Goal: Task Accomplishment & Management: Manage account settings

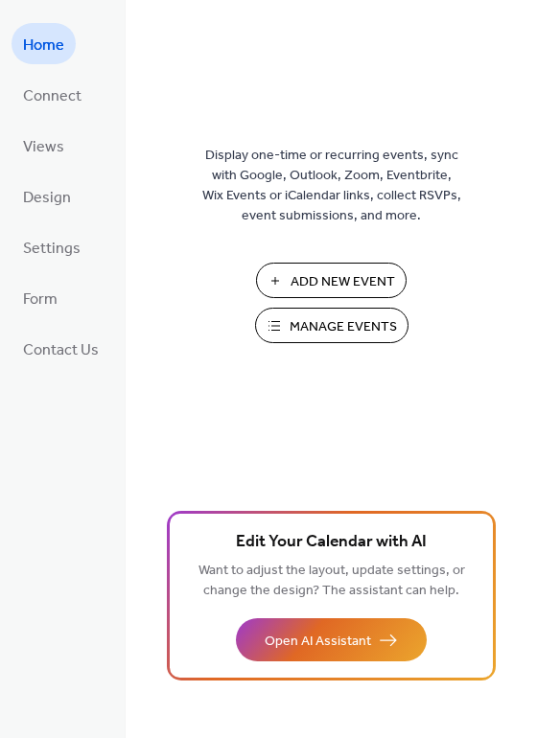
click at [331, 330] on span "Manage Events" at bounding box center [342, 327] width 107 height 20
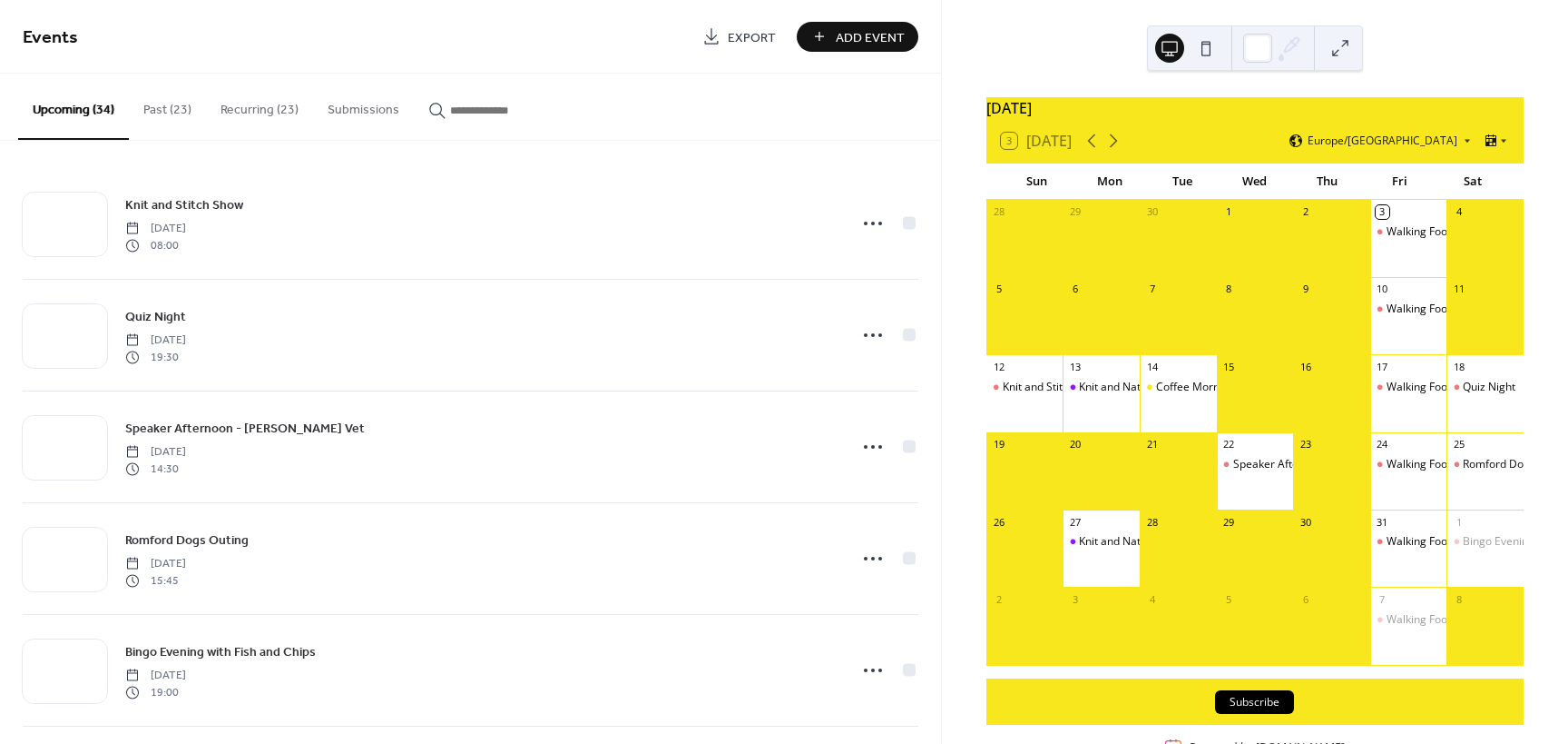
click at [252, 111] on button "Recurring (23)" at bounding box center [259, 106] width 107 height 64
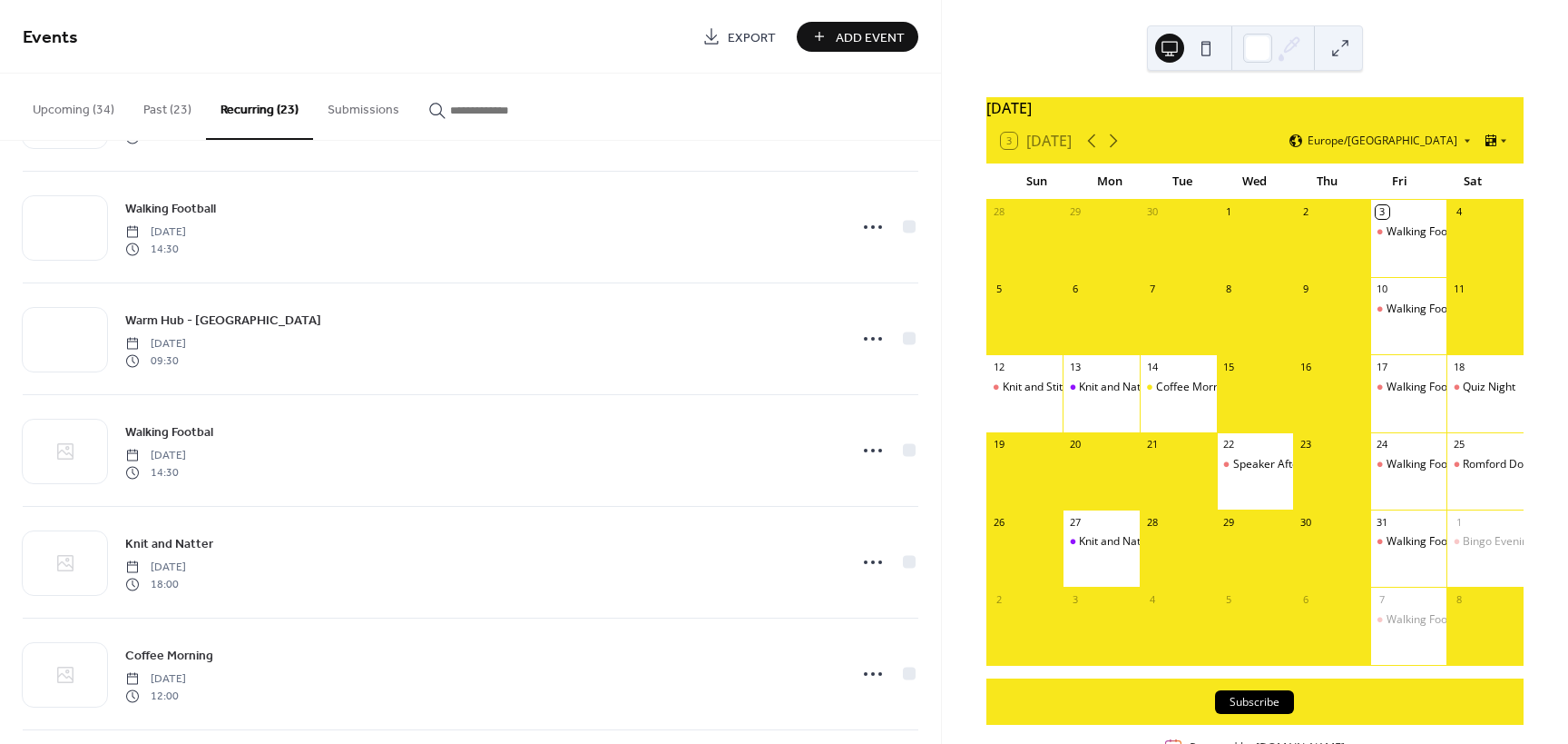
scroll to position [1362, 0]
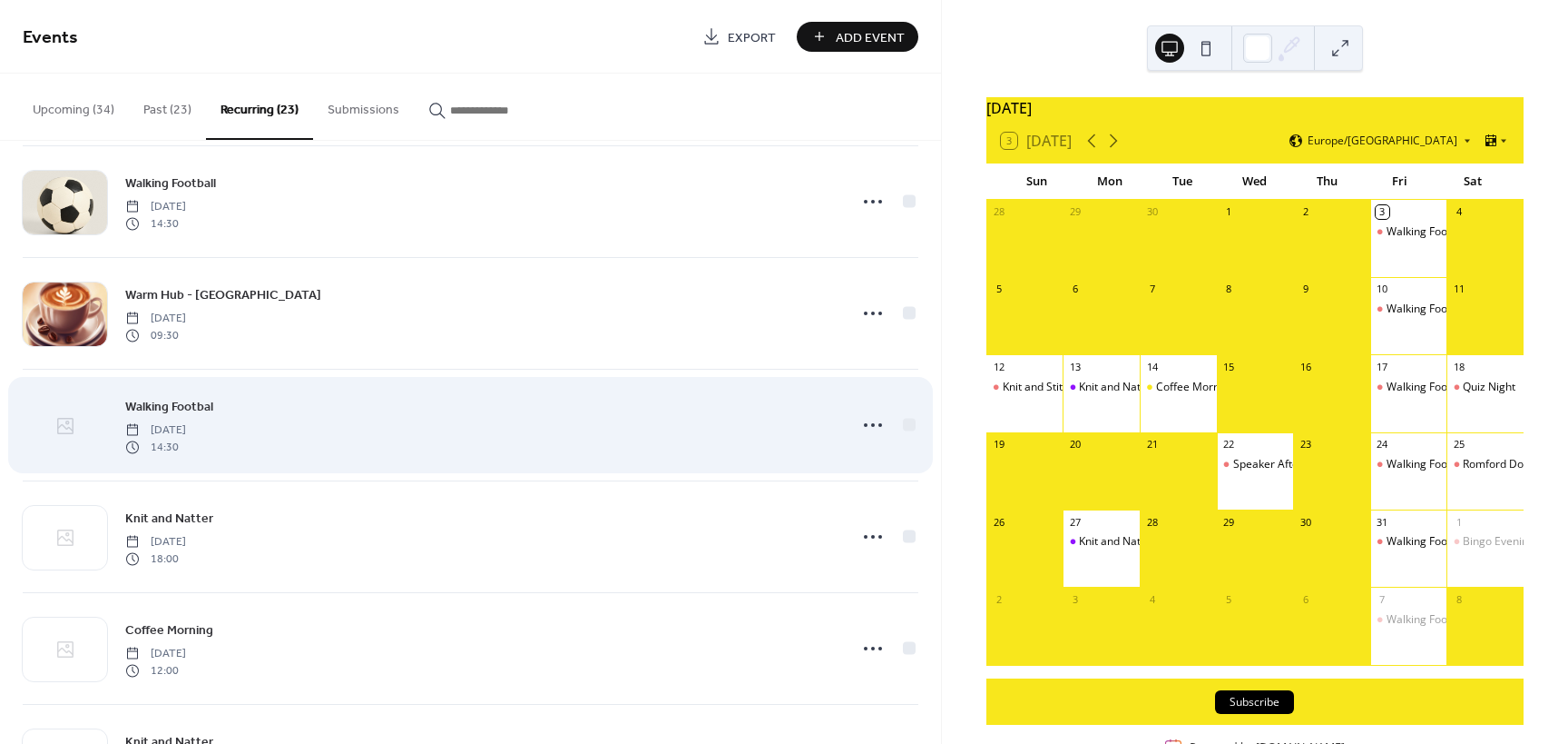
click at [66, 422] on icon at bounding box center [67, 423] width 5 height 5
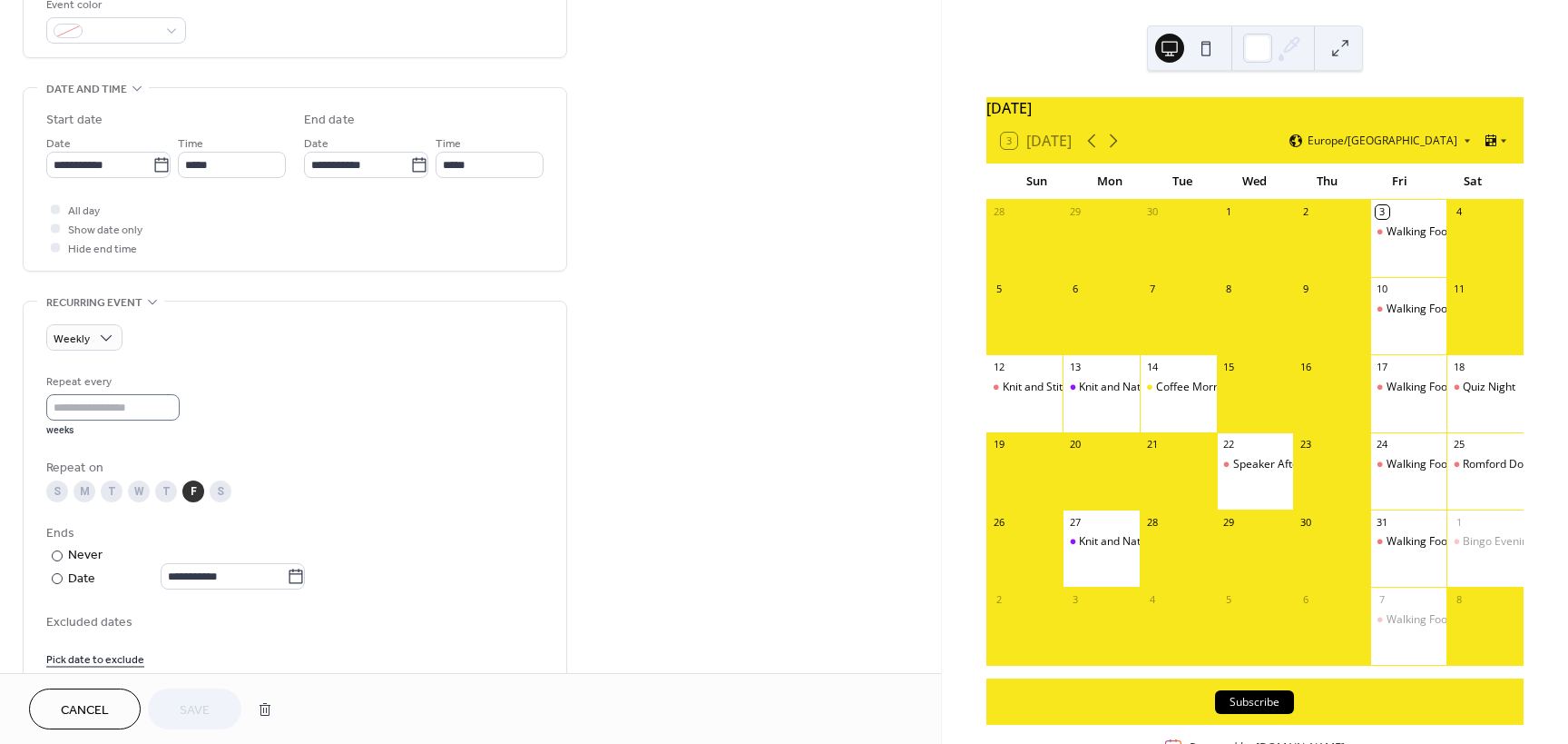
scroll to position [636, 0]
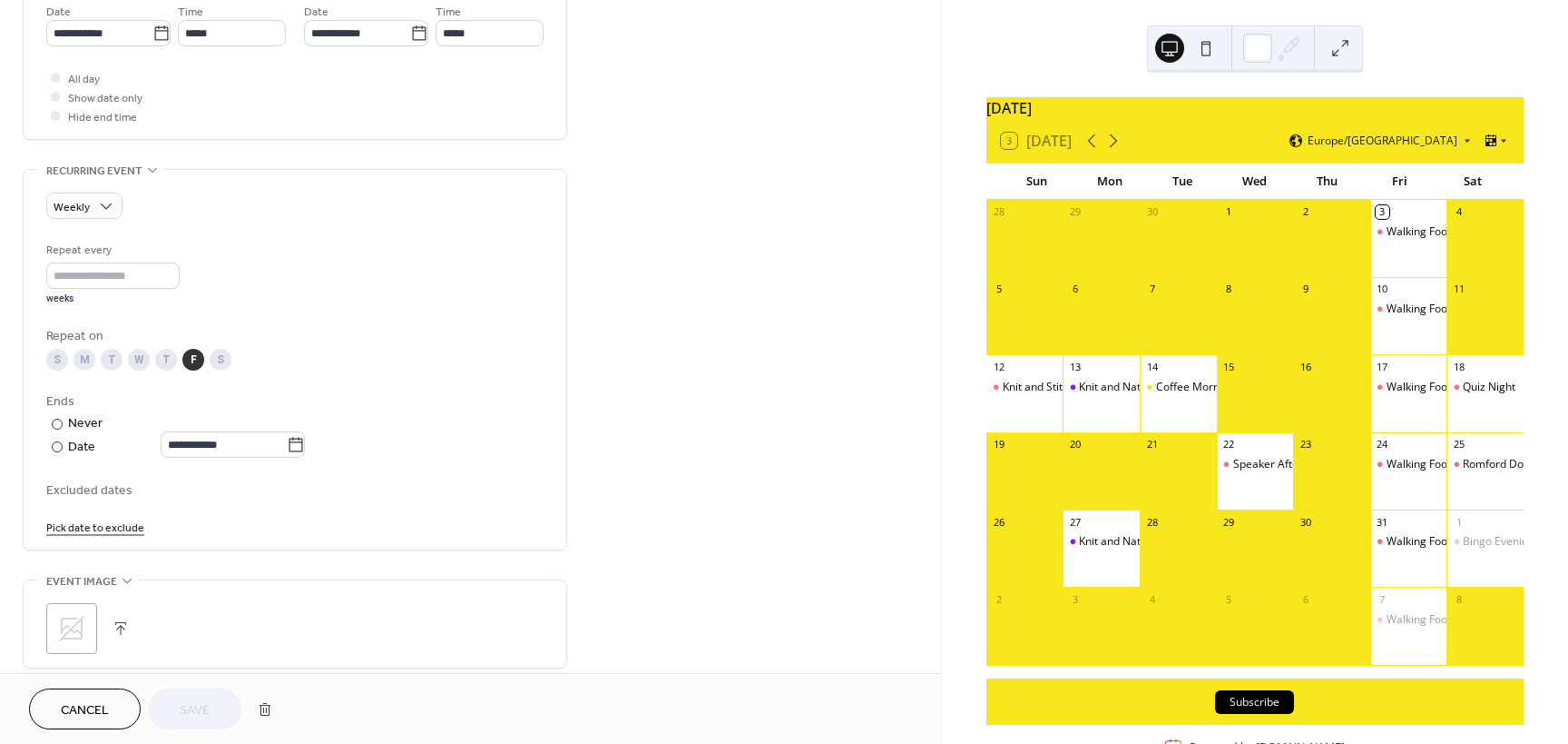
click at [76, 625] on icon at bounding box center [71, 628] width 26 height 26
click at [193, 703] on span "Save" at bounding box center [195, 711] width 30 height 19
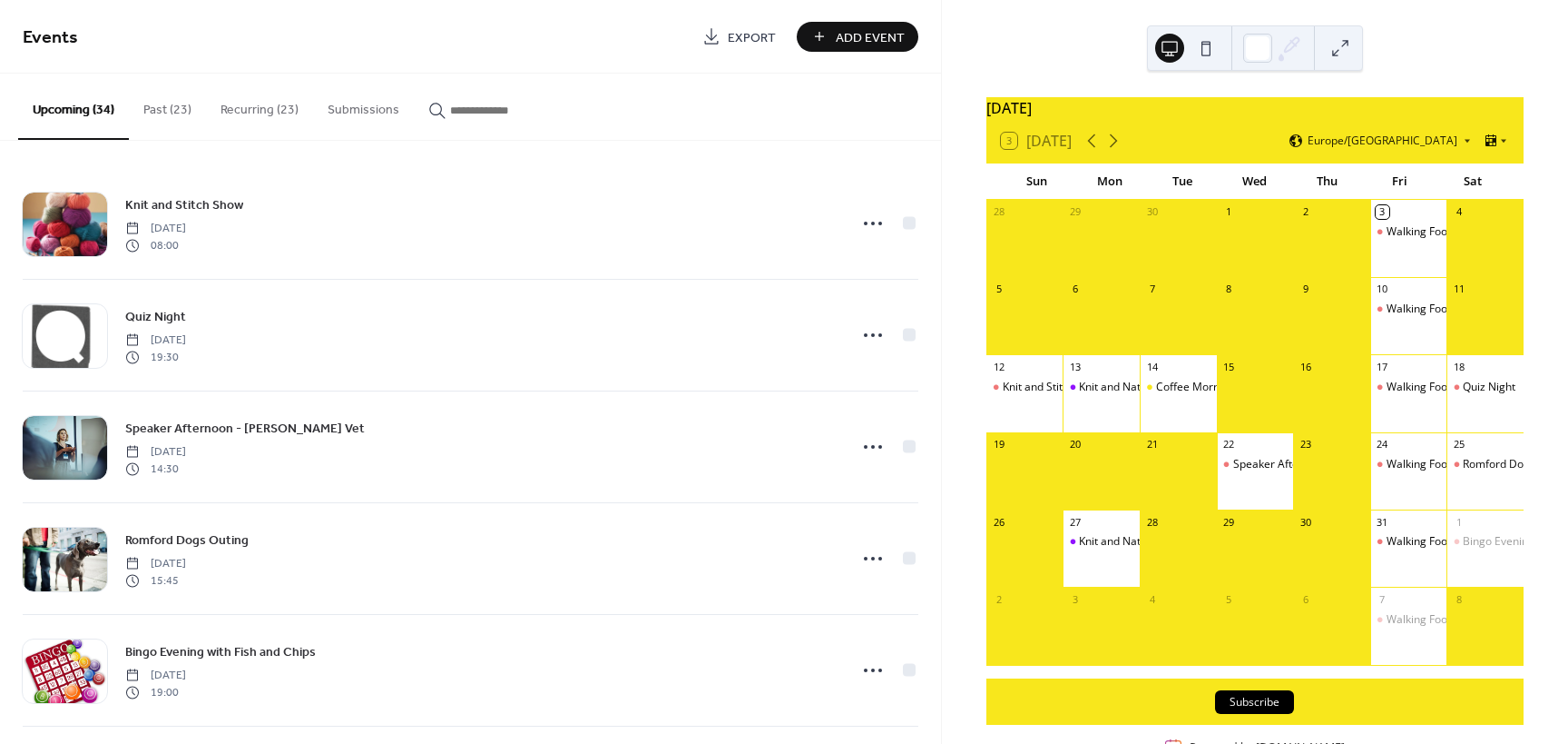
click at [249, 107] on button "Recurring (23)" at bounding box center [259, 106] width 107 height 64
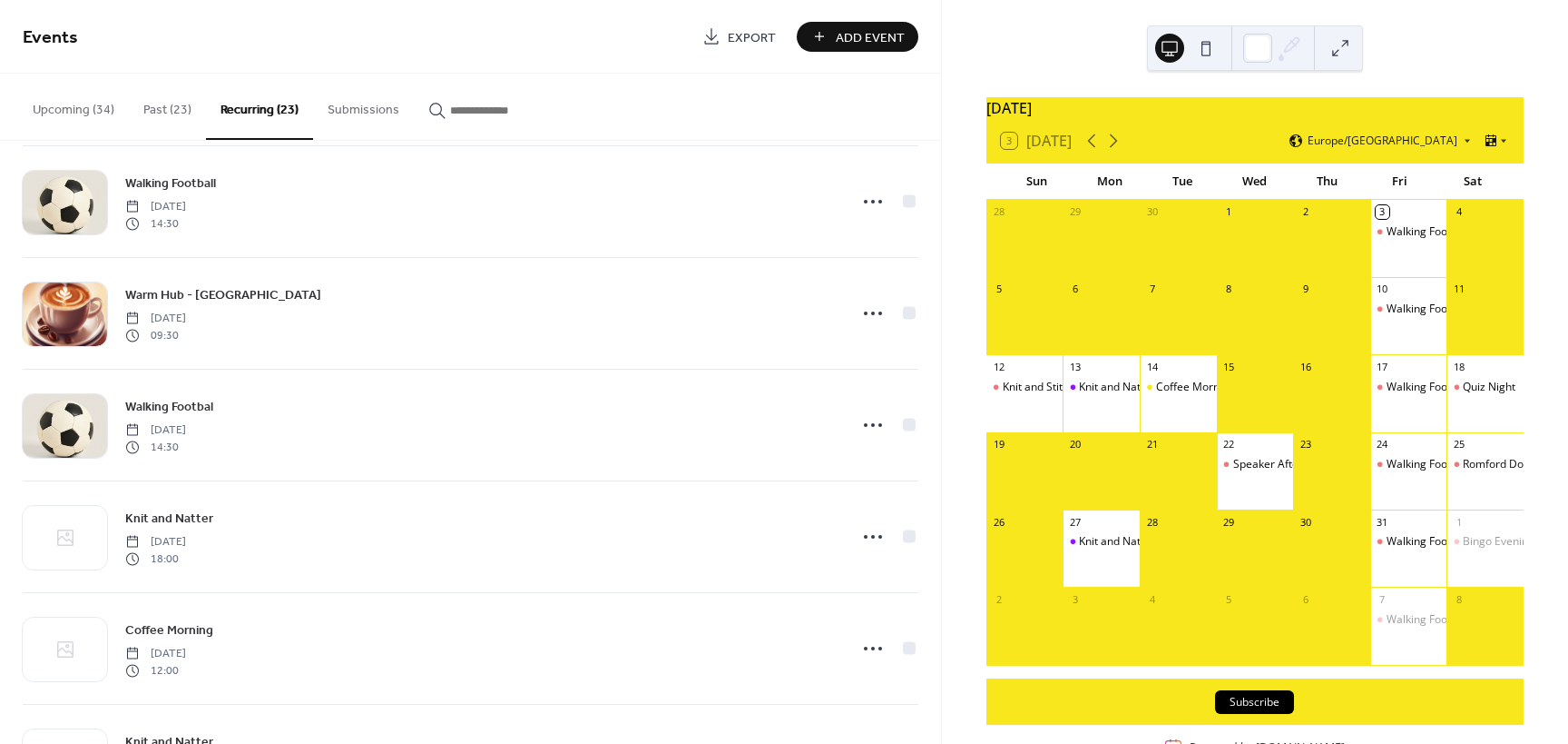
scroll to position [1453, 0]
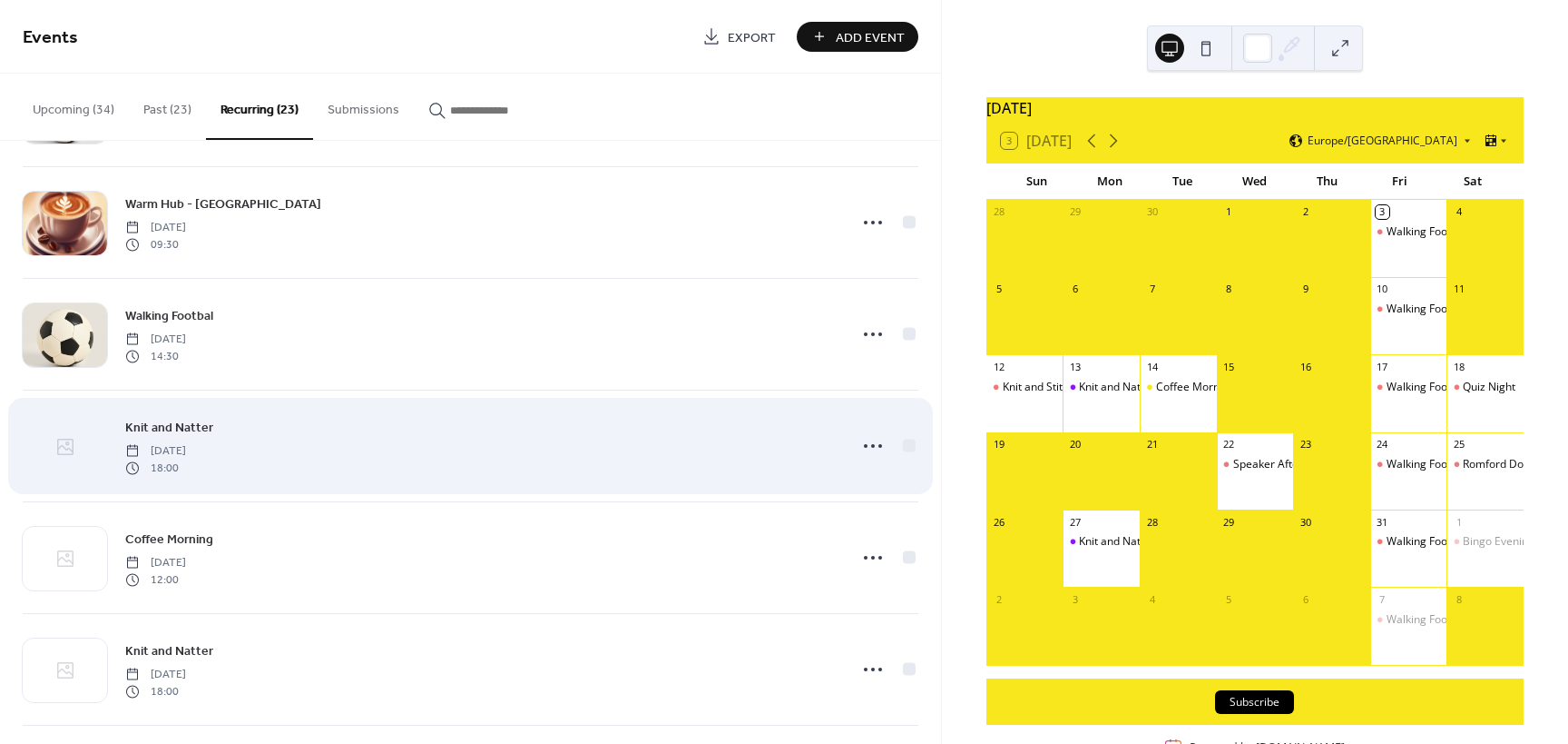
click at [68, 443] on icon at bounding box center [67, 444] width 5 height 5
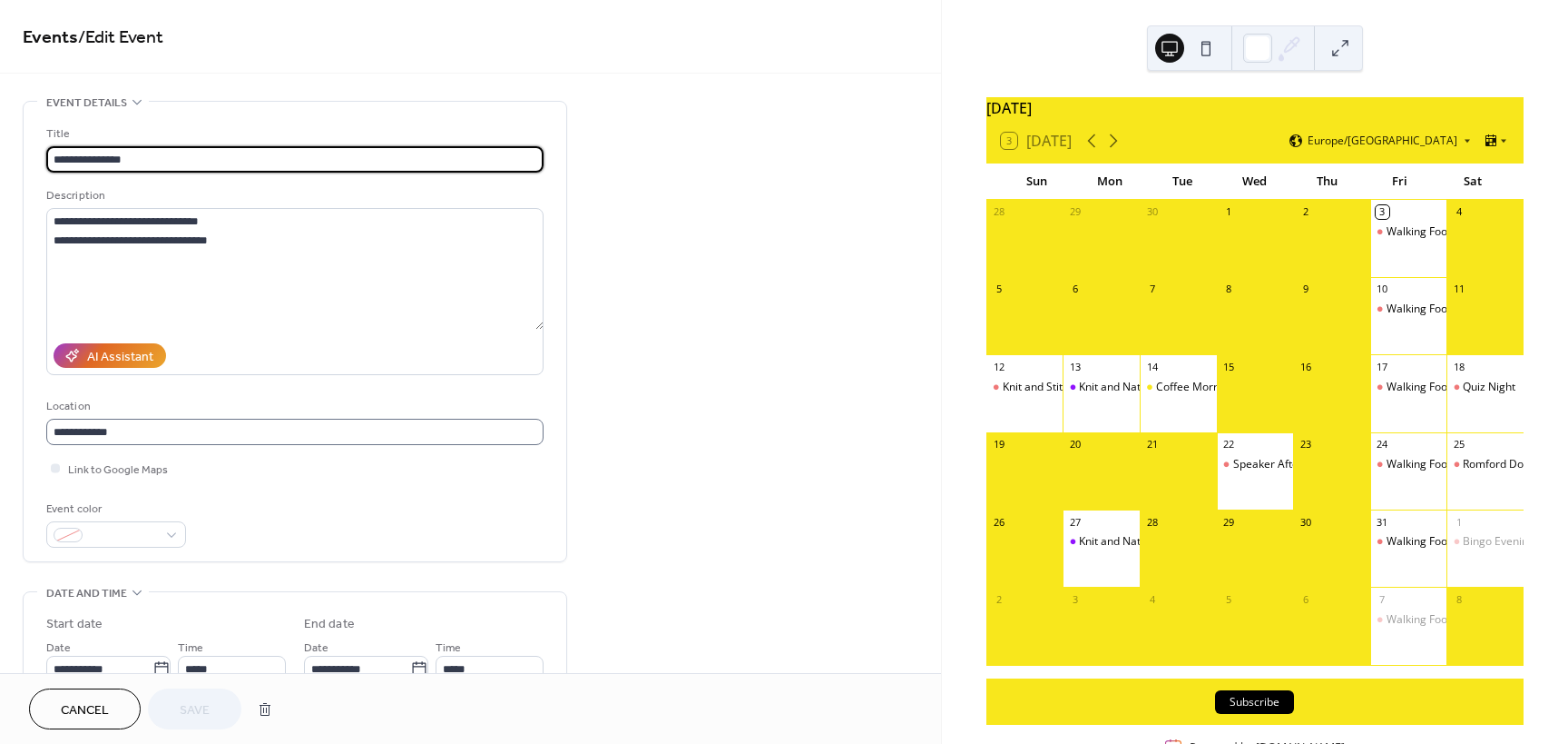
type input "**********"
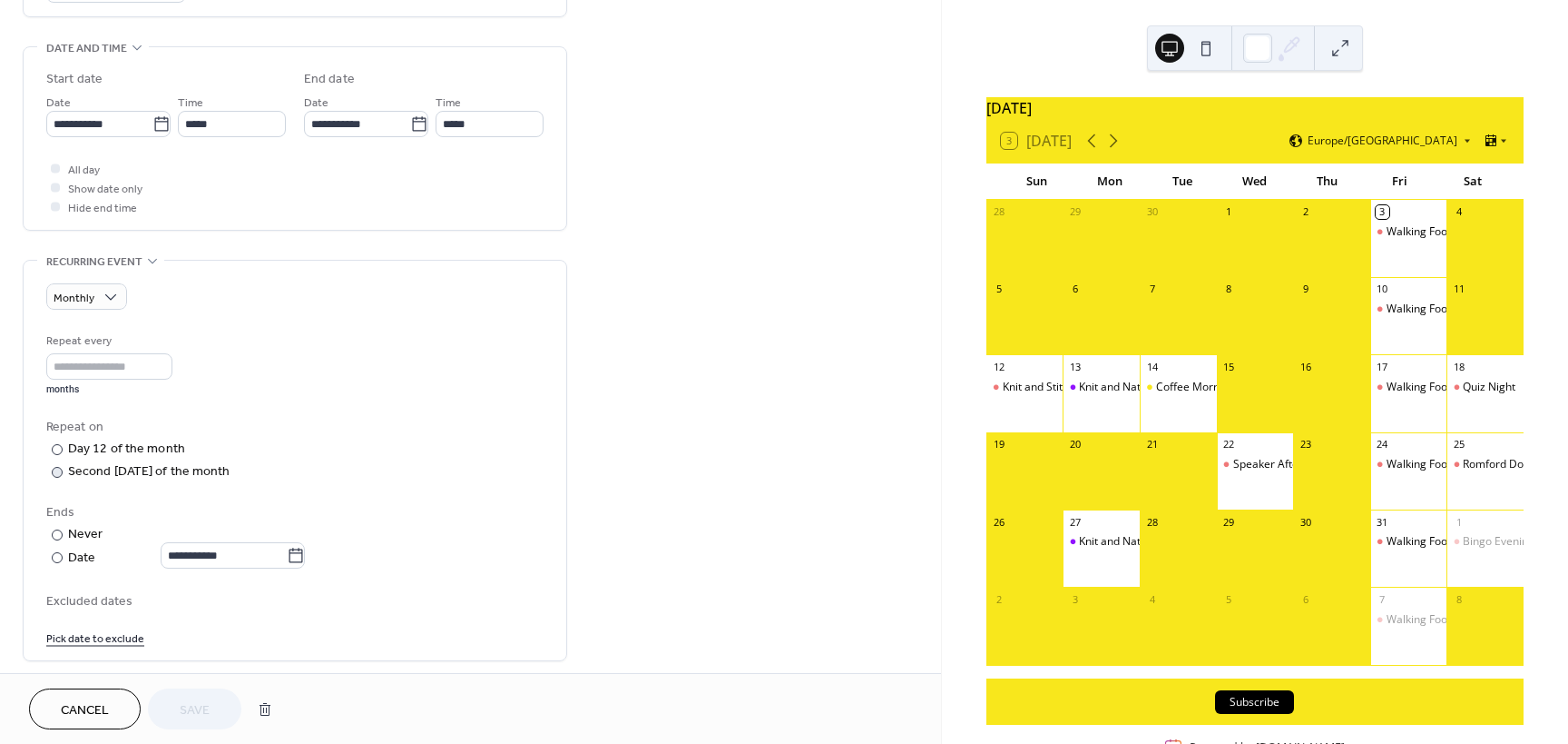
scroll to position [636, 0]
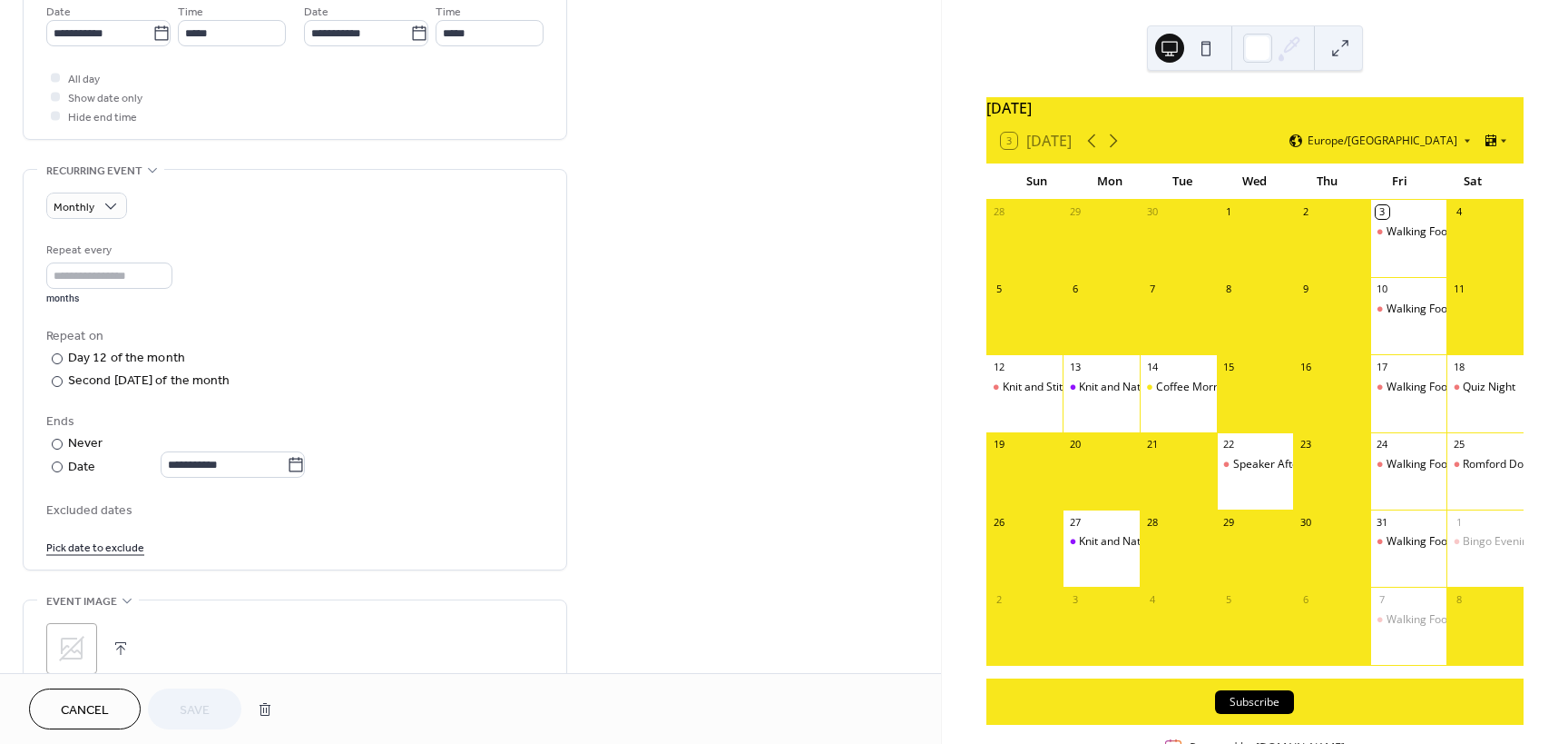
click at [70, 648] on icon at bounding box center [71, 648] width 29 height 29
click at [190, 709] on span "Save" at bounding box center [195, 711] width 30 height 19
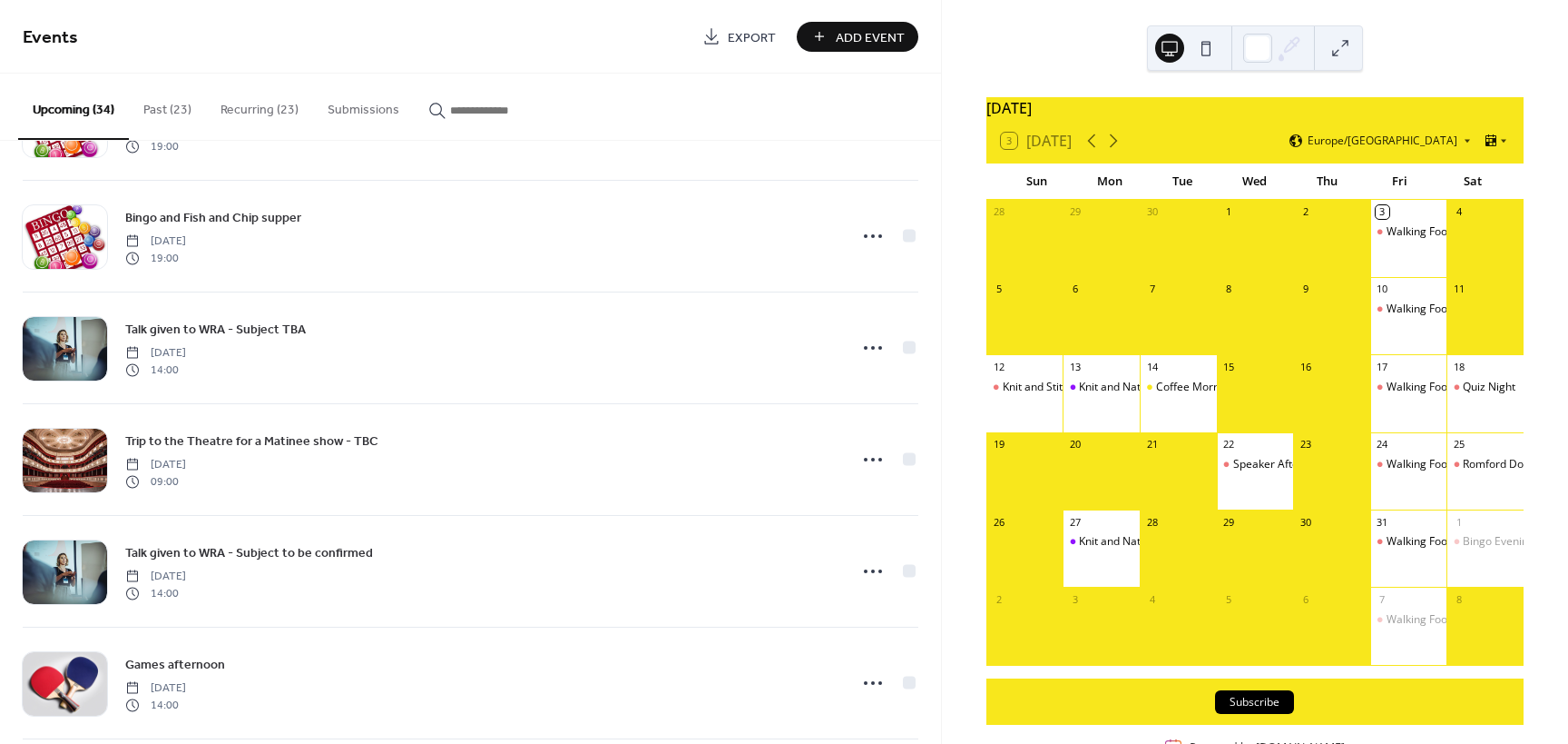
scroll to position [2452, 0]
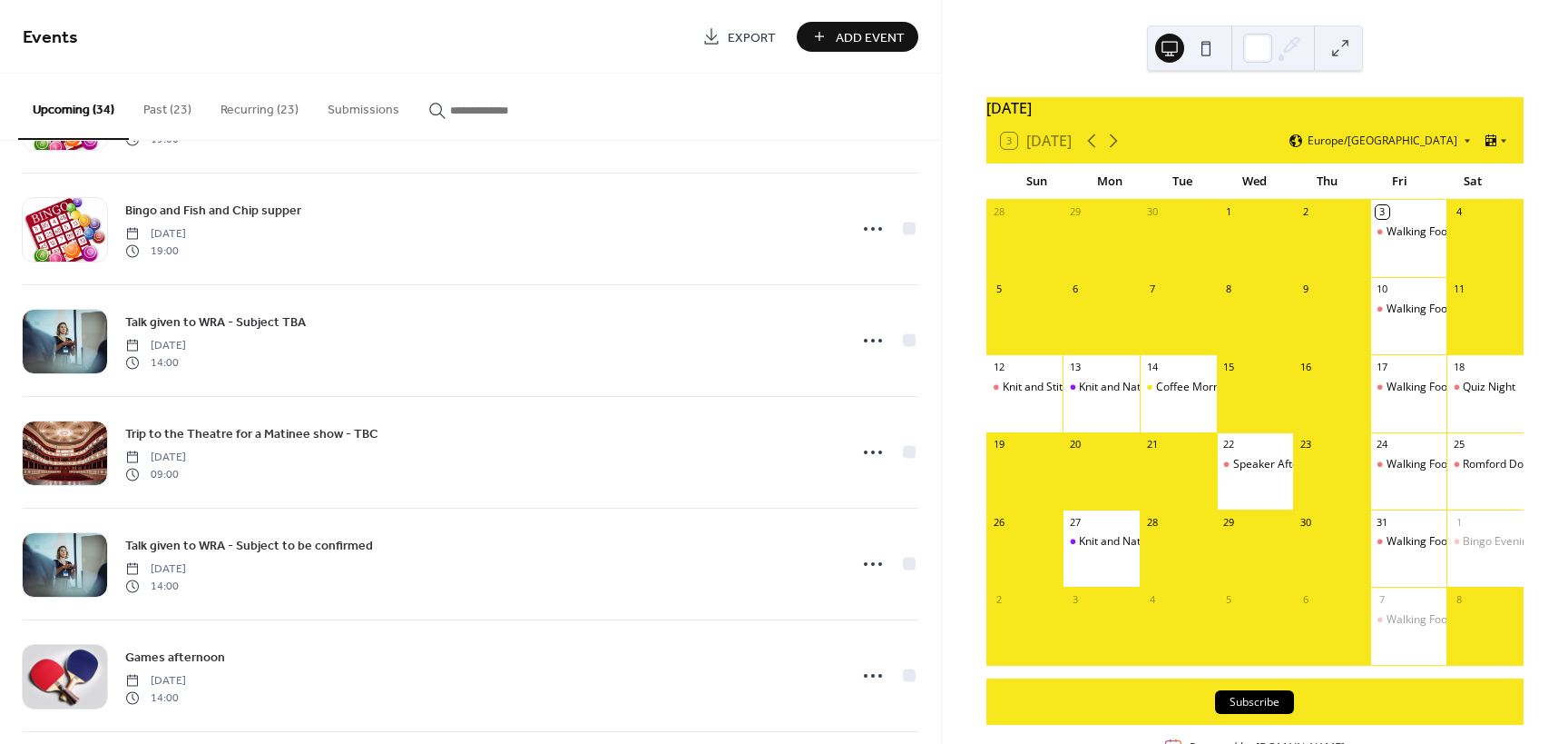
click at [246, 111] on button "Recurring (23)" at bounding box center [259, 106] width 107 height 64
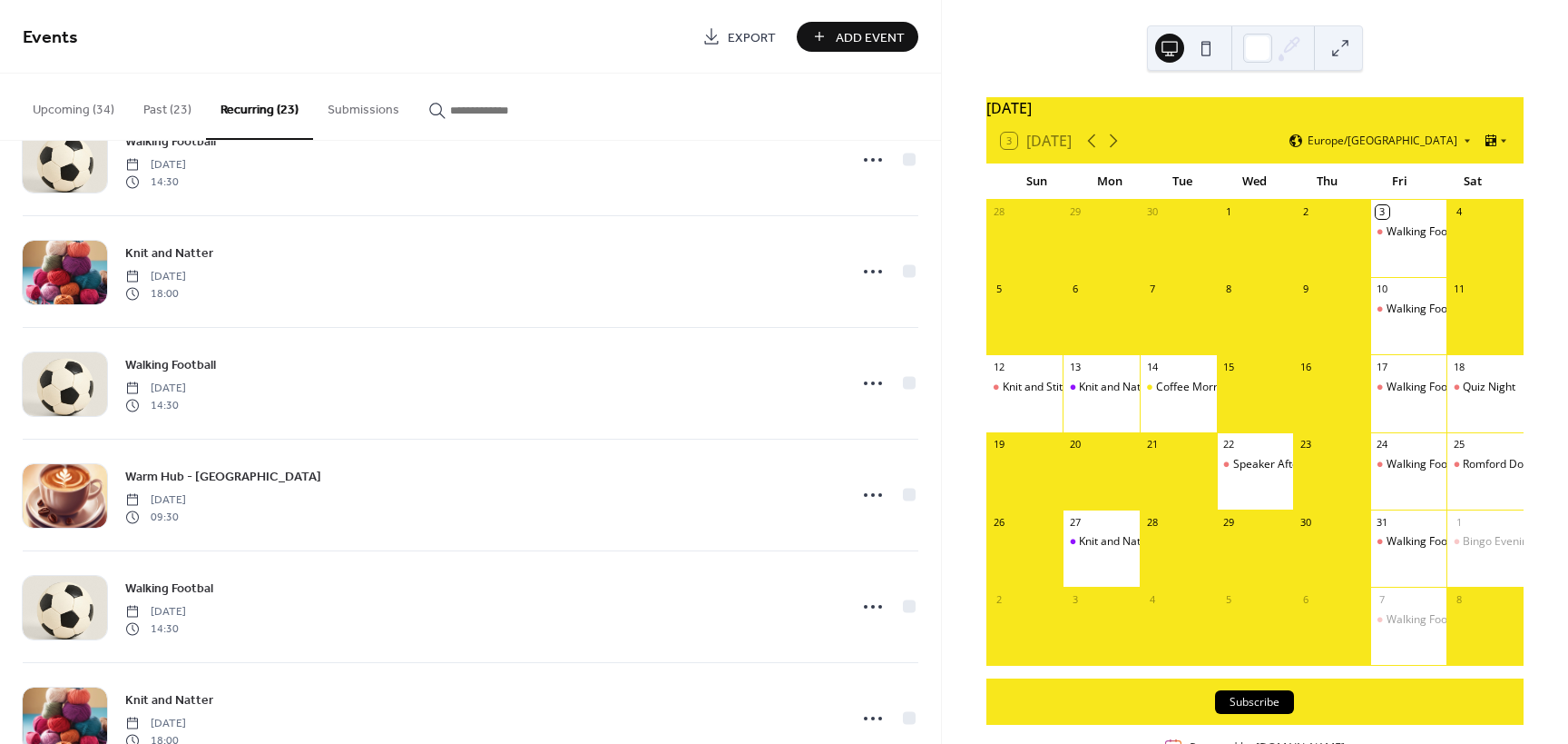
scroll to position [1544, 0]
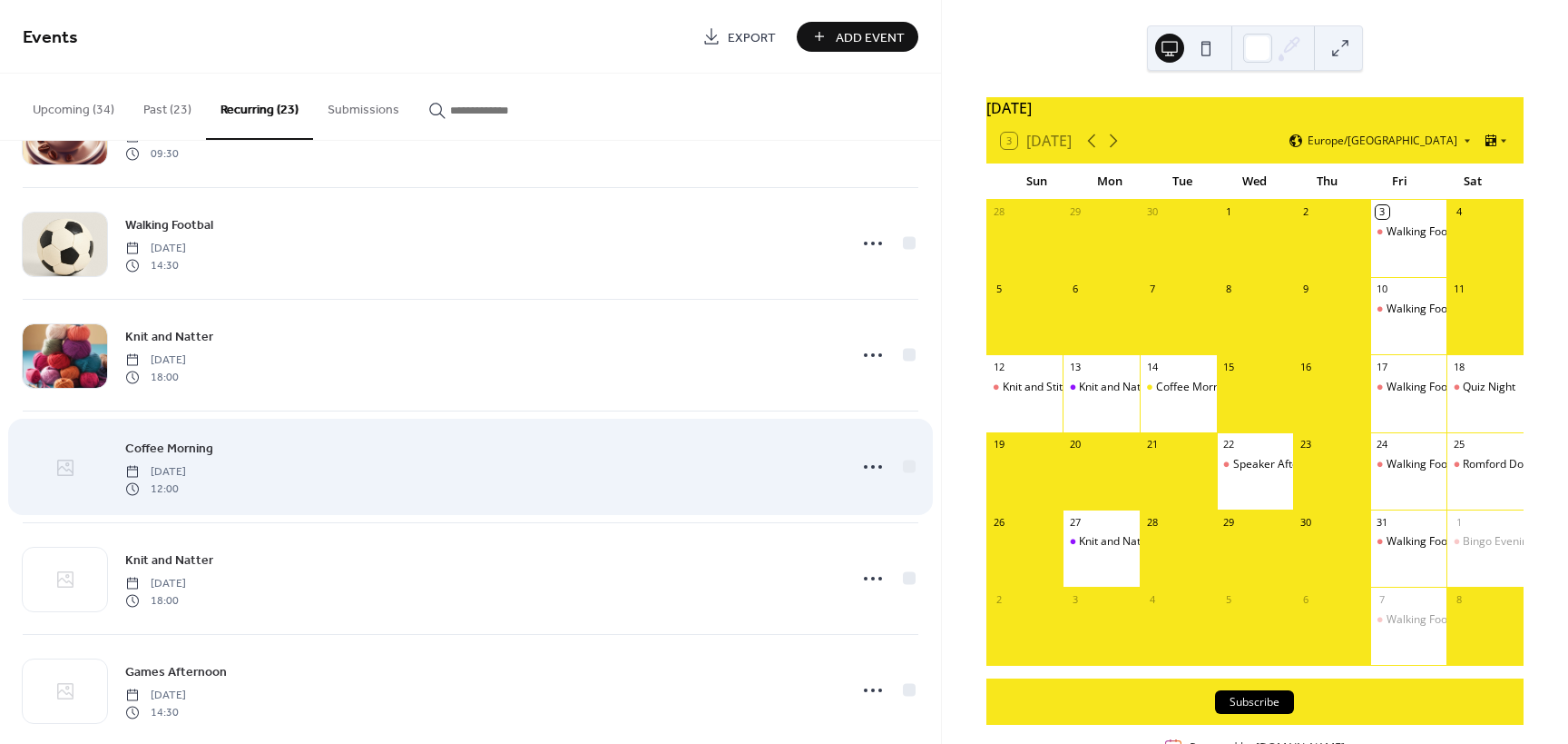
click at [61, 472] on icon at bounding box center [64, 467] width 22 height 22
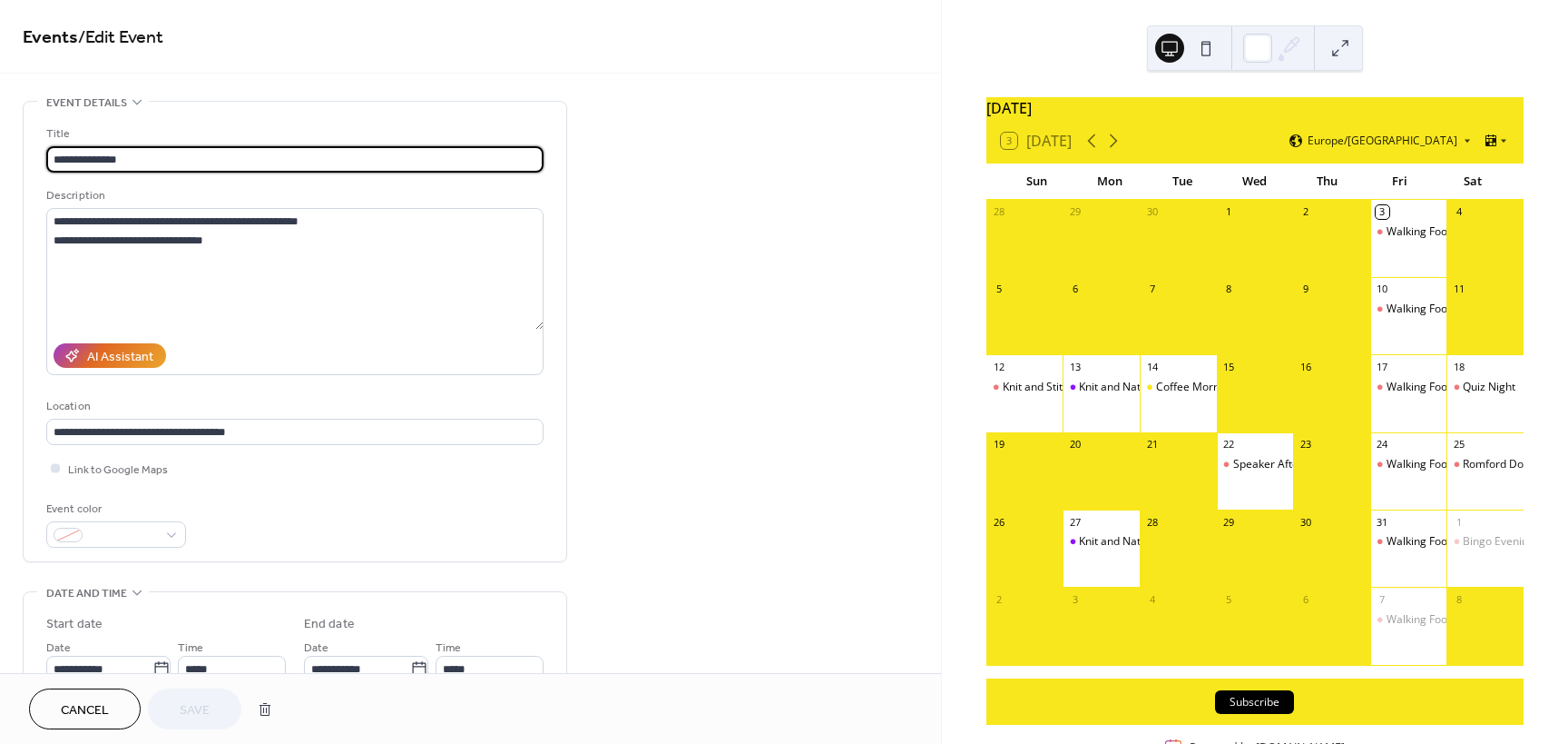
type input "**********"
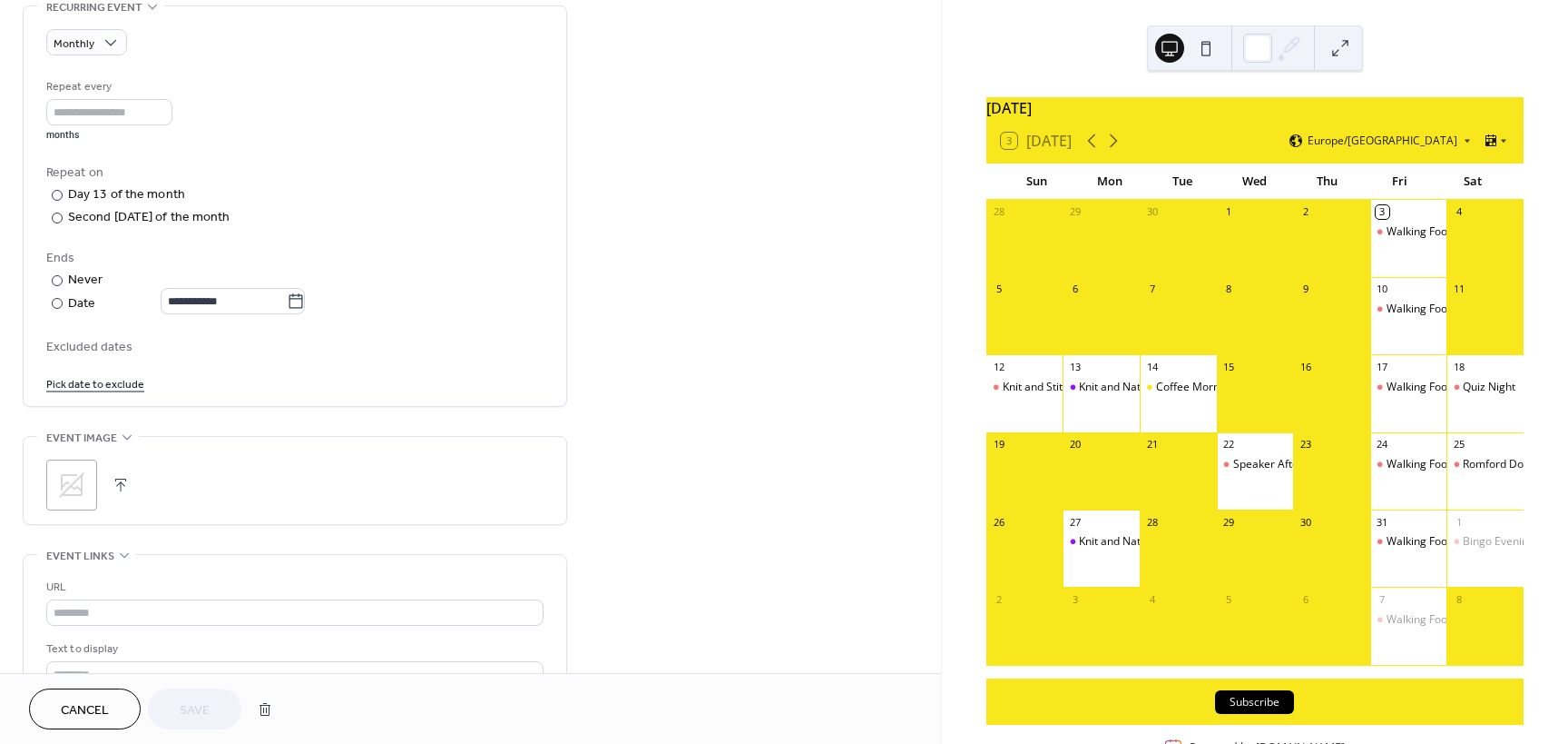
scroll to position [817, 0]
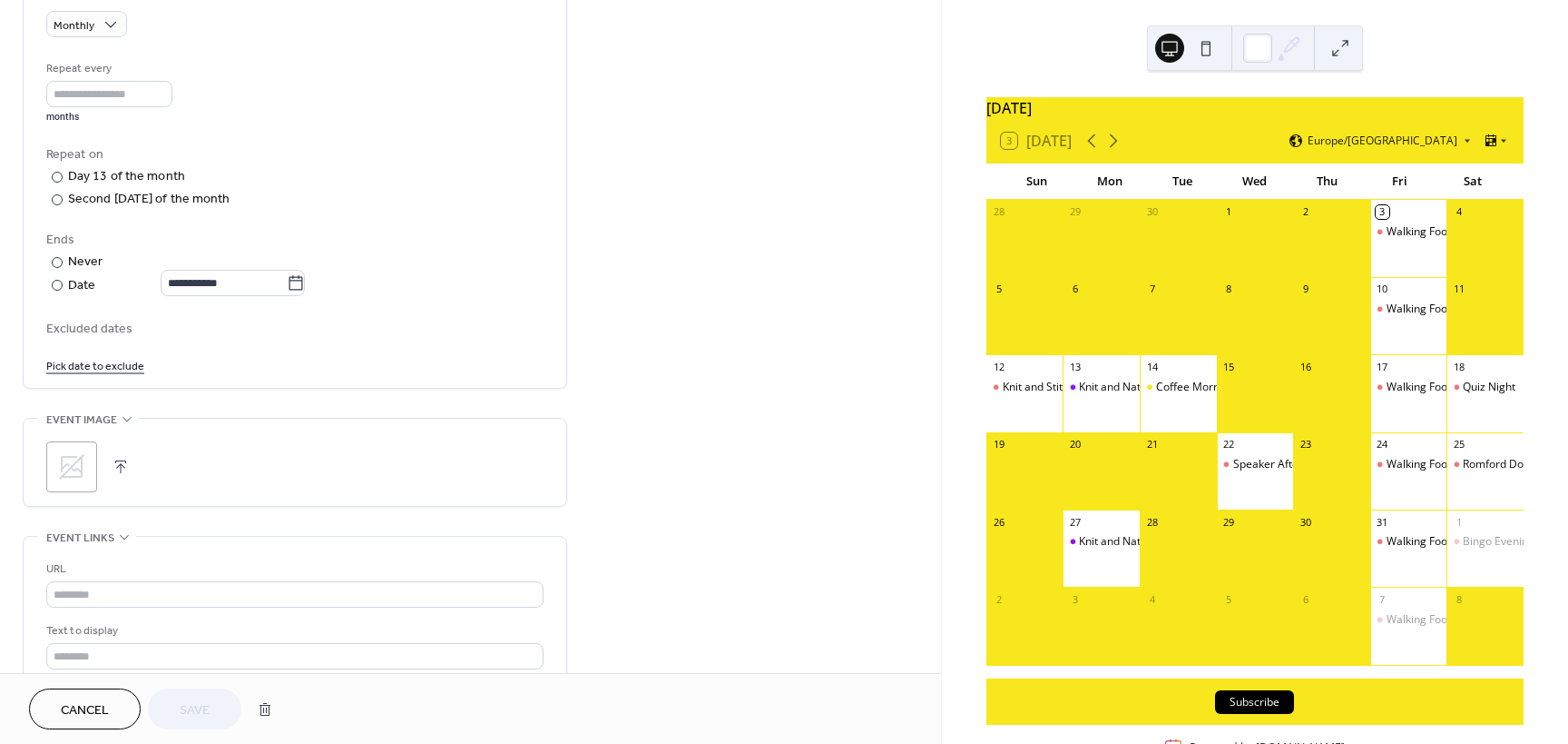
click at [67, 465] on icon at bounding box center [71, 466] width 26 height 26
click at [206, 706] on span "Save" at bounding box center [195, 711] width 30 height 19
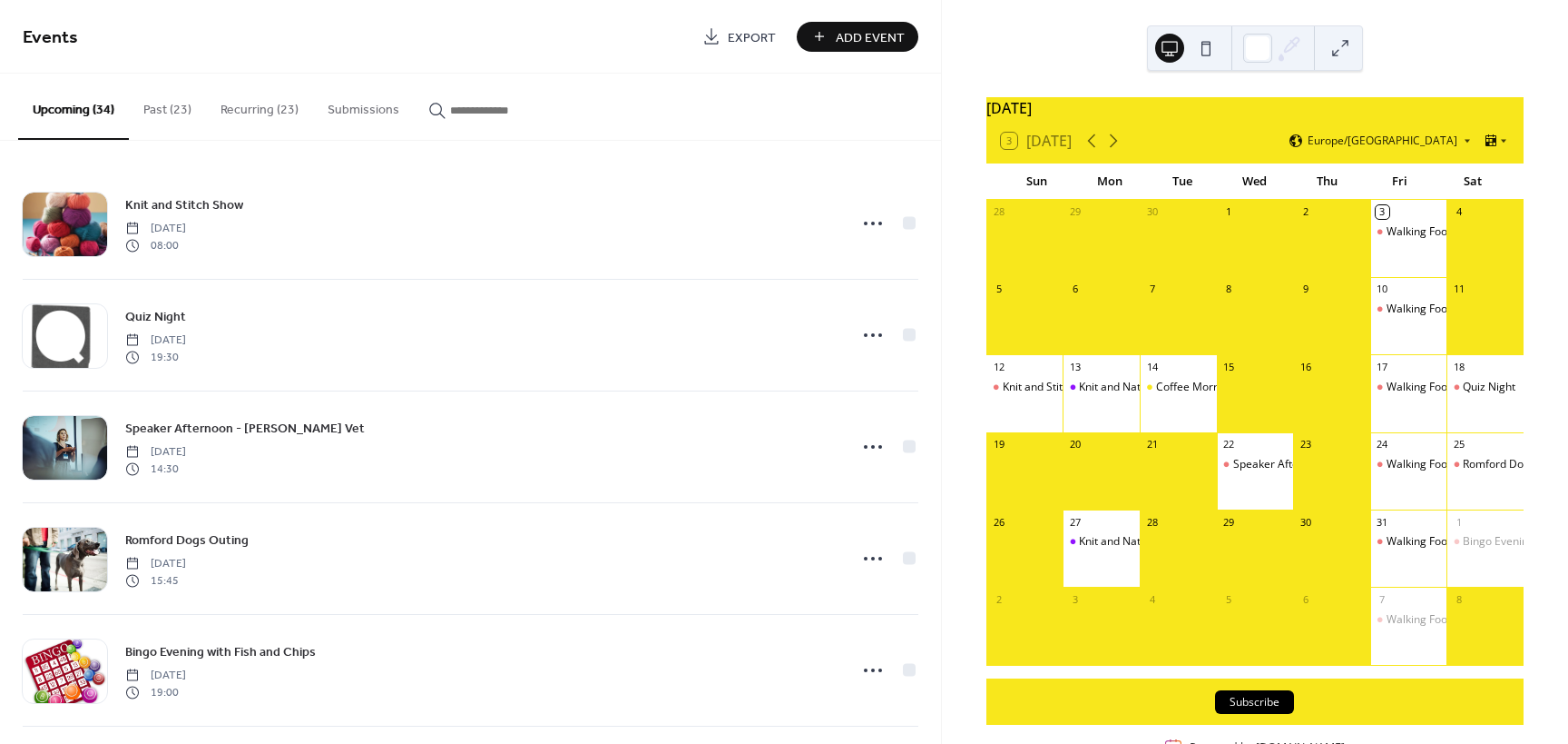
click at [240, 108] on button "Recurring (23)" at bounding box center [259, 106] width 107 height 64
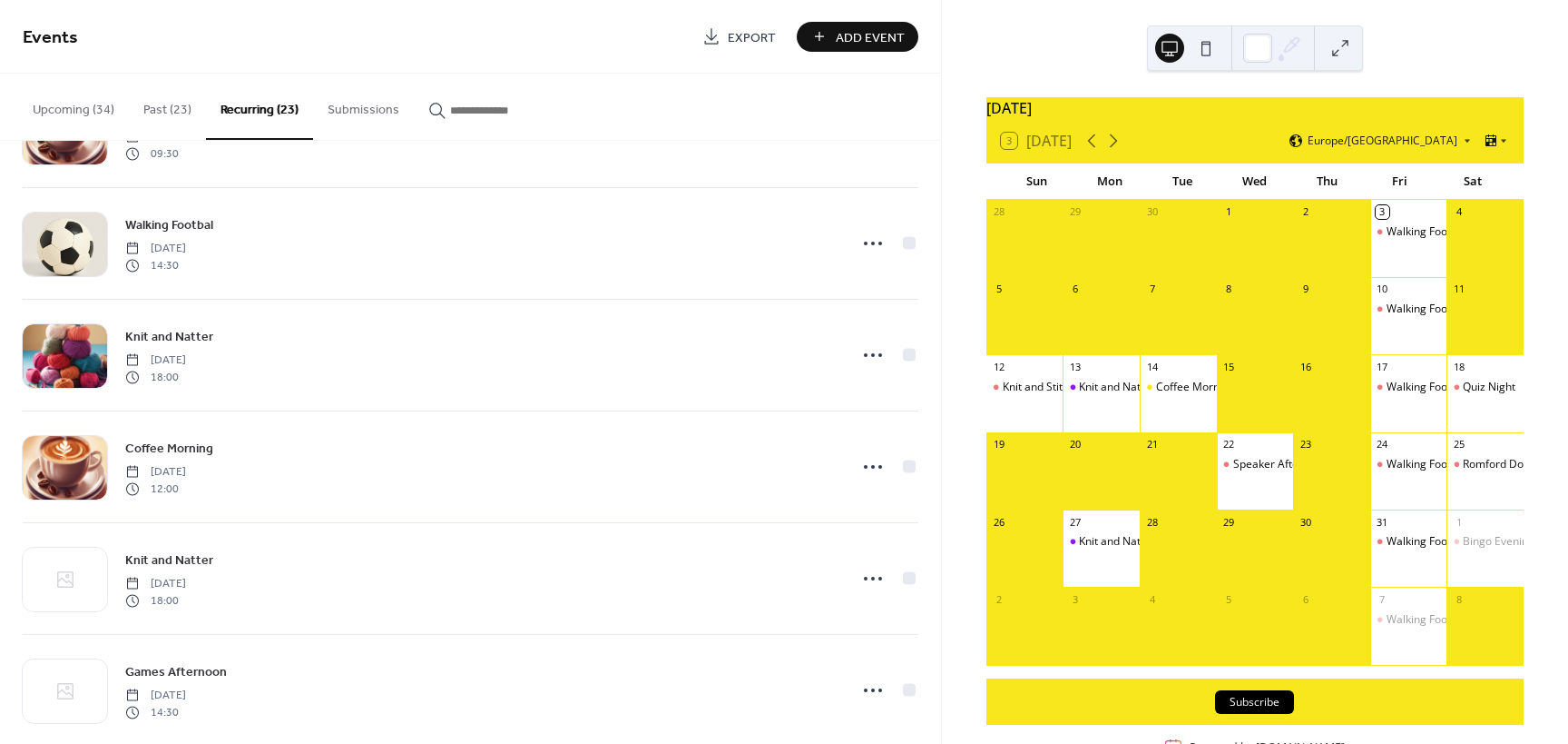
scroll to position [1725, 0]
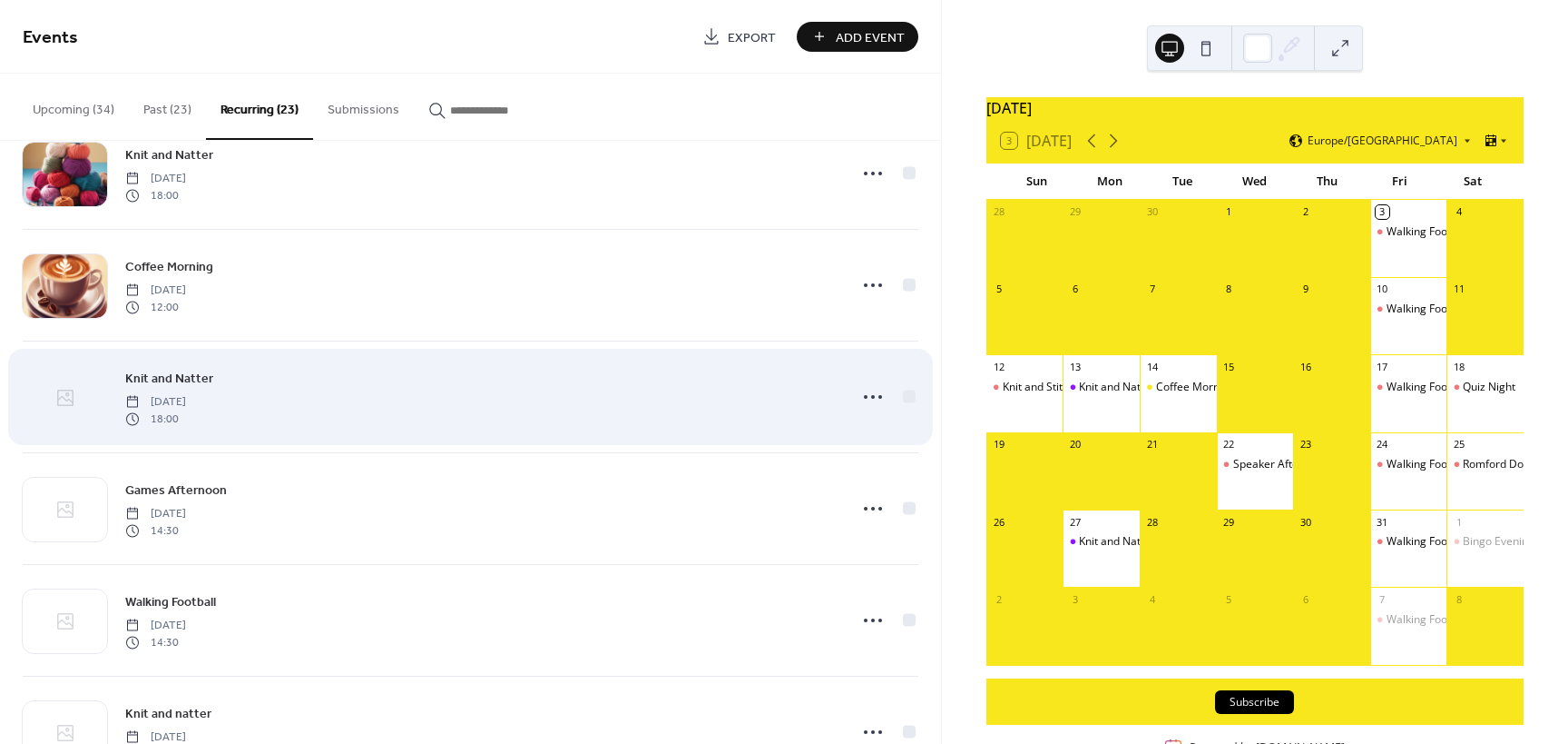
click at [63, 395] on icon at bounding box center [64, 397] width 22 height 22
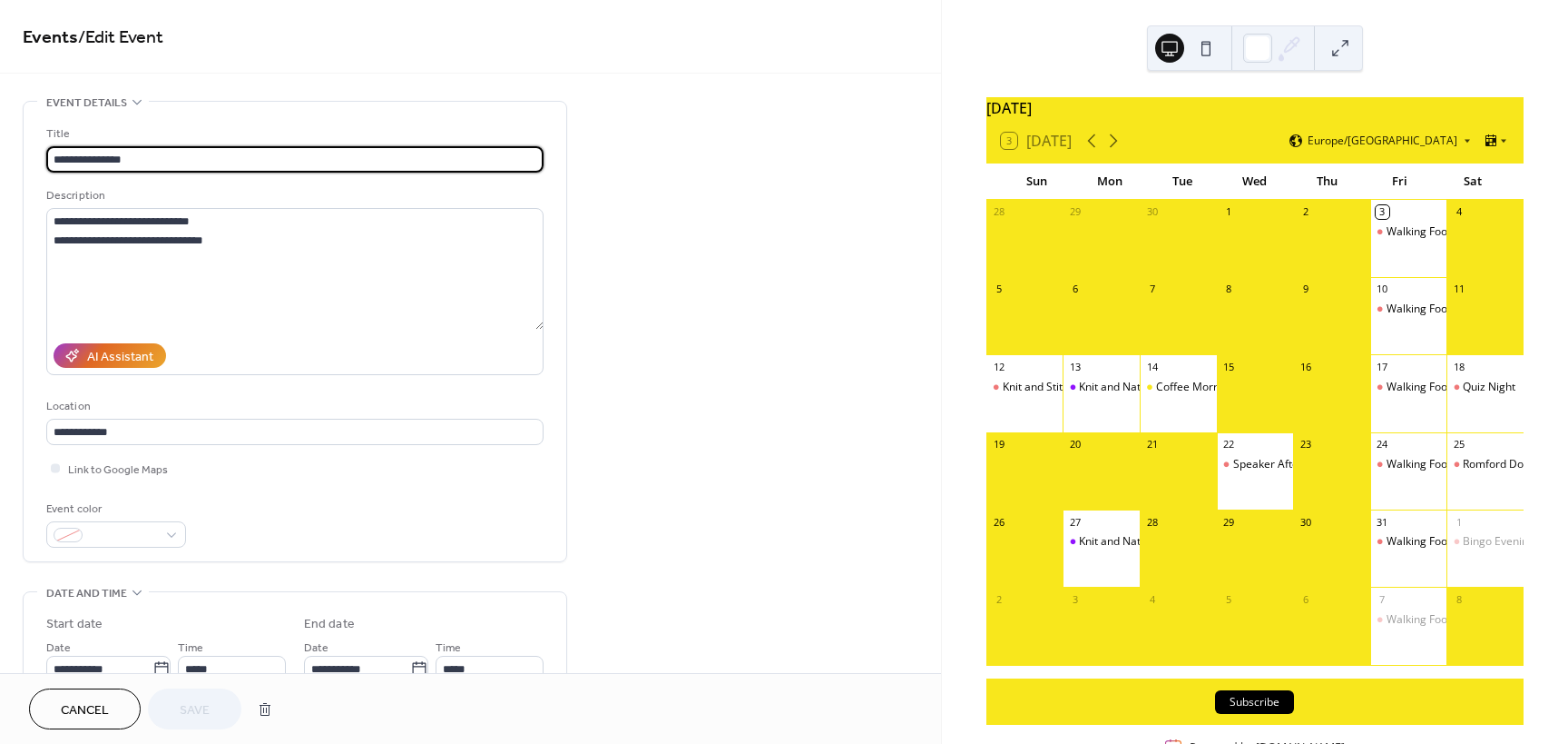
type input "**********"
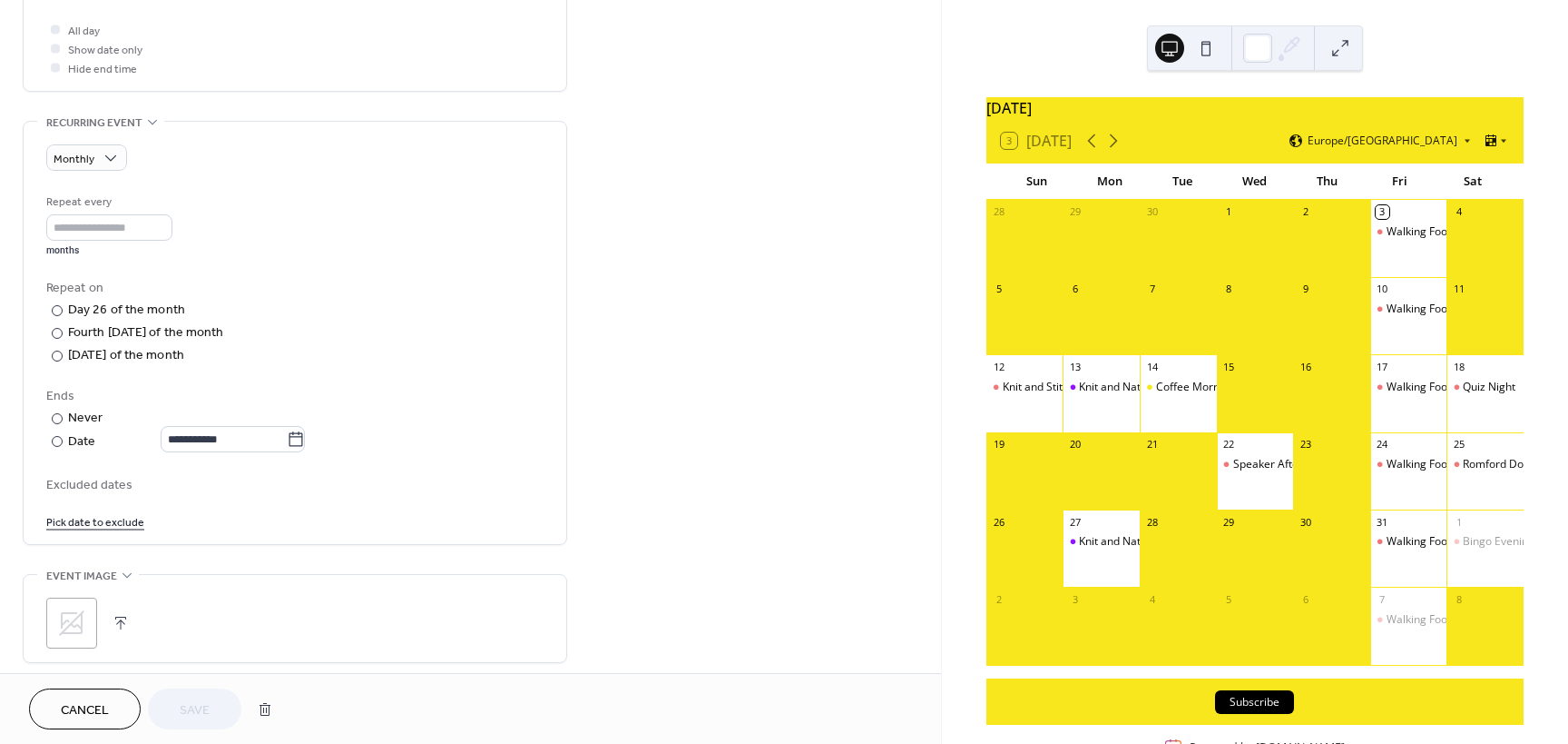
scroll to position [726, 0]
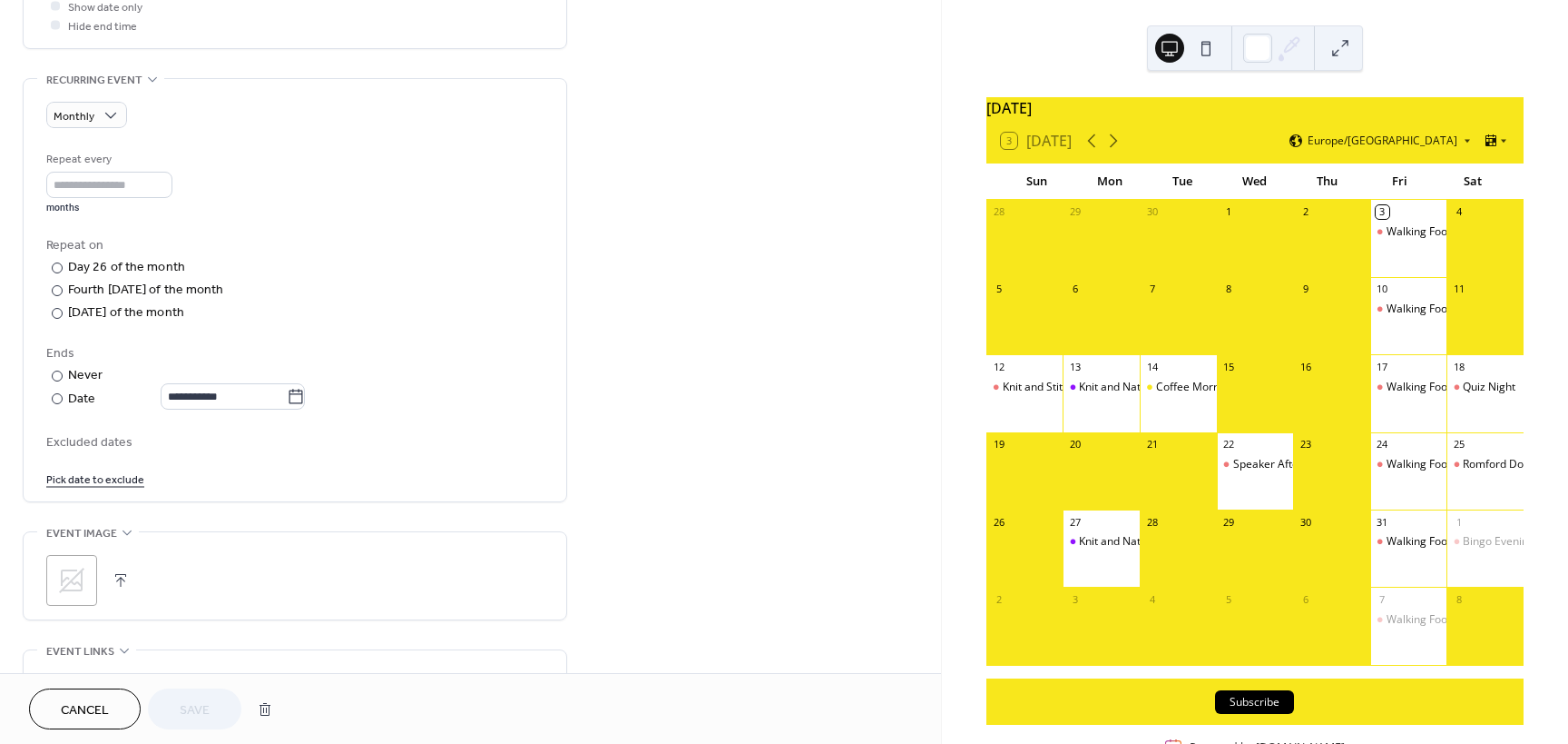
click at [72, 581] on icon at bounding box center [71, 580] width 26 height 26
click at [188, 709] on span "Save" at bounding box center [195, 711] width 30 height 19
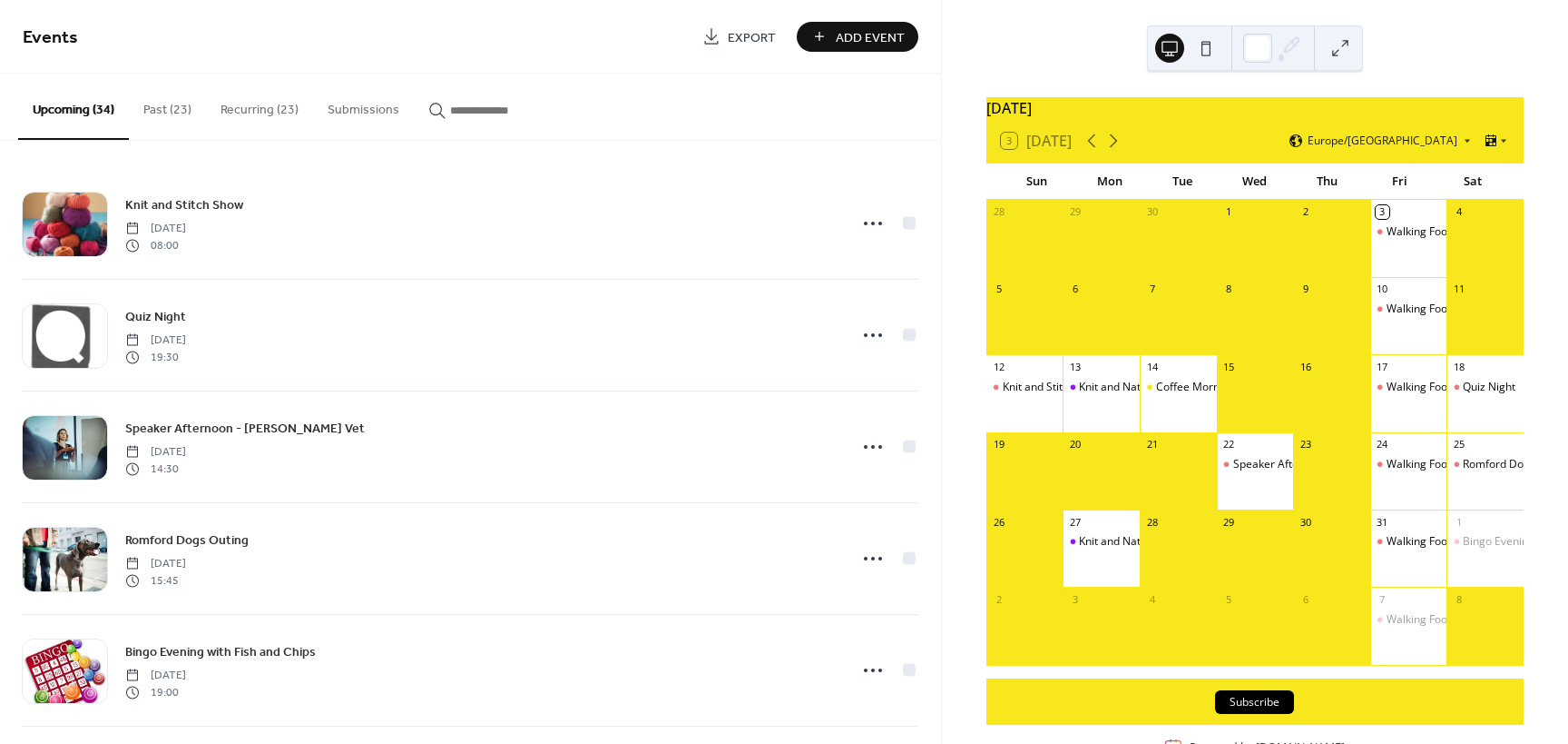
click at [245, 108] on button "Recurring (23)" at bounding box center [259, 106] width 107 height 64
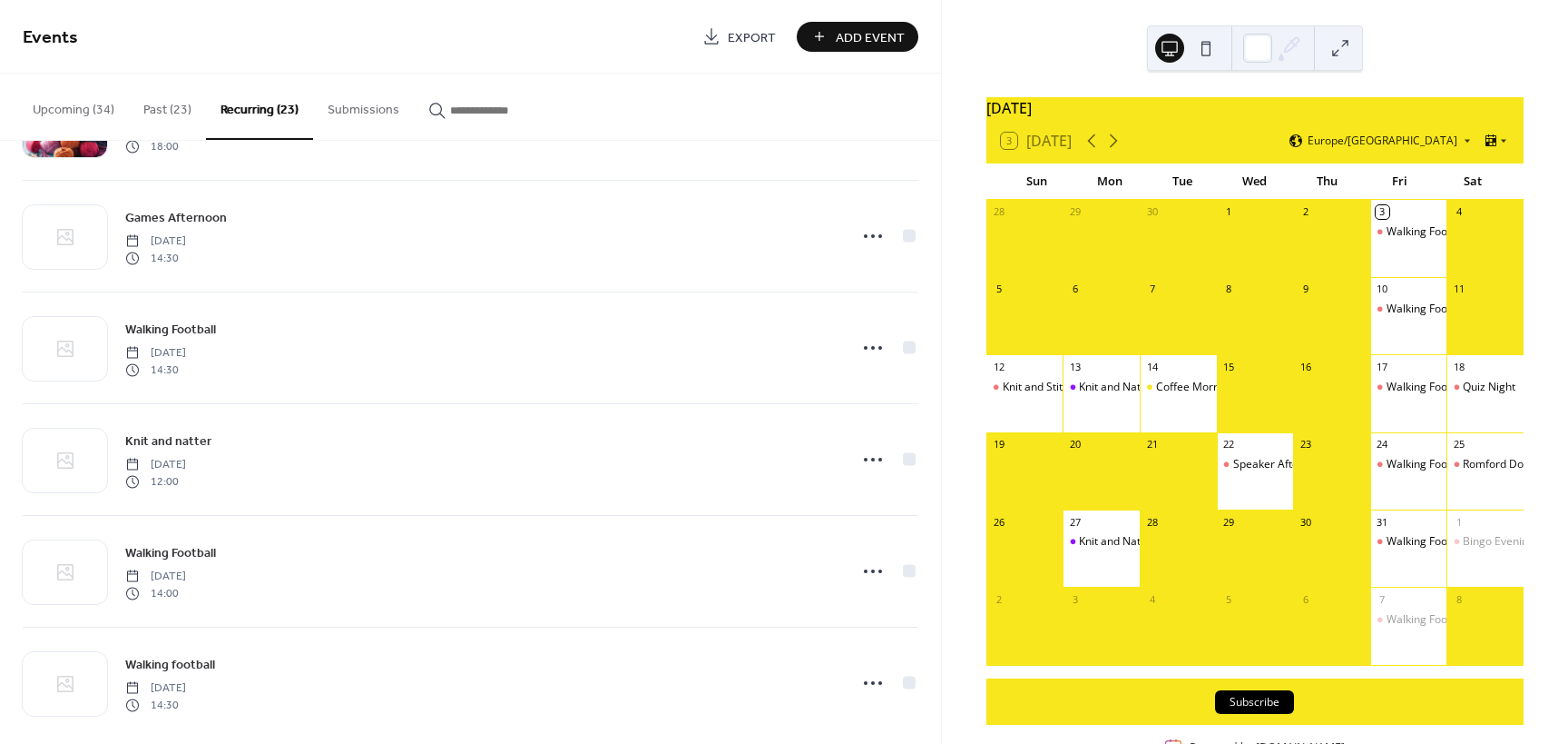
scroll to position [2020, 0]
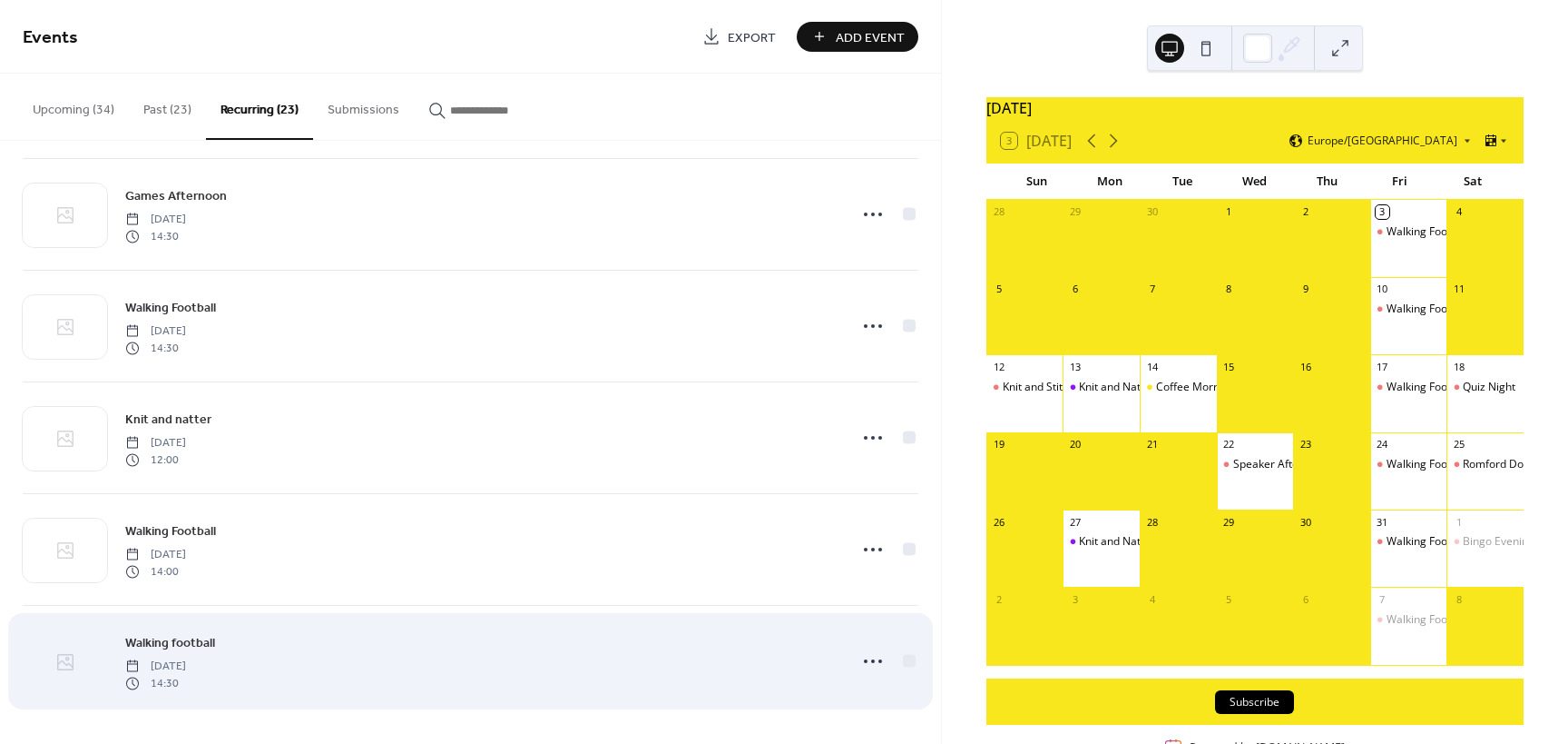
click at [64, 658] on icon at bounding box center [64, 662] width 22 height 22
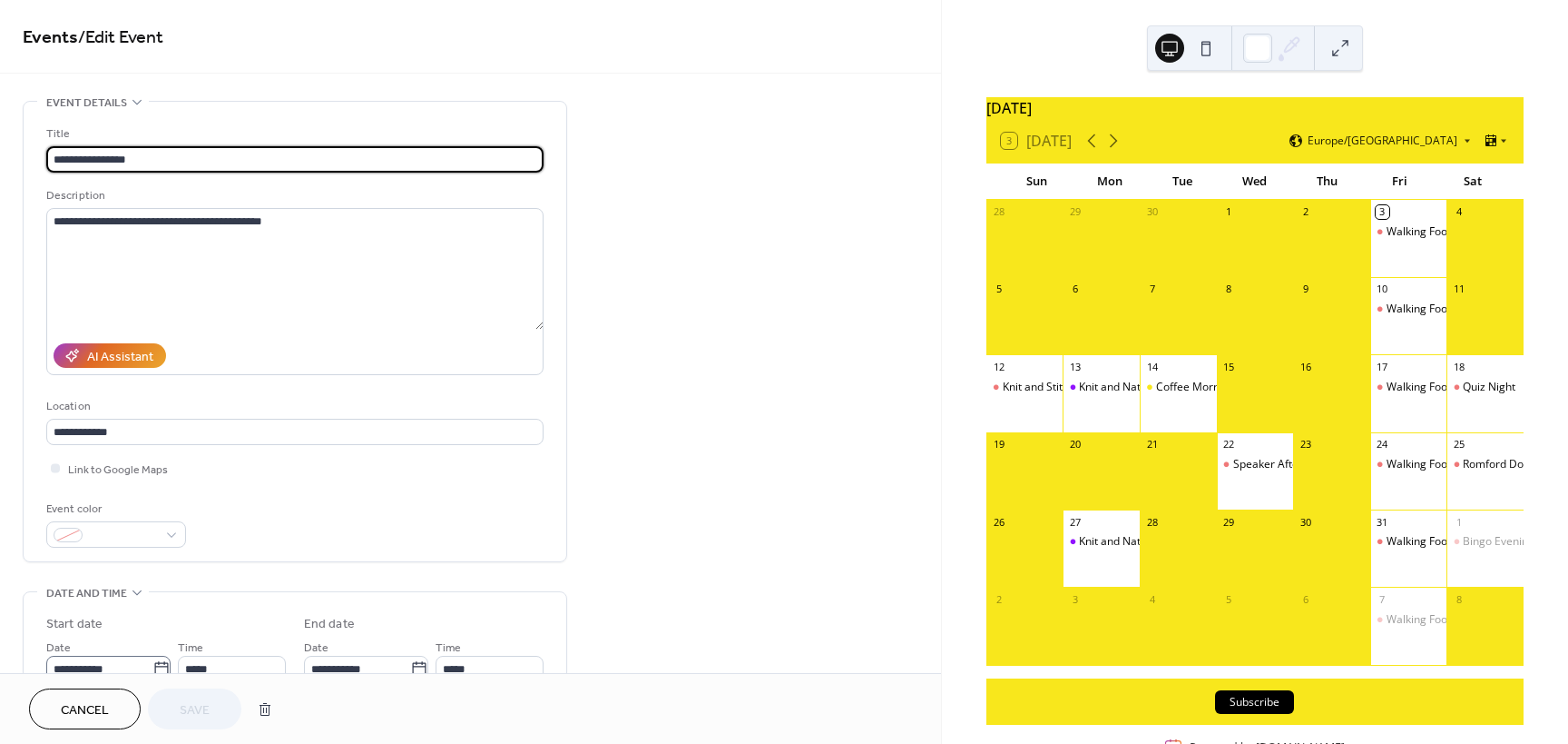
type input "**********"
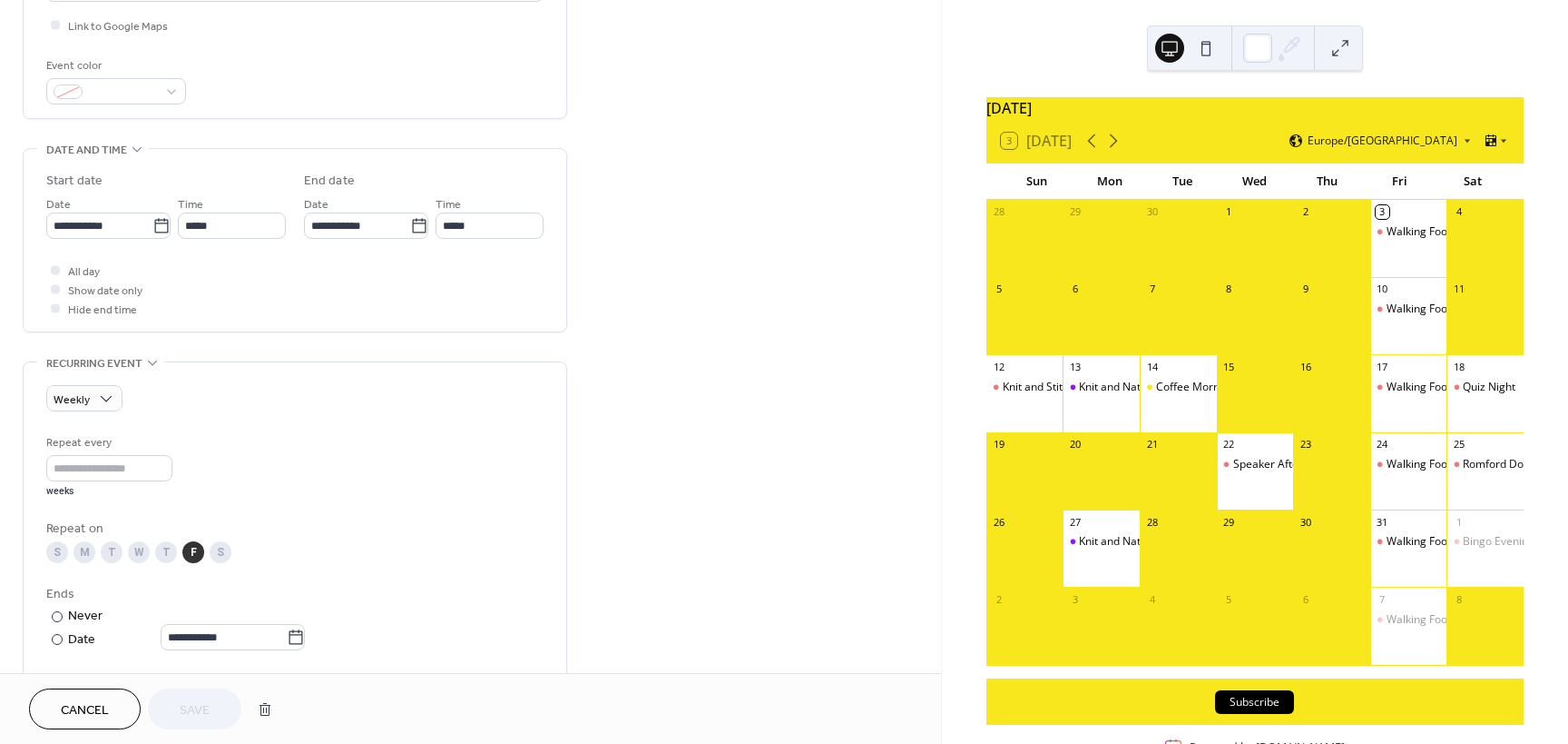
scroll to position [636, 0]
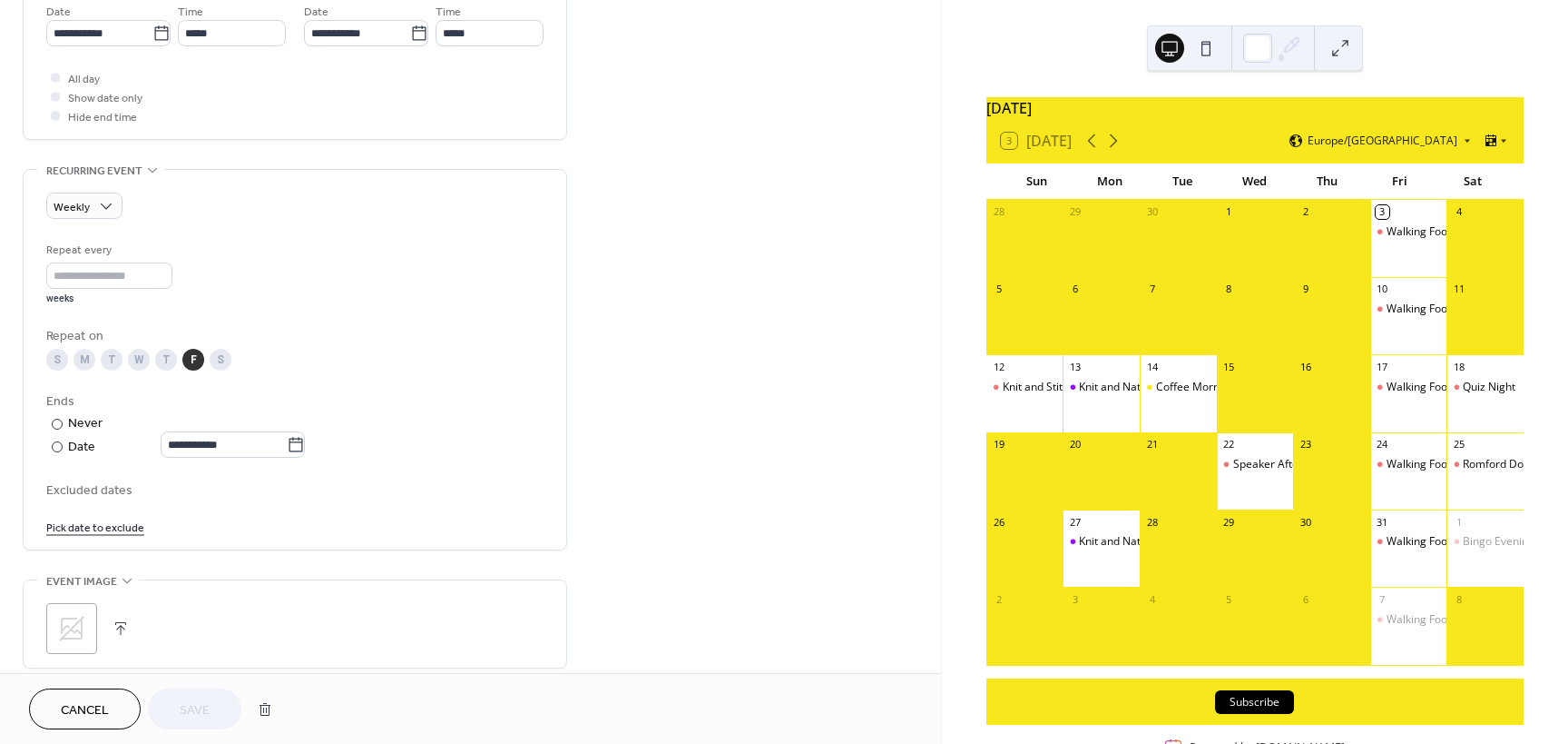
click at [67, 625] on icon at bounding box center [71, 628] width 26 height 26
click at [206, 707] on span "Save" at bounding box center [195, 711] width 30 height 19
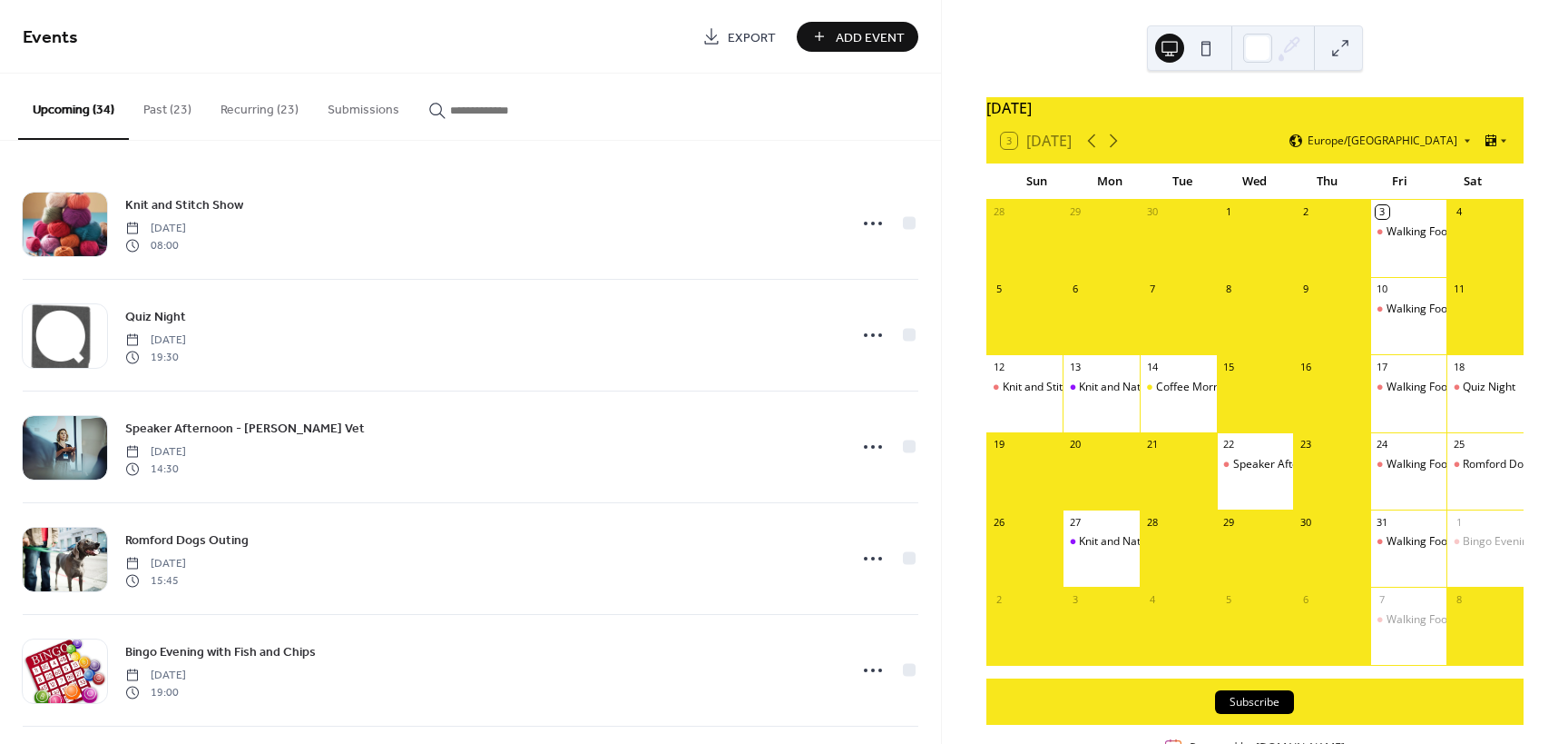
click at [258, 112] on button "Recurring (23)" at bounding box center [259, 106] width 107 height 64
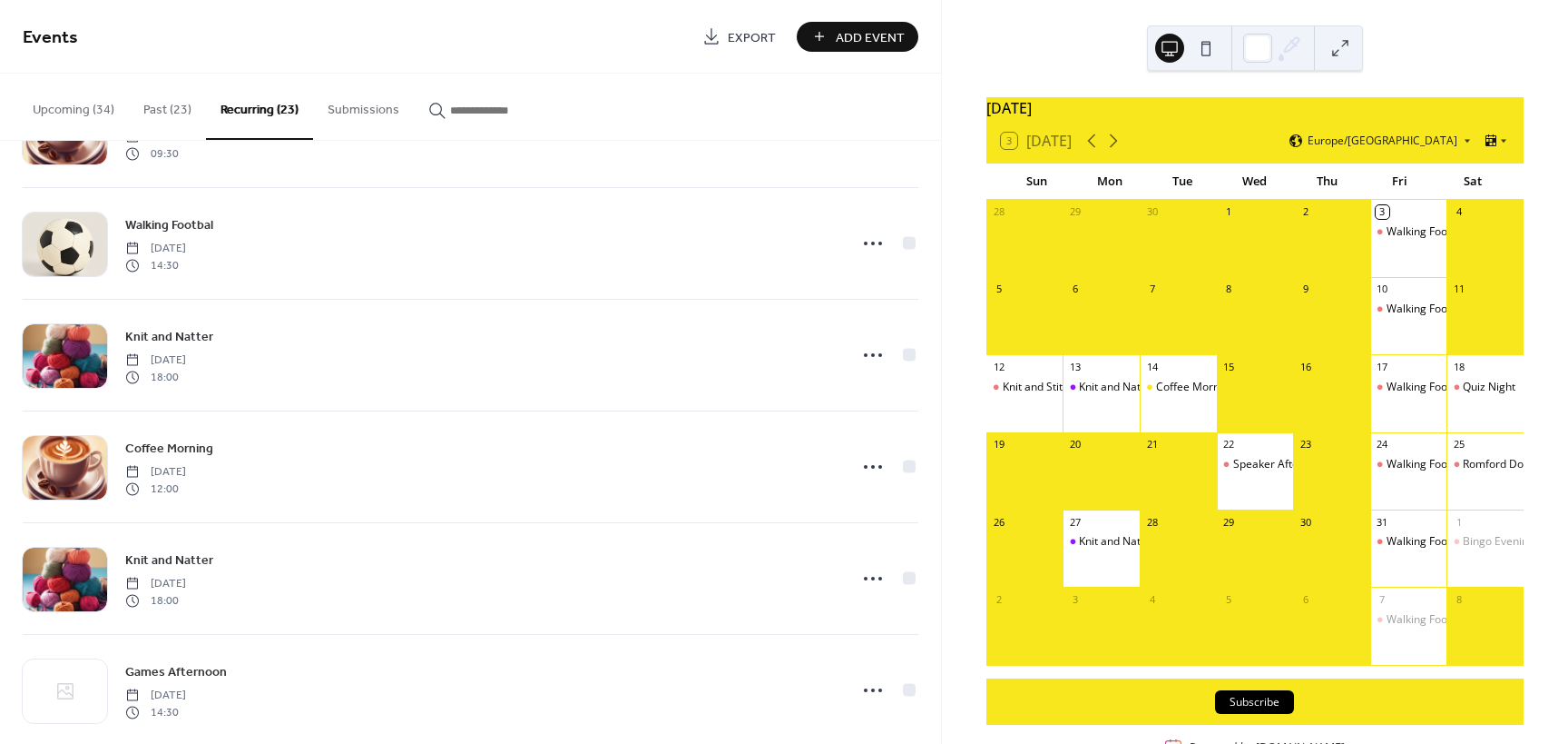
scroll to position [2020, 0]
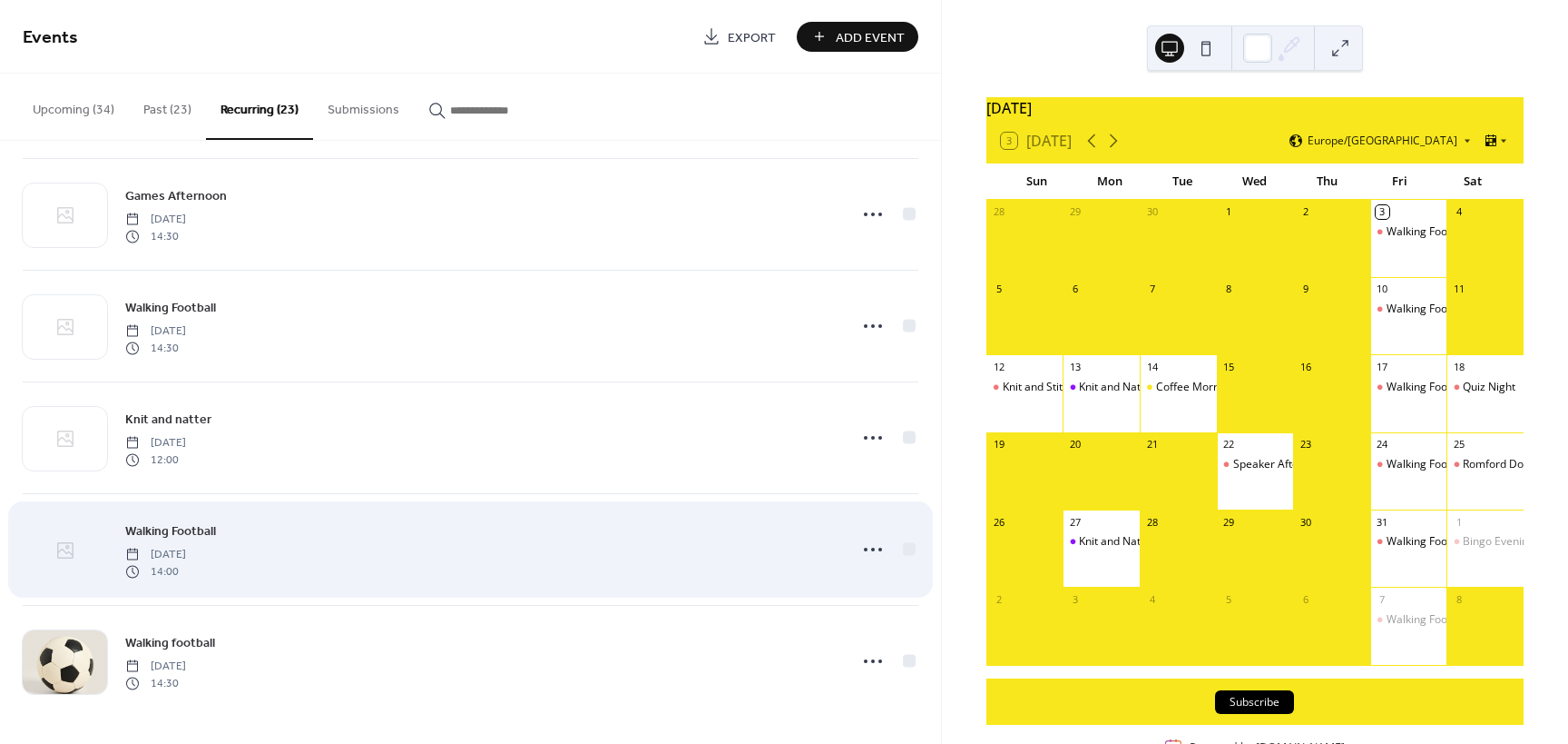
click at [70, 549] on icon at bounding box center [64, 550] width 22 height 22
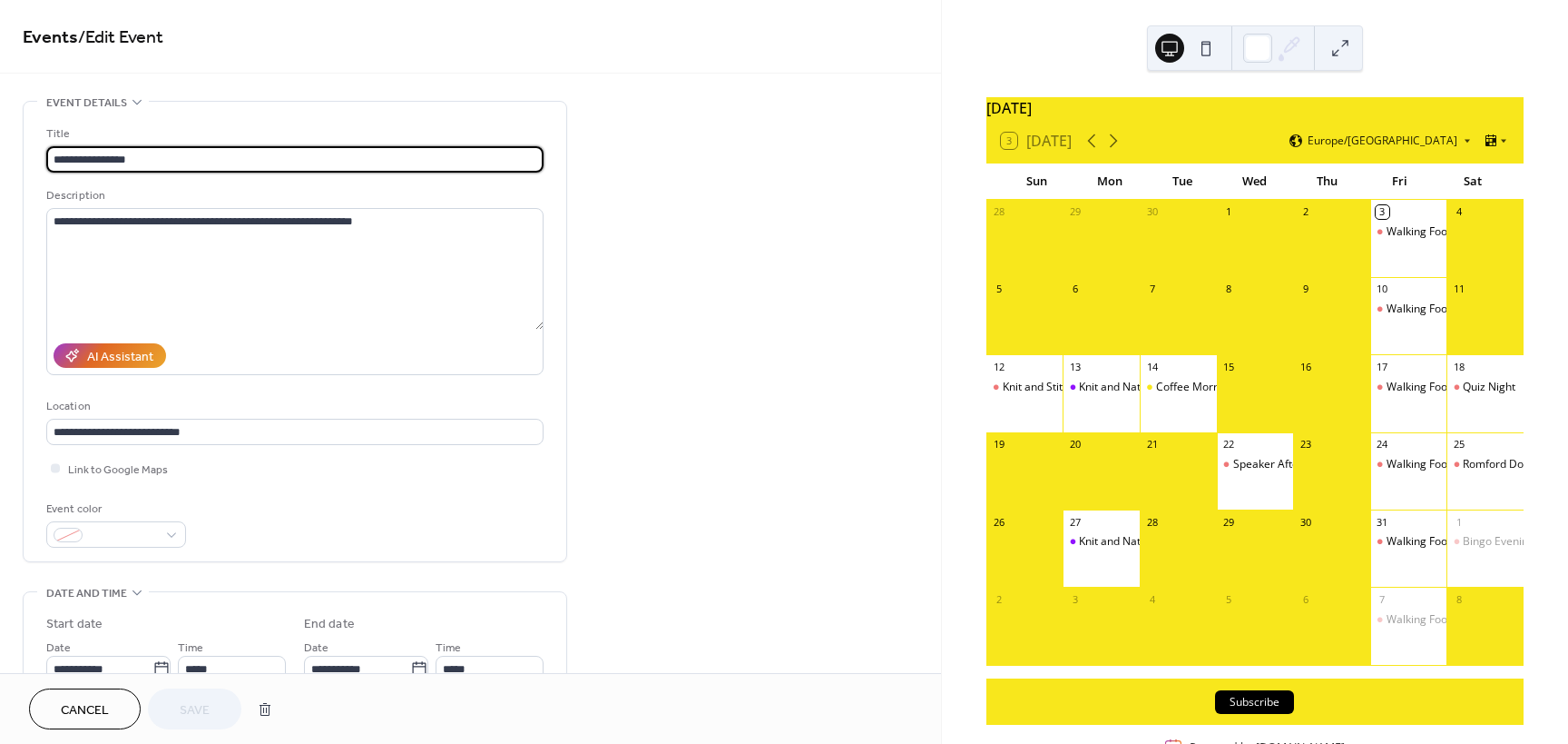
type input "**********"
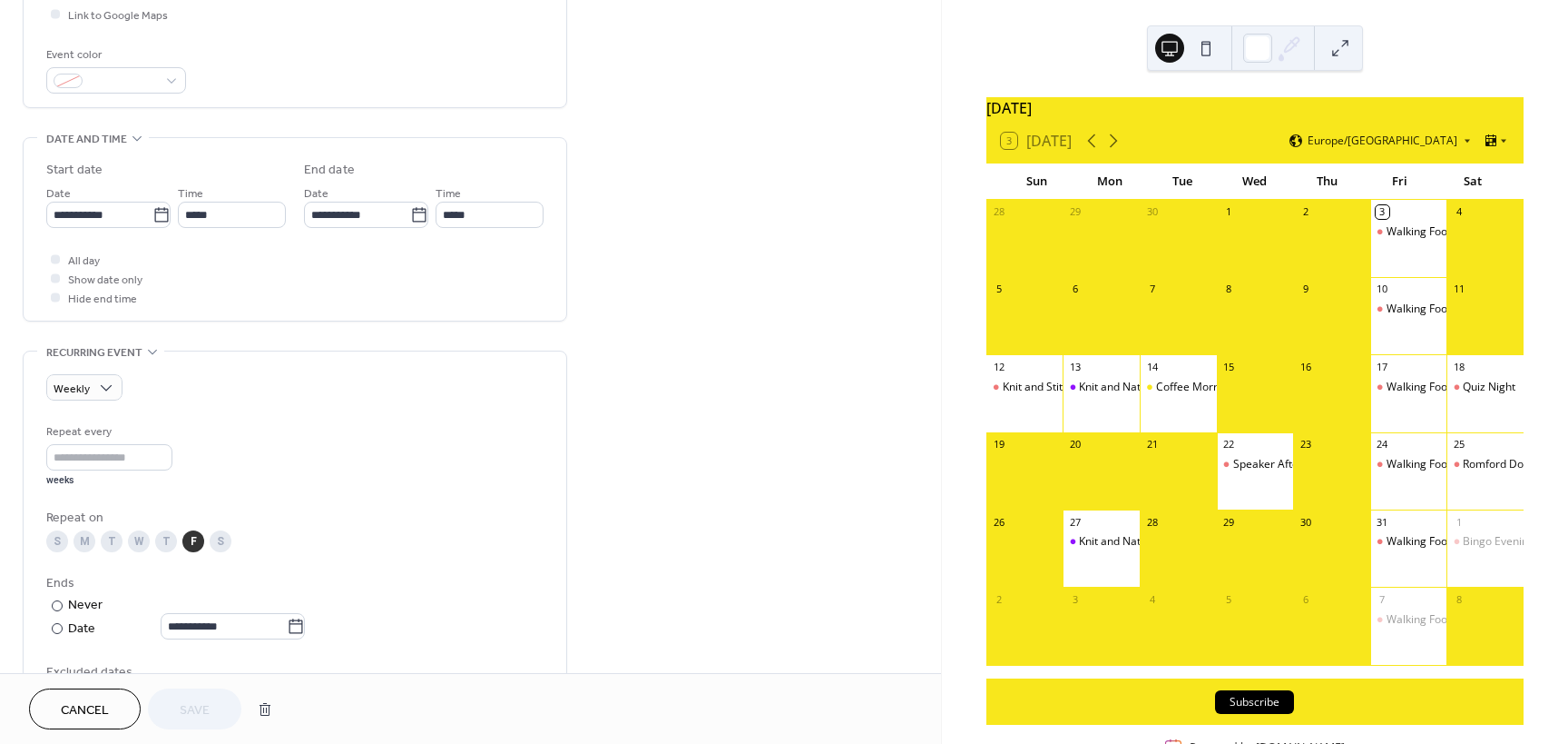
scroll to position [908, 0]
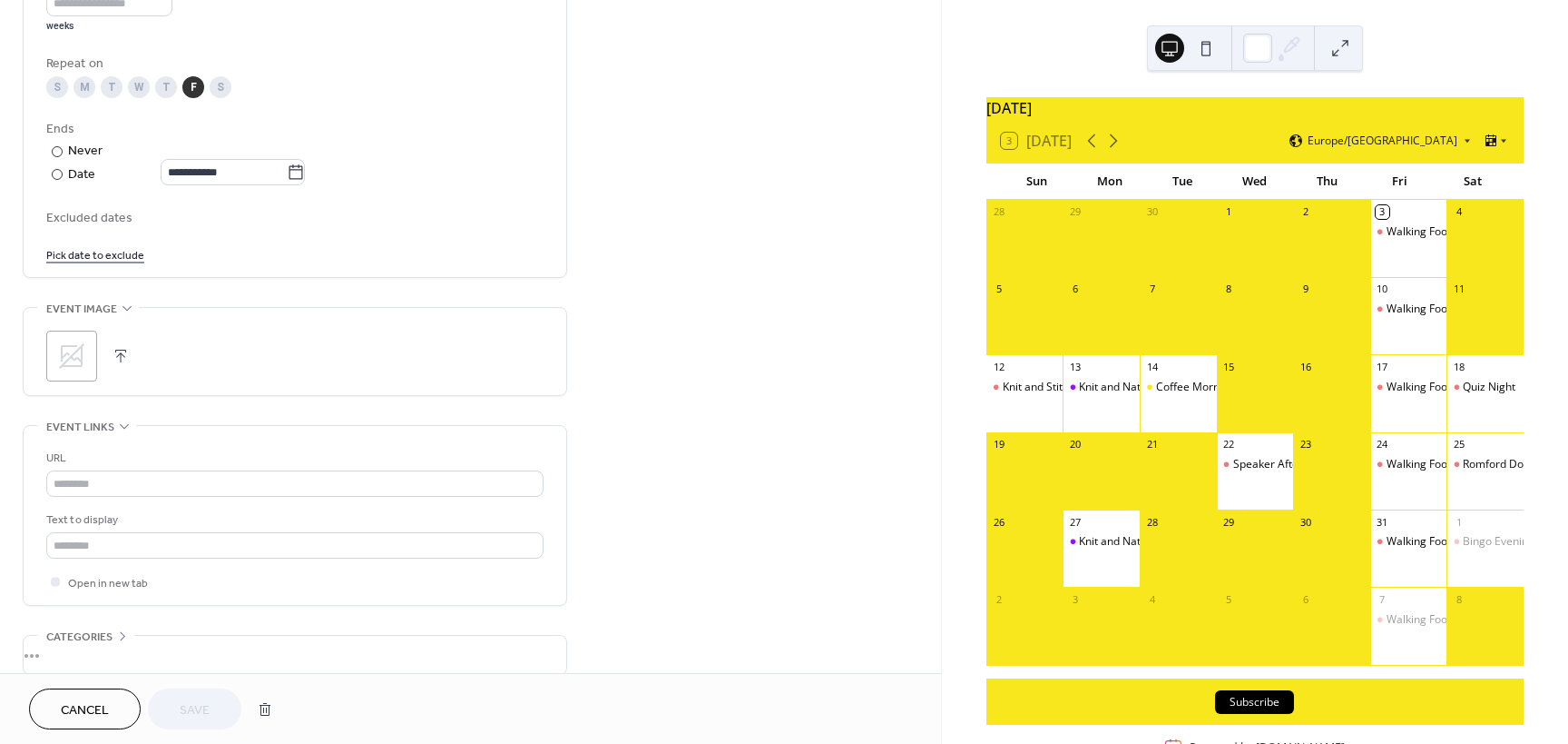
click at [73, 350] on icon at bounding box center [71, 355] width 29 height 29
click at [192, 701] on span "Save" at bounding box center [195, 711] width 30 height 19
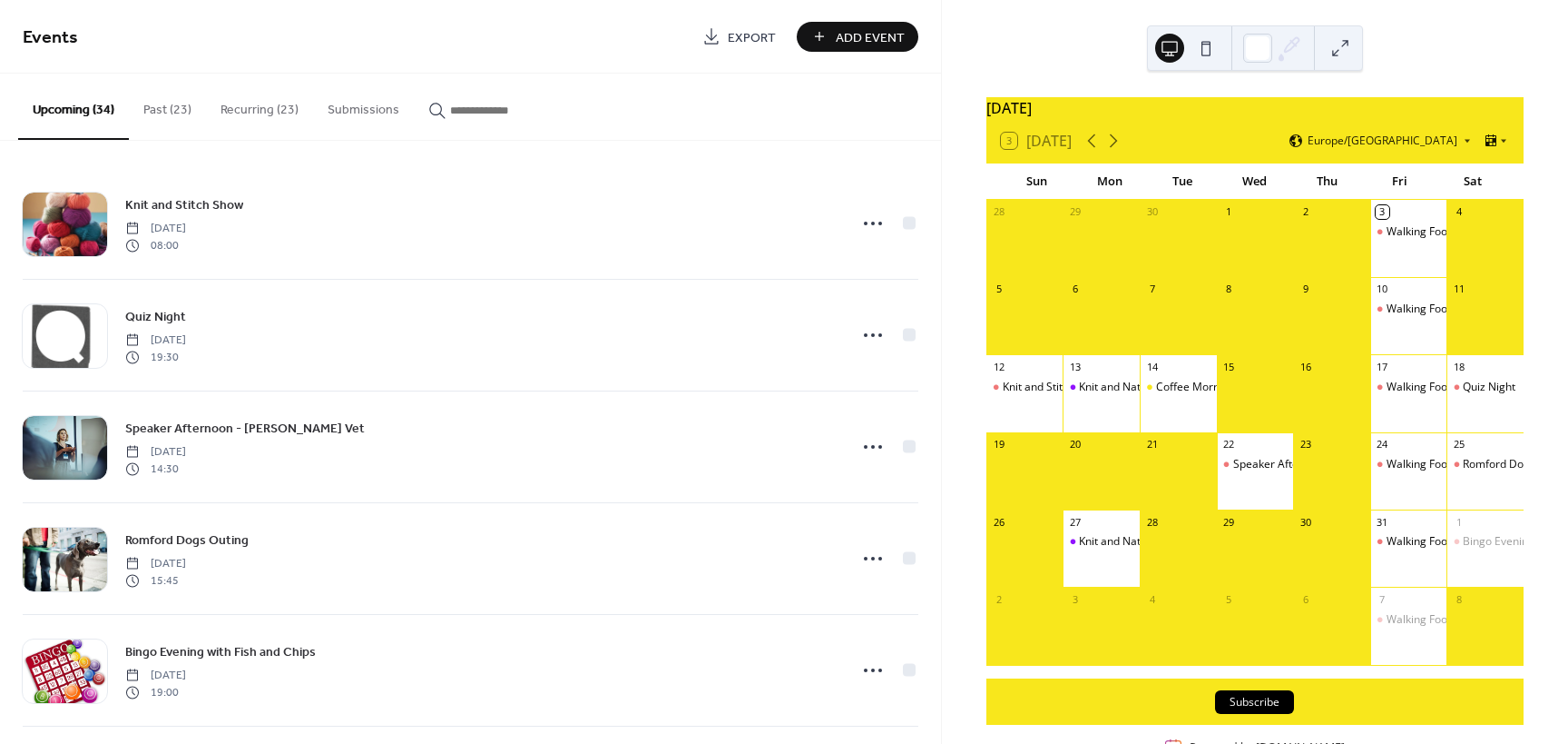
click at [249, 109] on button "Recurring (23)" at bounding box center [259, 106] width 107 height 64
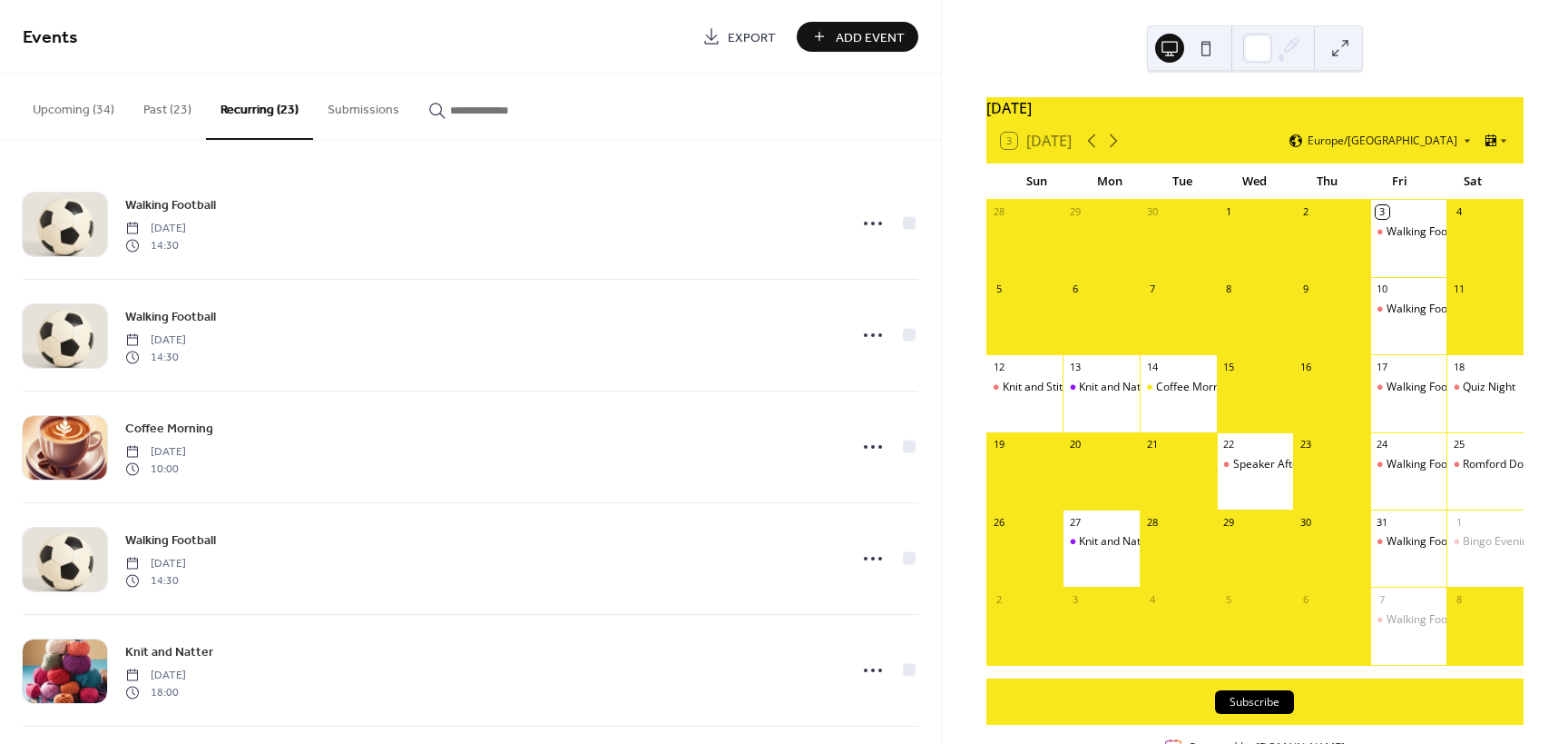
scroll to position [2020, 0]
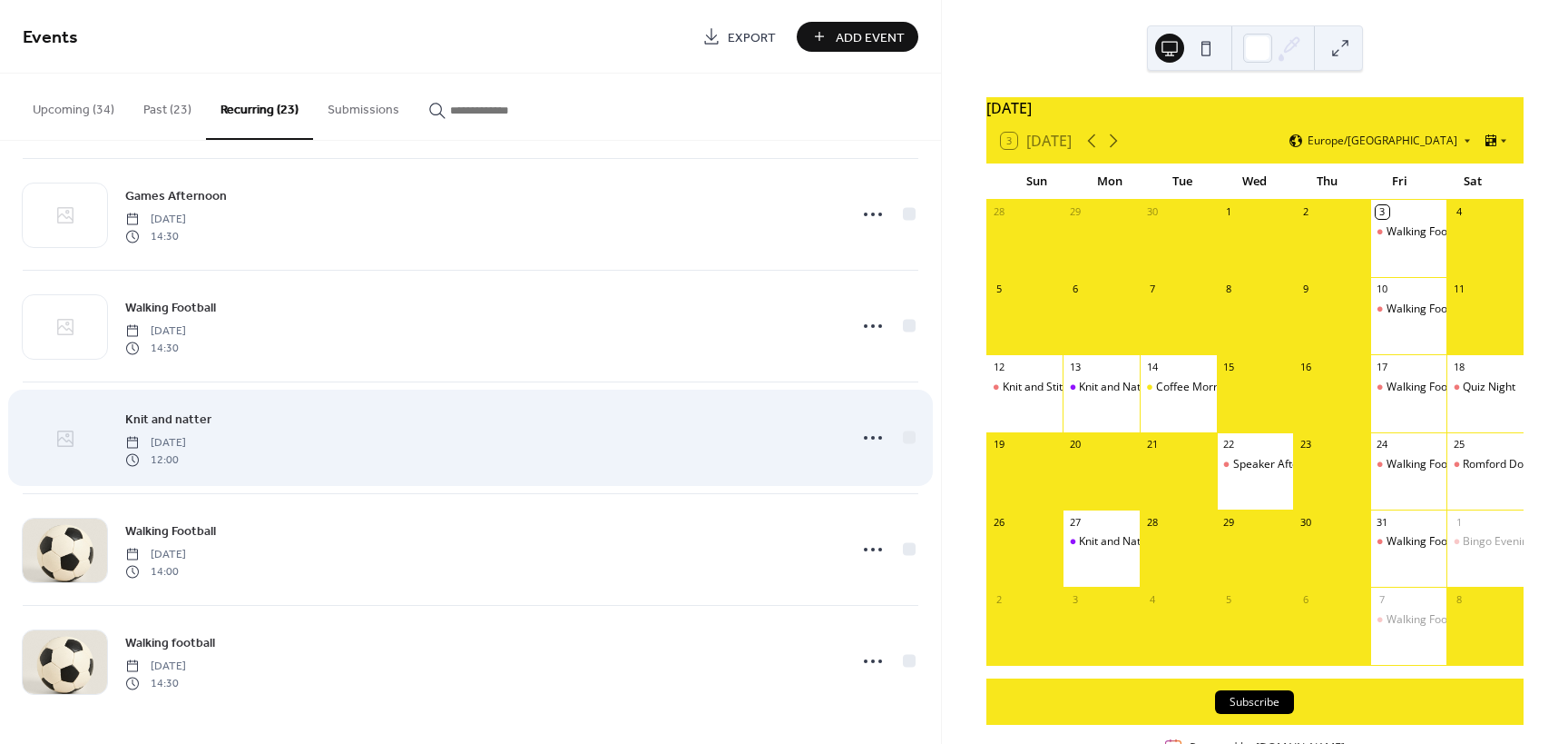
click at [64, 438] on icon at bounding box center [64, 438] width 22 height 22
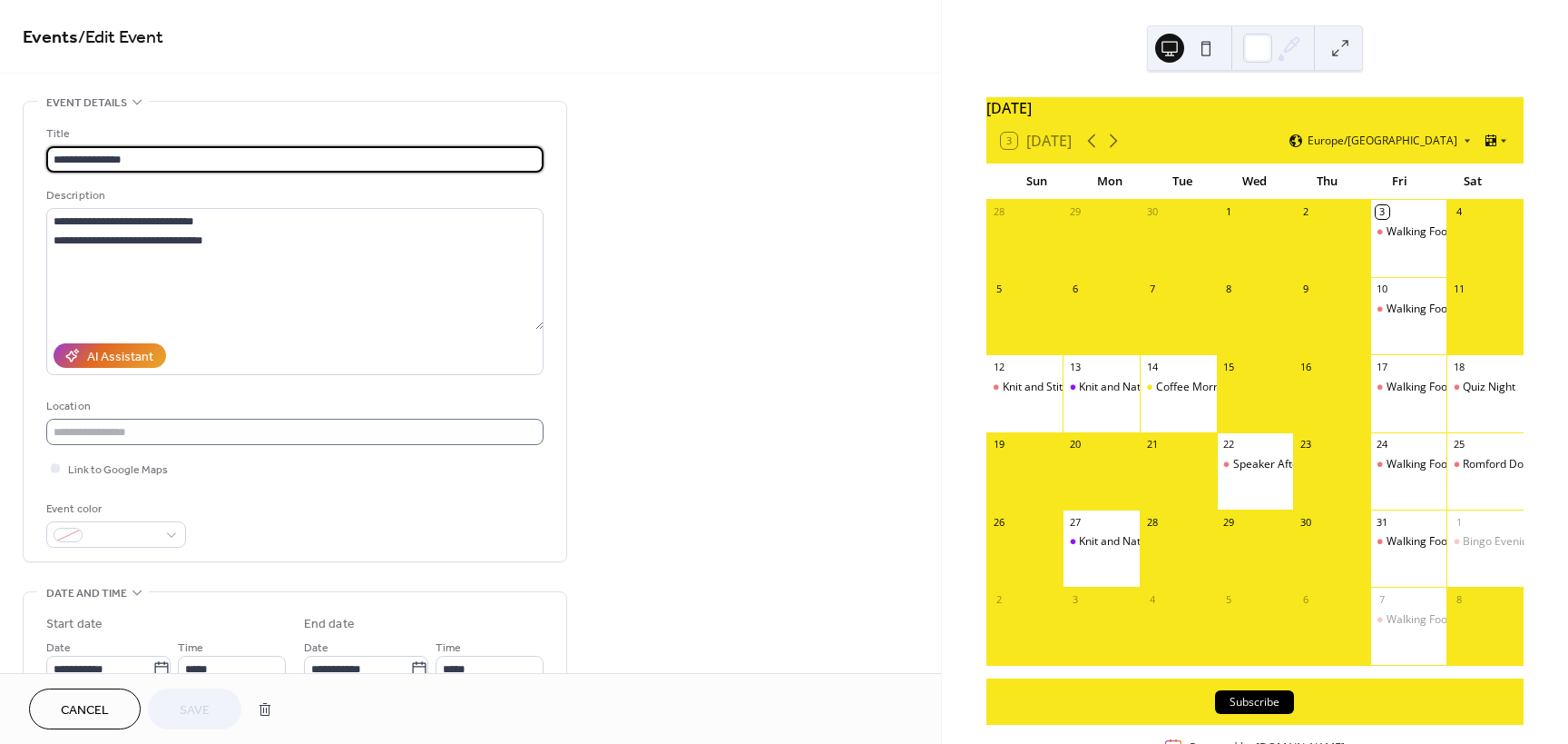
type input "**********"
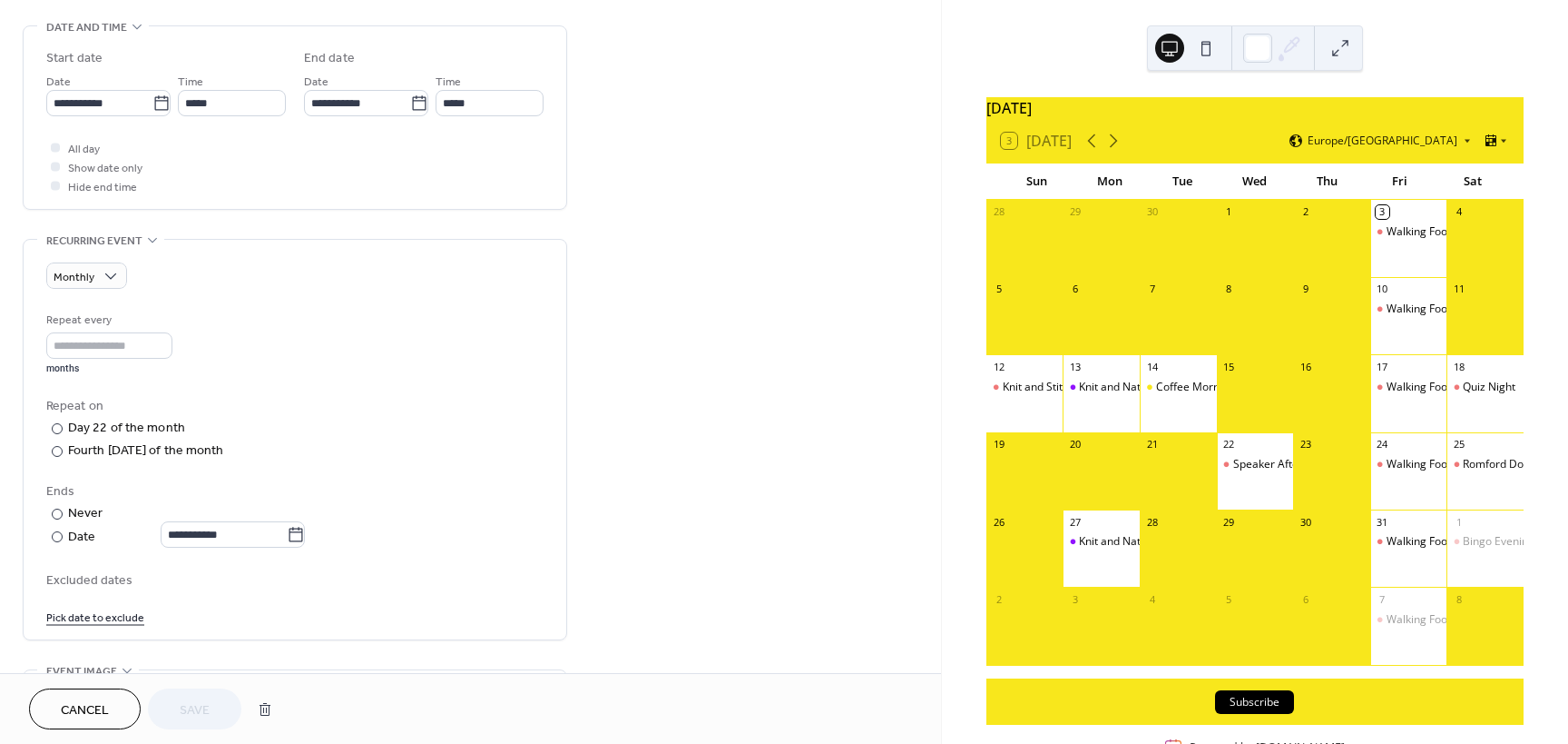
scroll to position [636, 0]
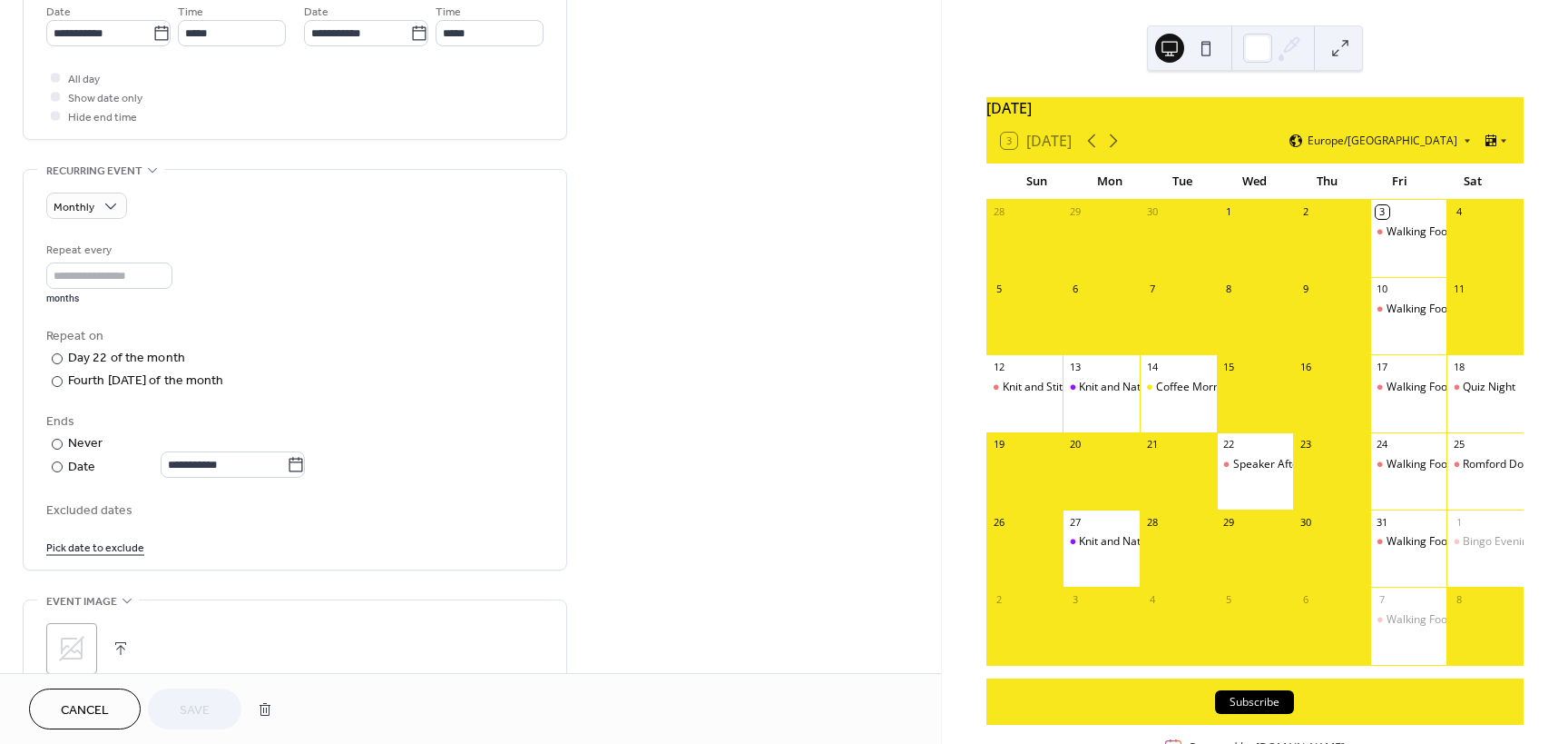
click at [71, 651] on icon at bounding box center [71, 648] width 29 height 29
click at [189, 703] on span "Save" at bounding box center [195, 711] width 30 height 19
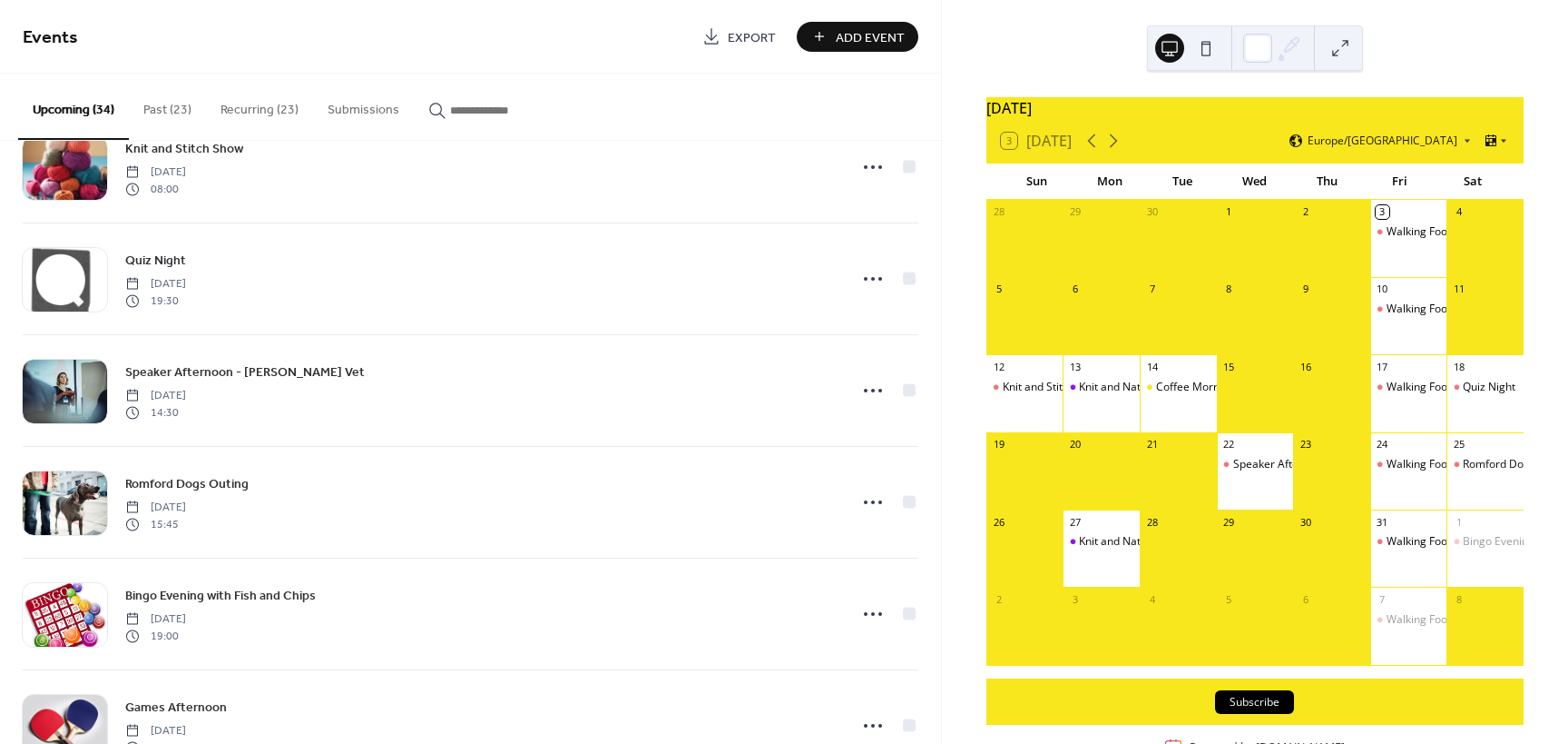
scroll to position [182, 0]
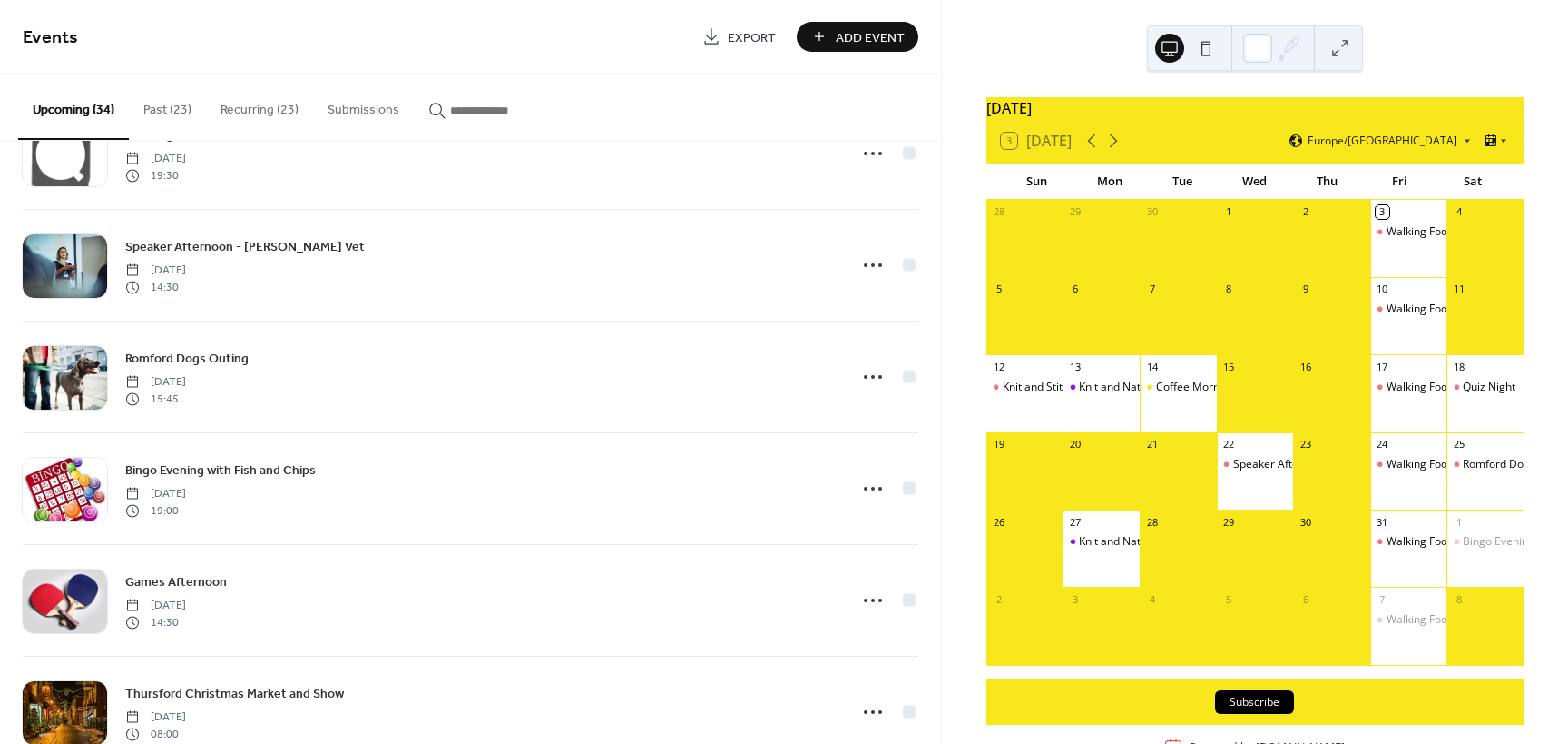
click at [256, 109] on button "Recurring (23)" at bounding box center [259, 106] width 107 height 64
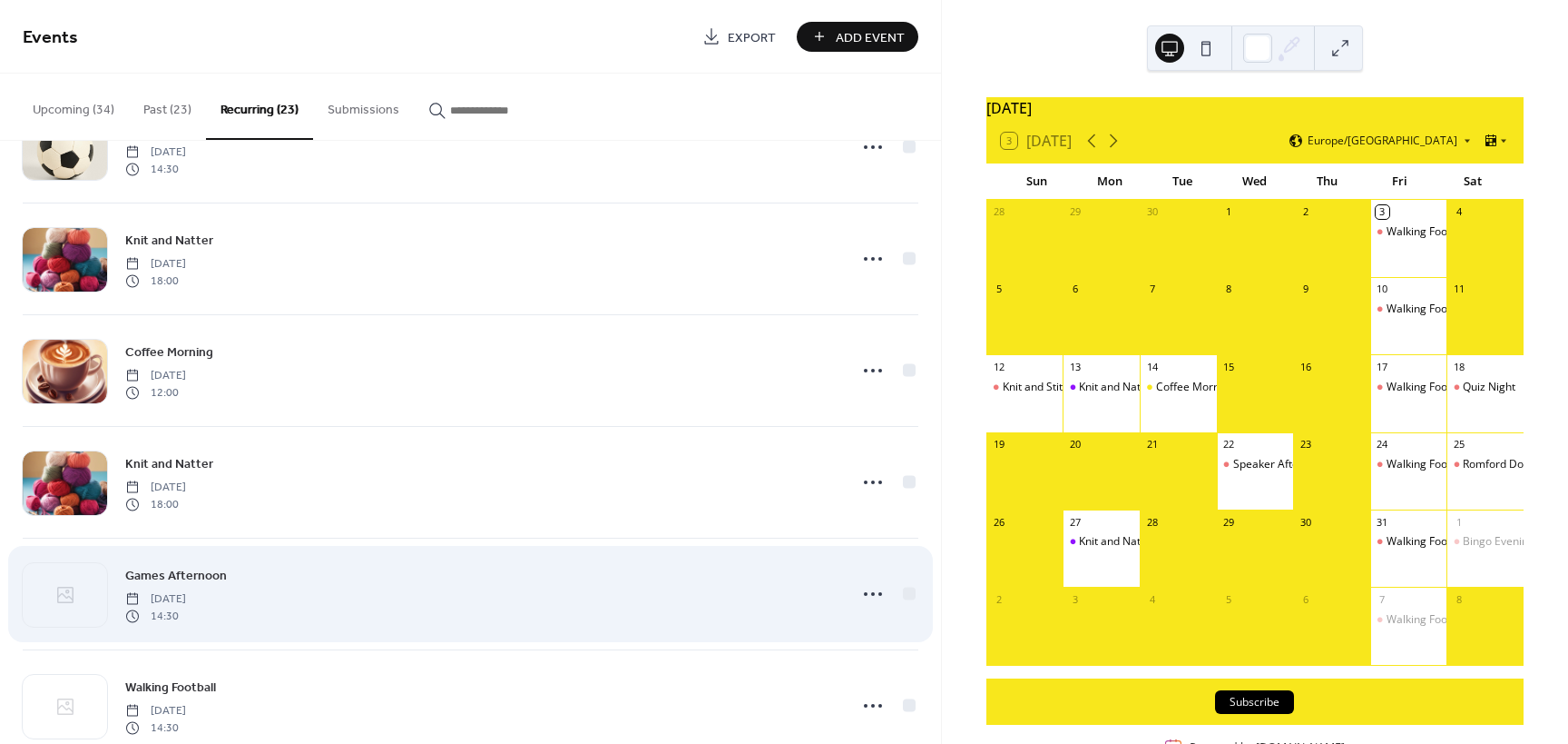
scroll to position [2020, 0]
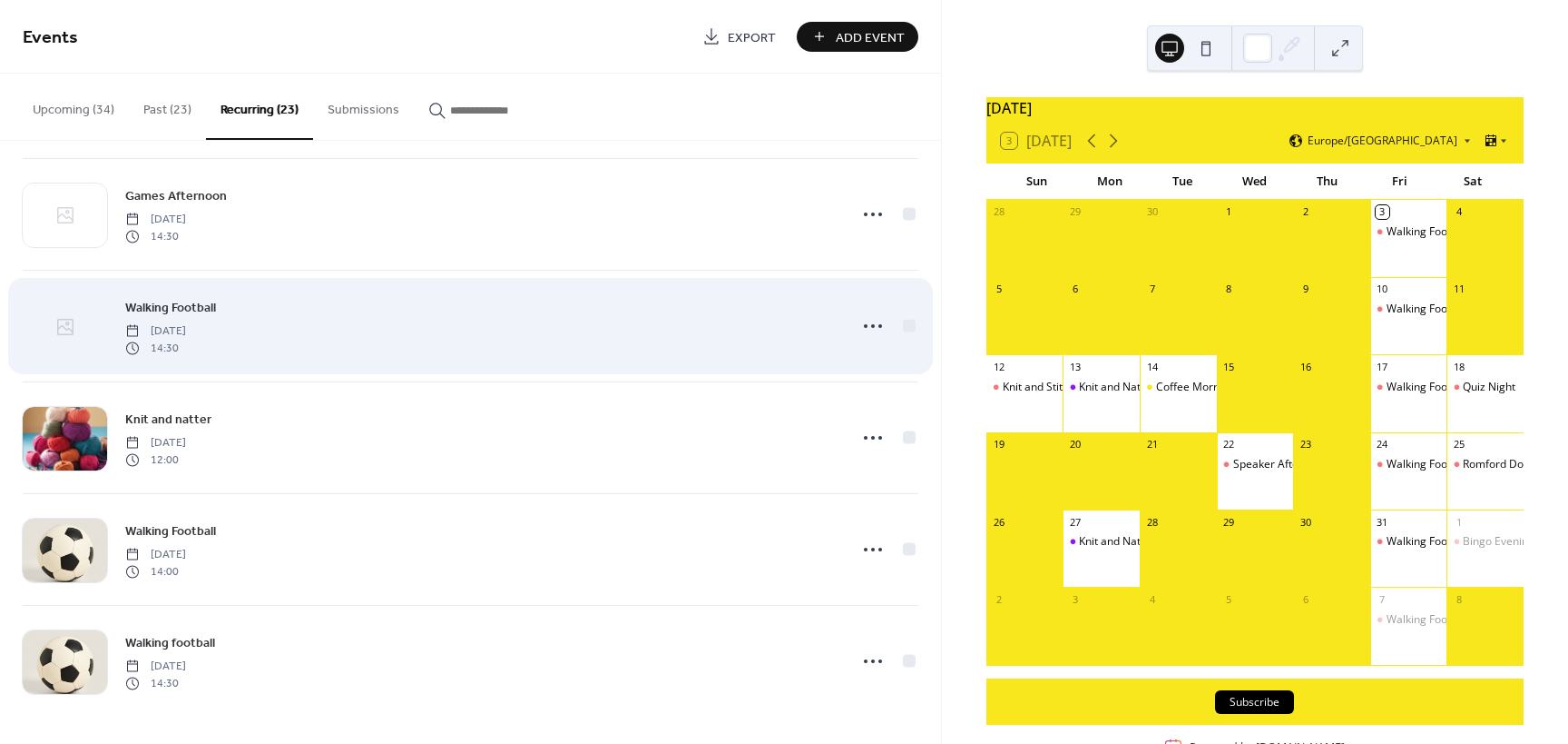
click at [67, 320] on icon at bounding box center [64, 326] width 22 height 22
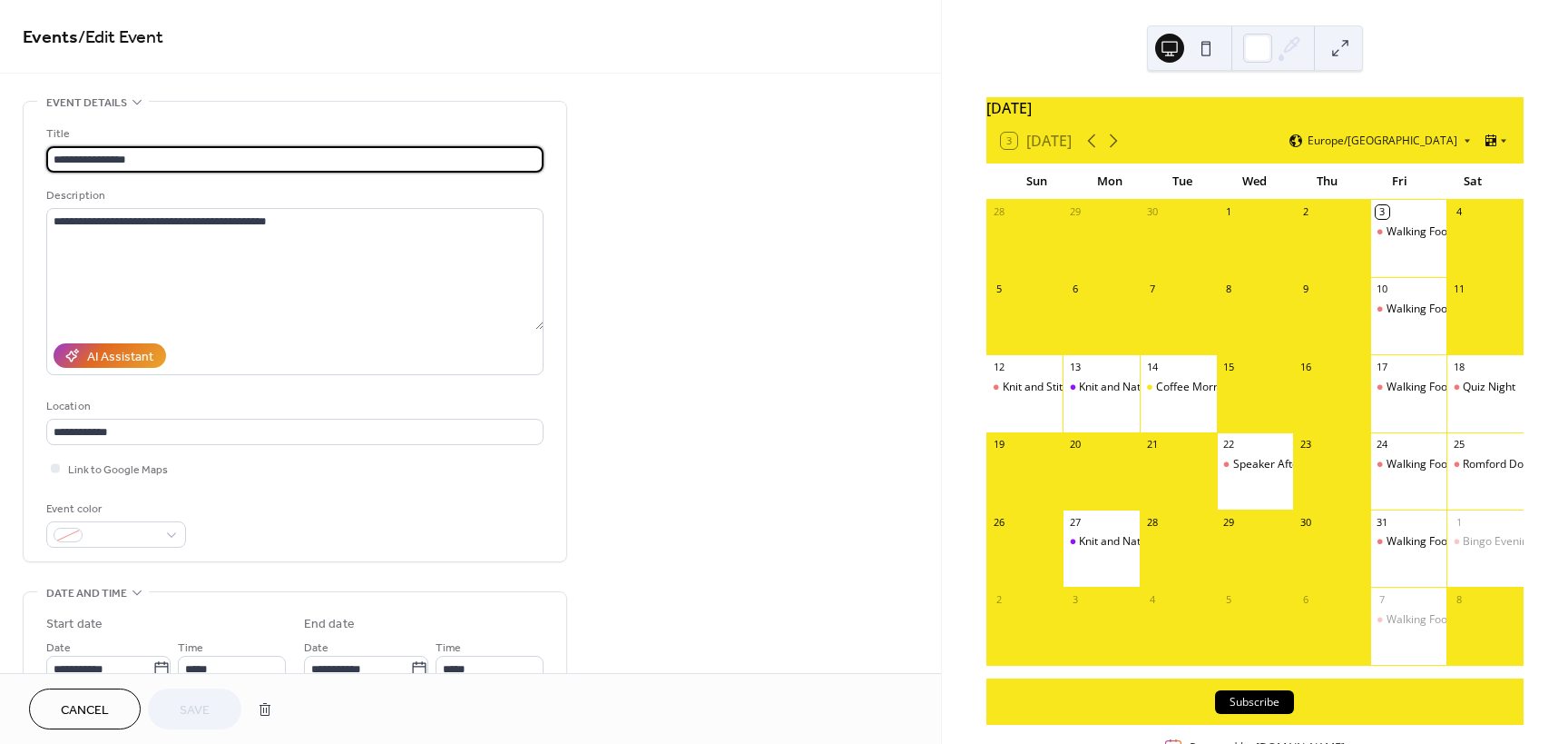
type input "**********"
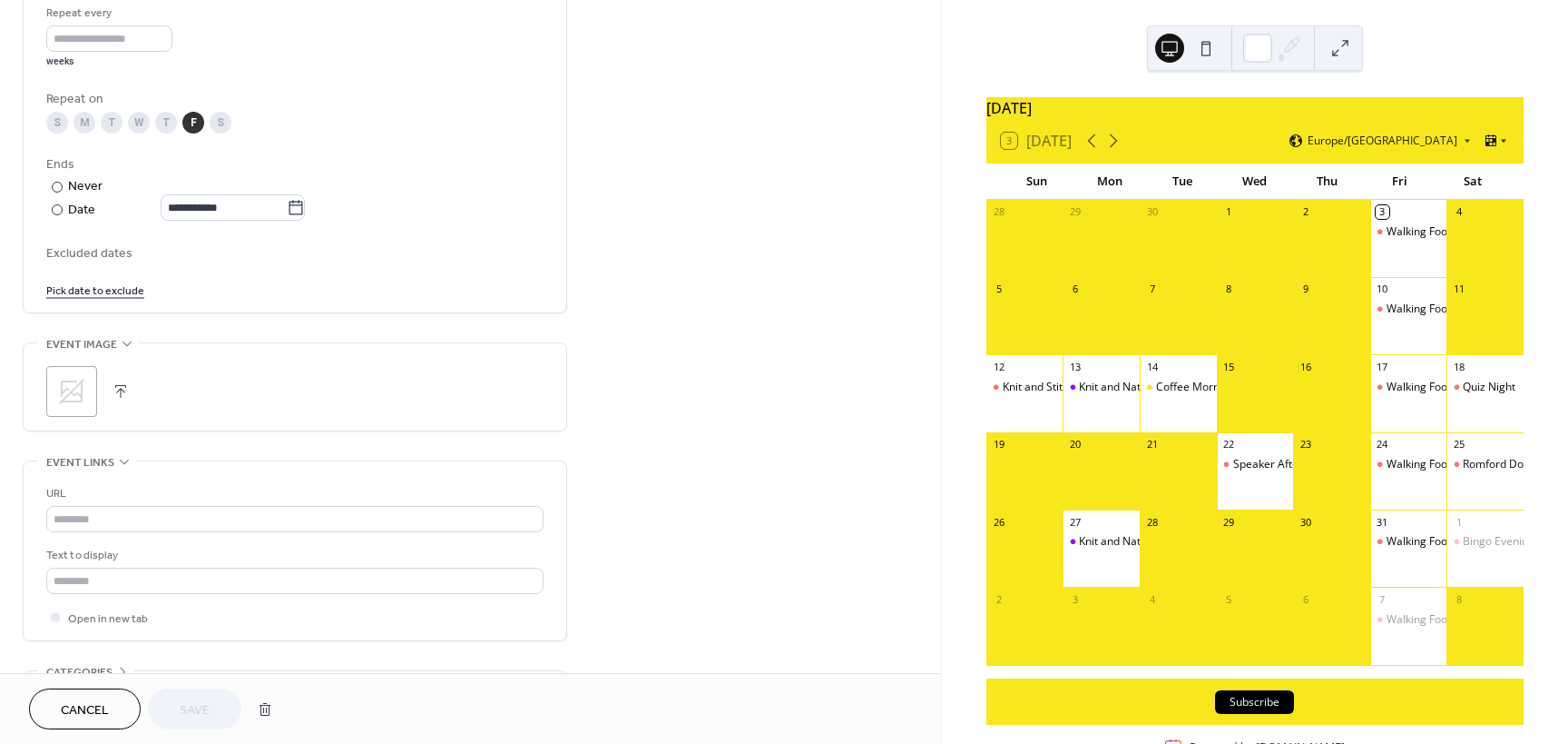
scroll to position [997, 0]
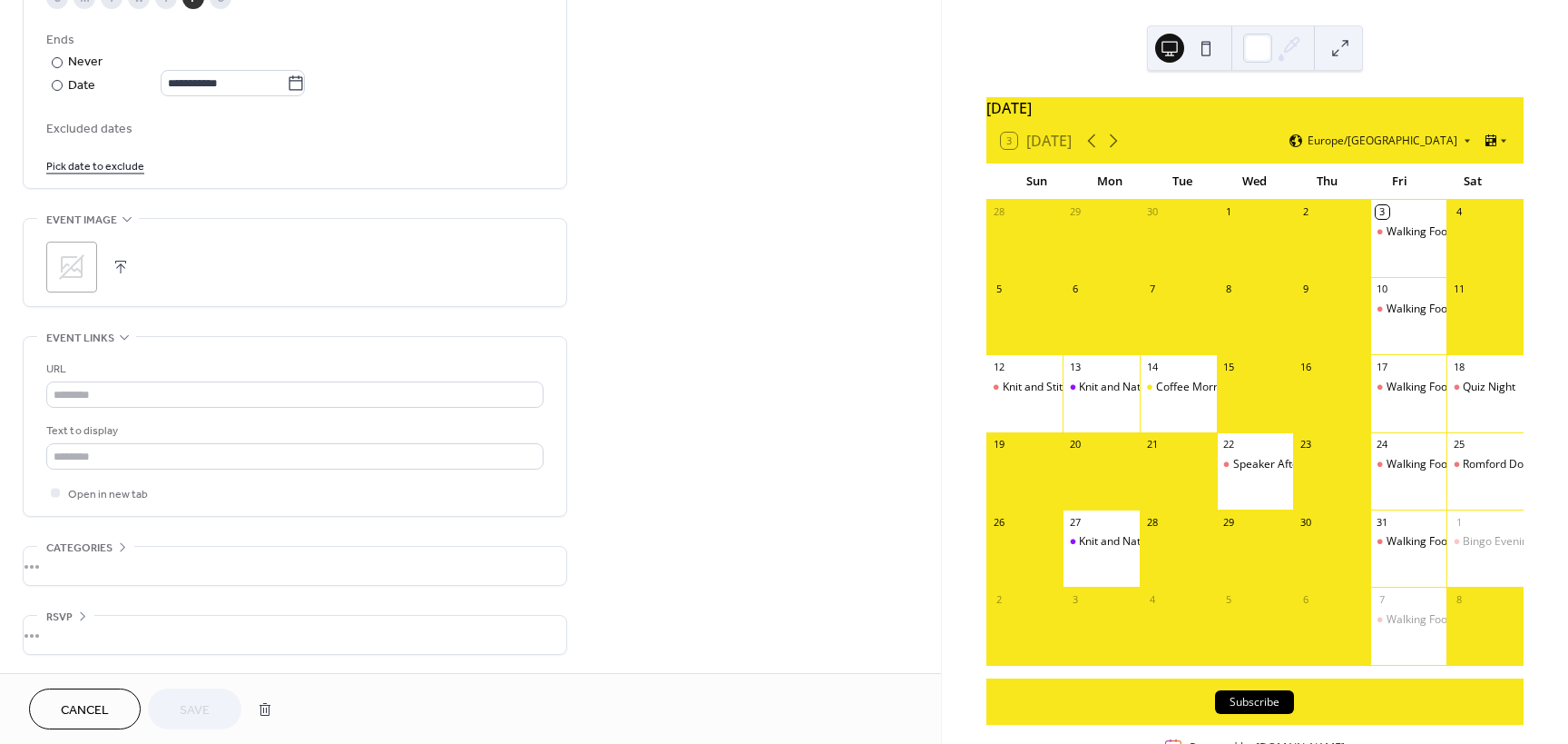
click at [73, 263] on icon at bounding box center [71, 266] width 29 height 29
click at [197, 708] on span "Save" at bounding box center [195, 711] width 30 height 19
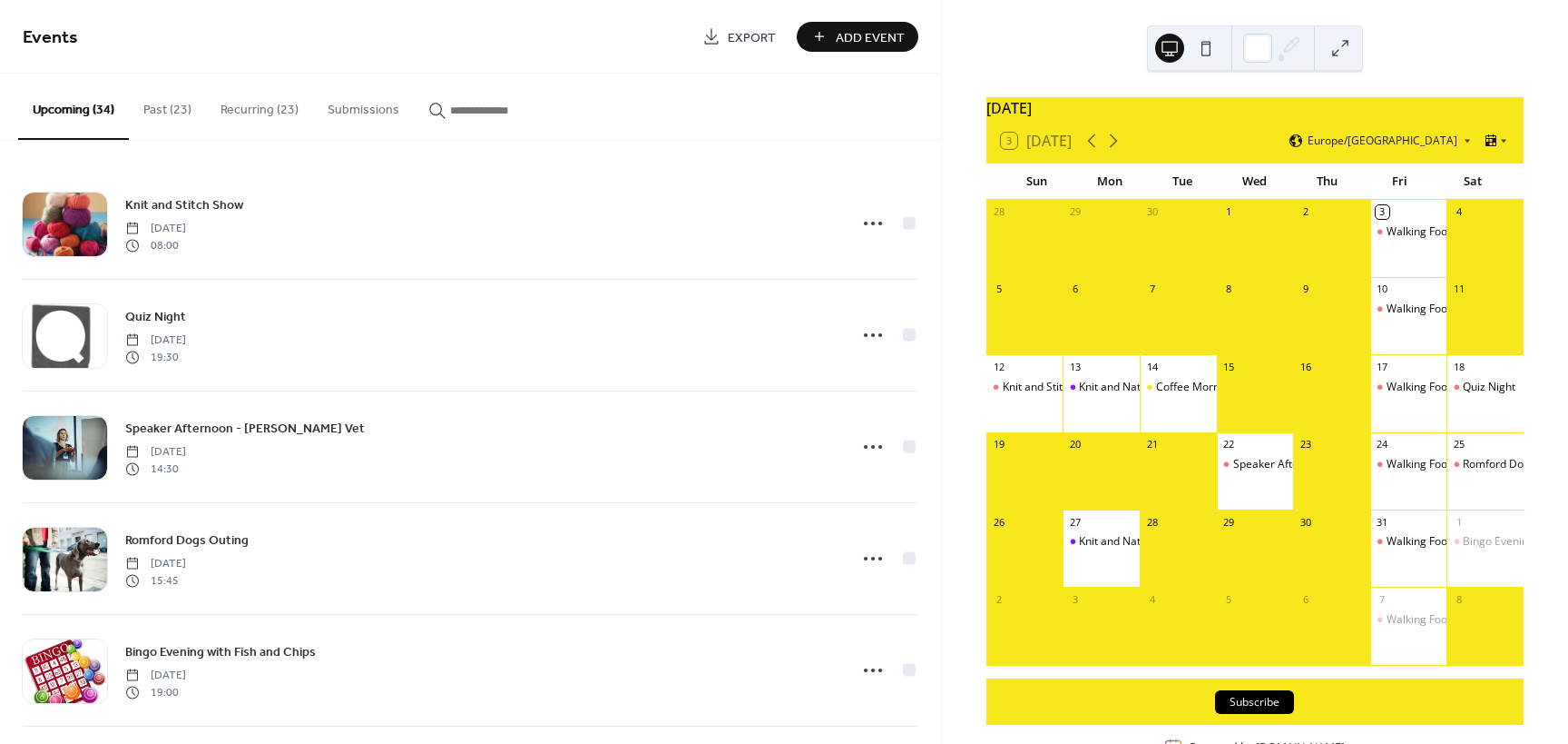
click at [255, 105] on button "Recurring (23)" at bounding box center [259, 106] width 107 height 64
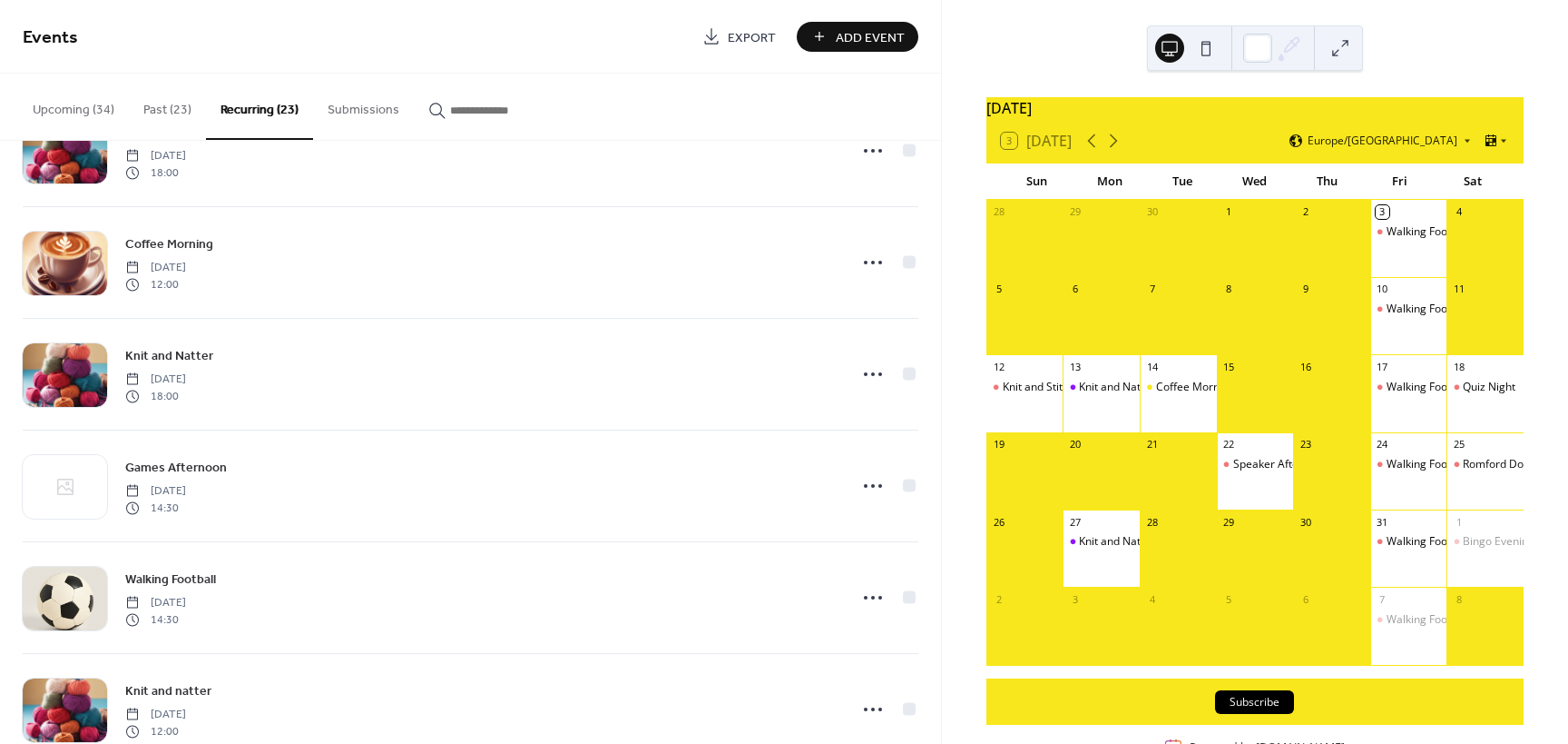
scroll to position [1747, 0]
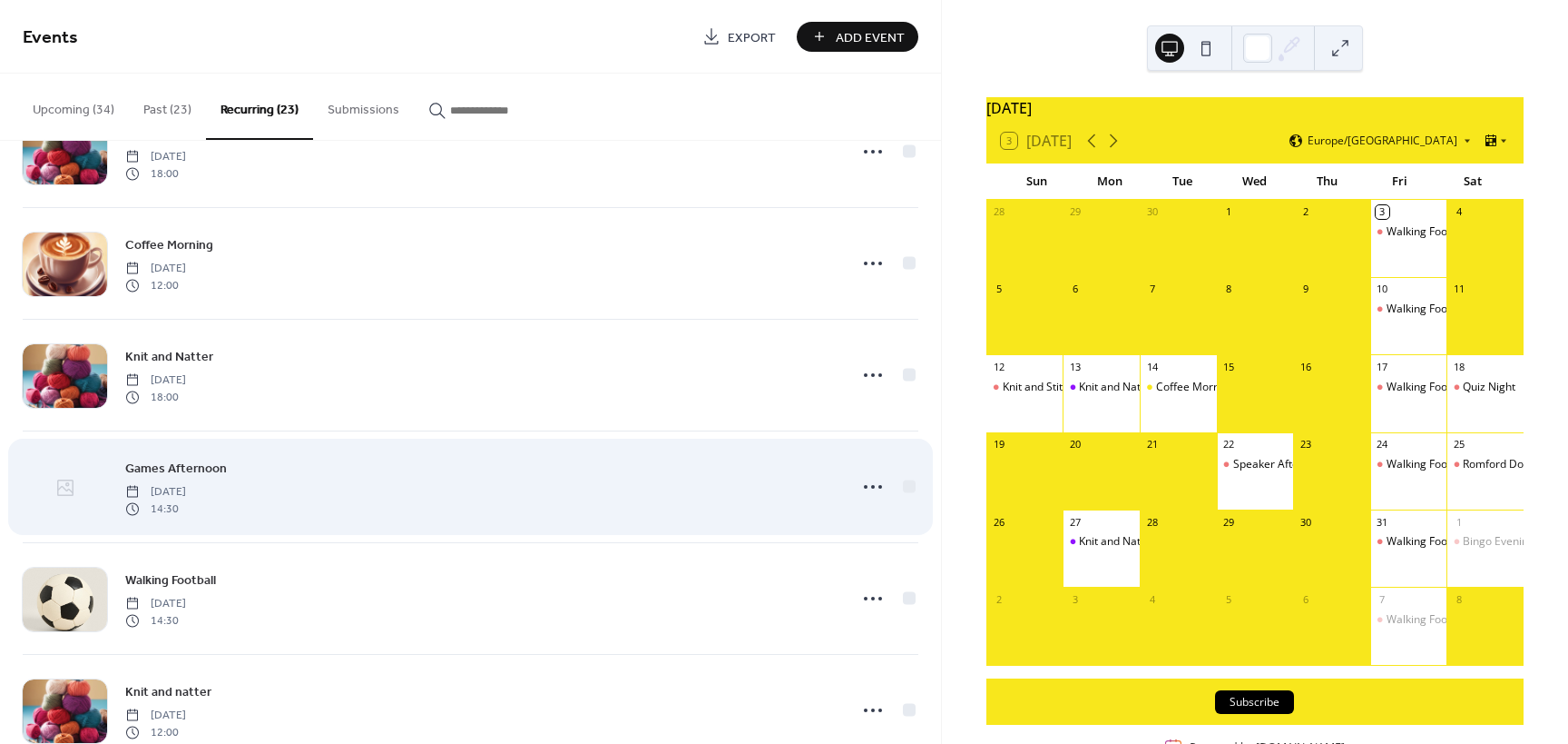
click at [68, 482] on icon at bounding box center [64, 487] width 22 height 22
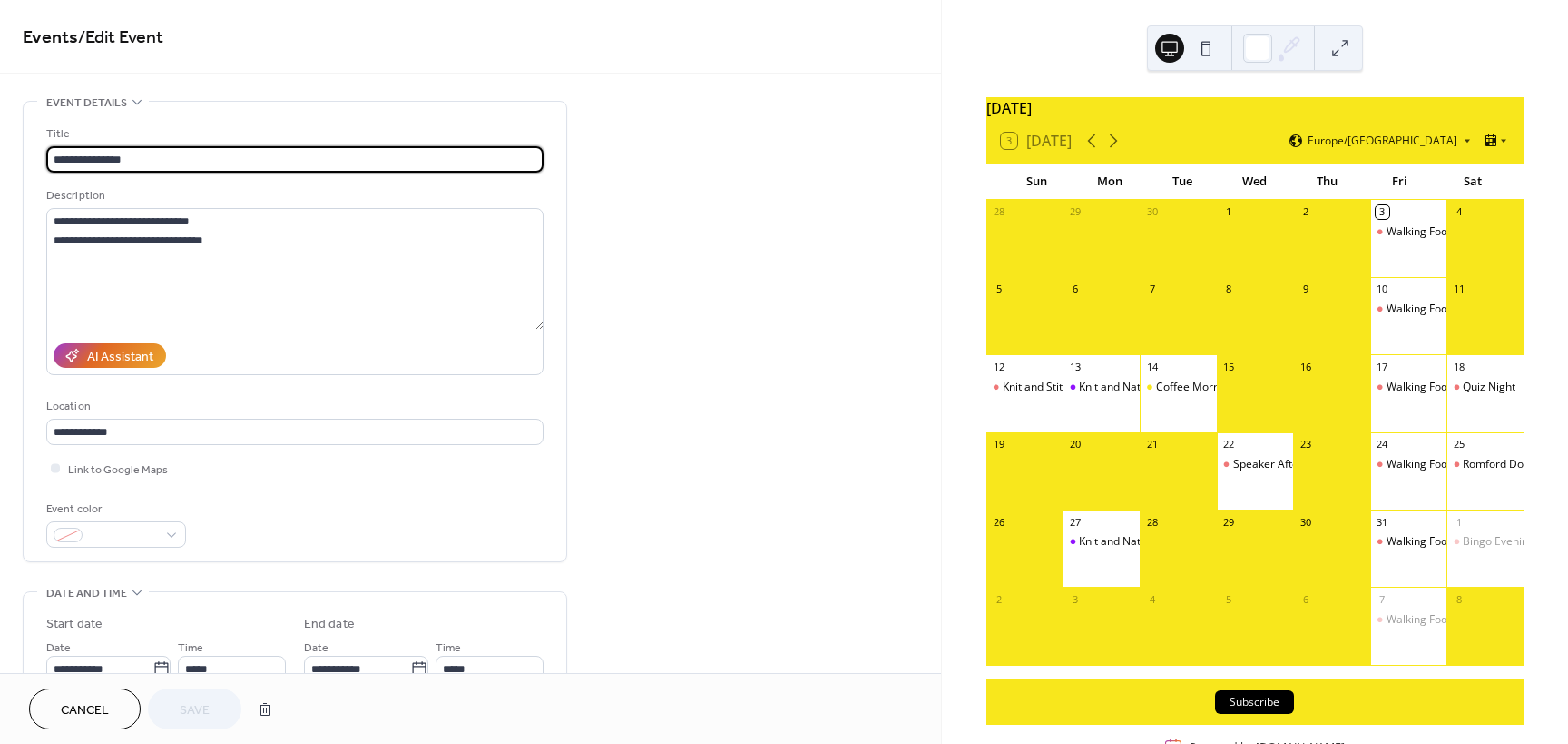
type input "**********"
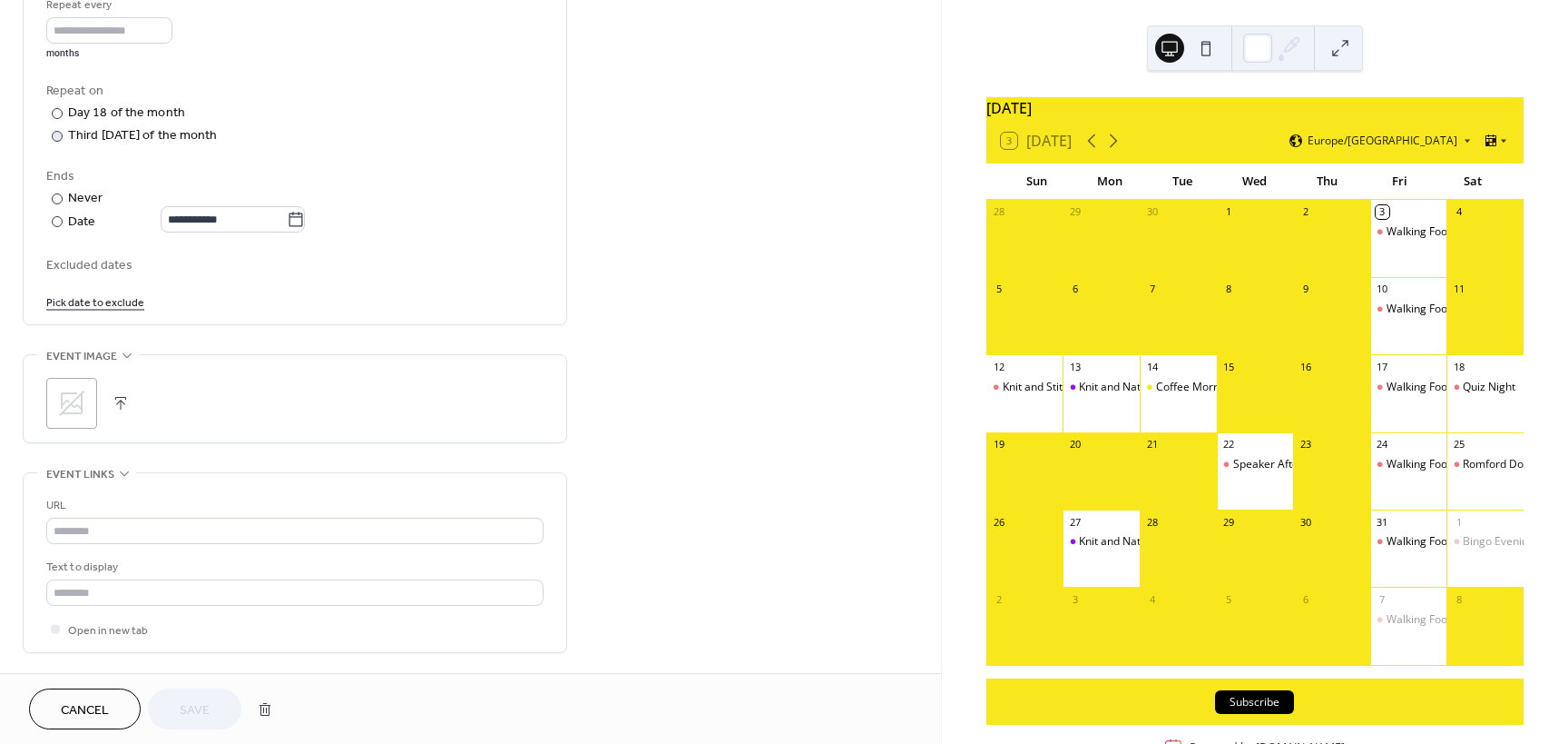
scroll to position [999, 0]
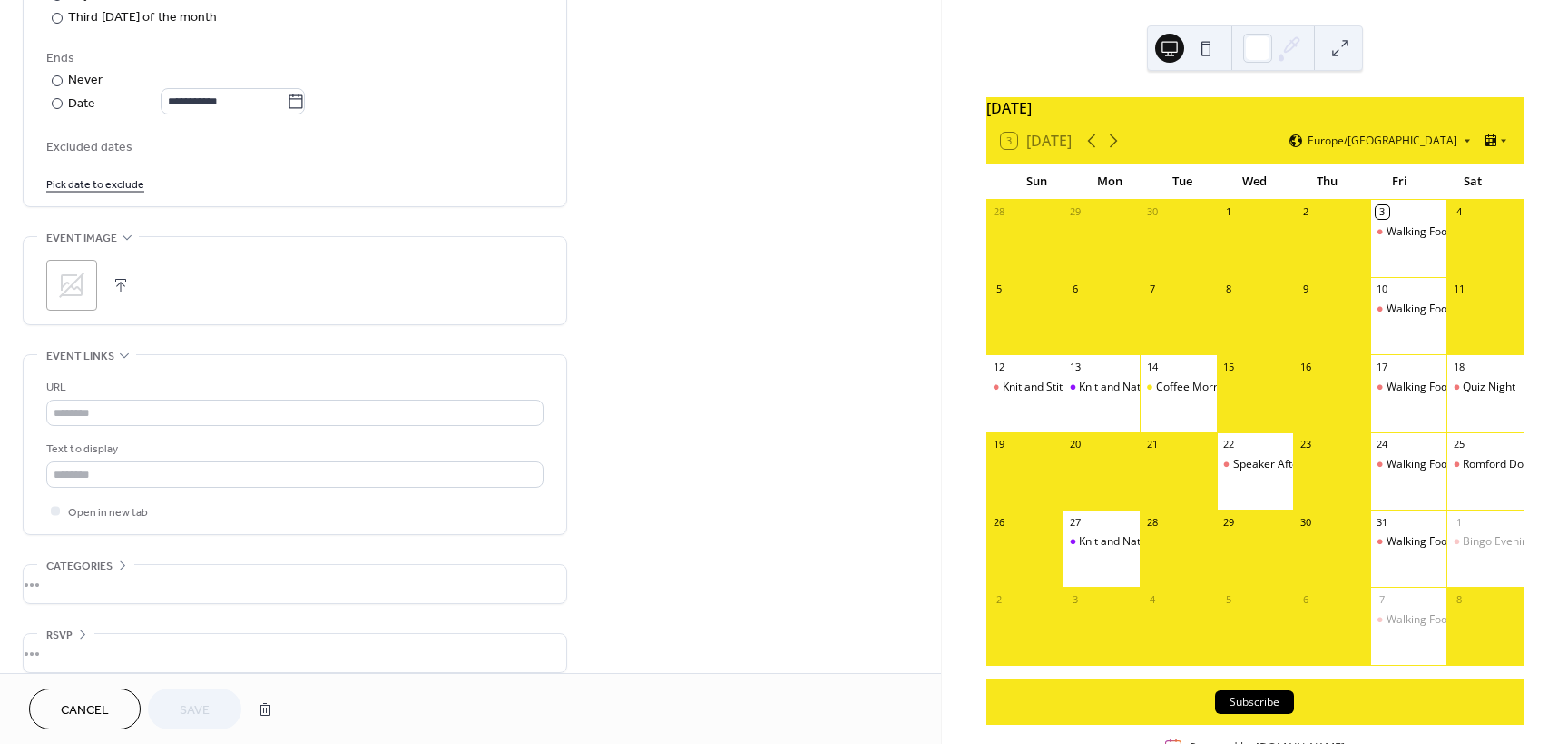
click at [68, 283] on icon at bounding box center [71, 284] width 26 height 26
click at [198, 716] on span "Save" at bounding box center [195, 711] width 30 height 19
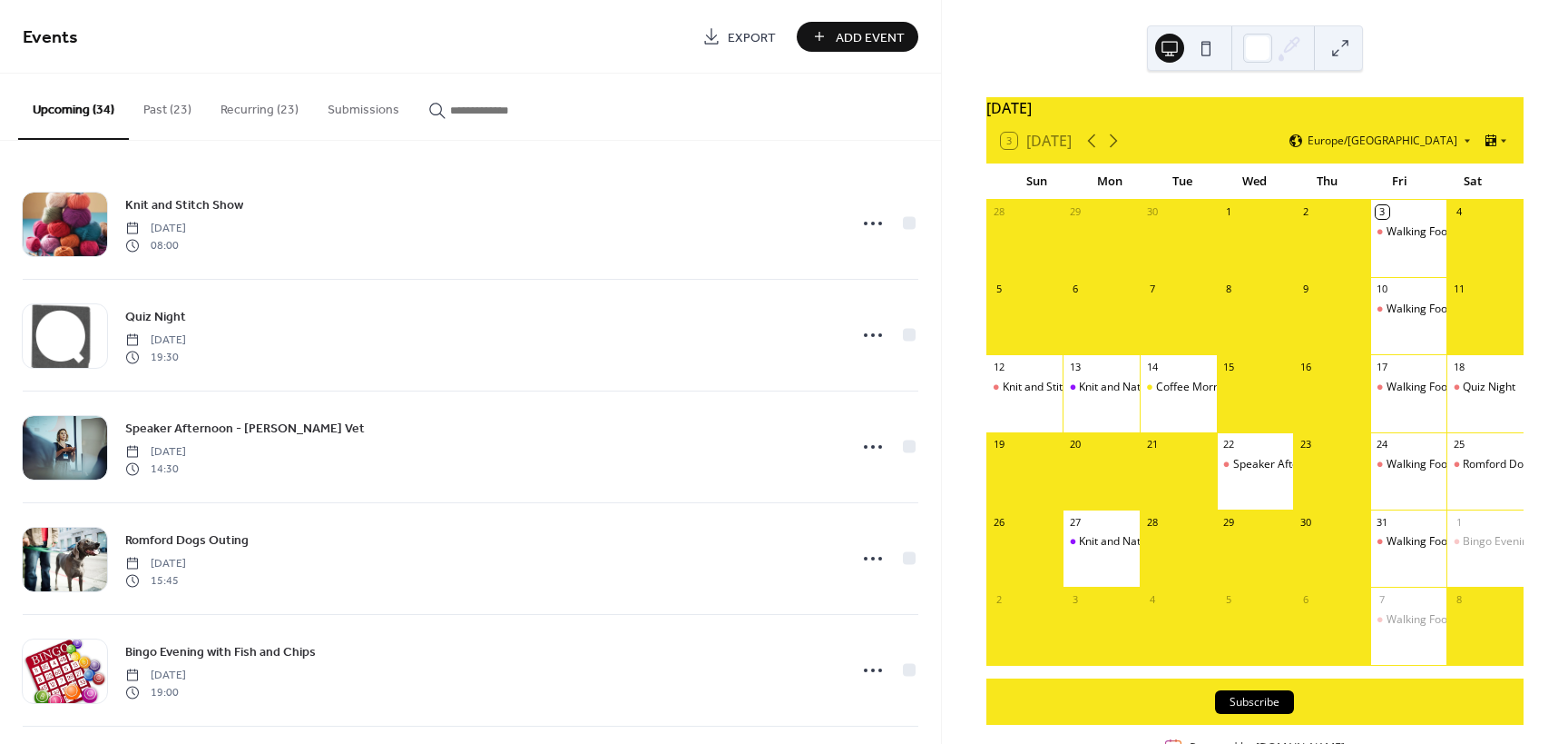
click at [250, 110] on button "Recurring (23)" at bounding box center [259, 106] width 107 height 64
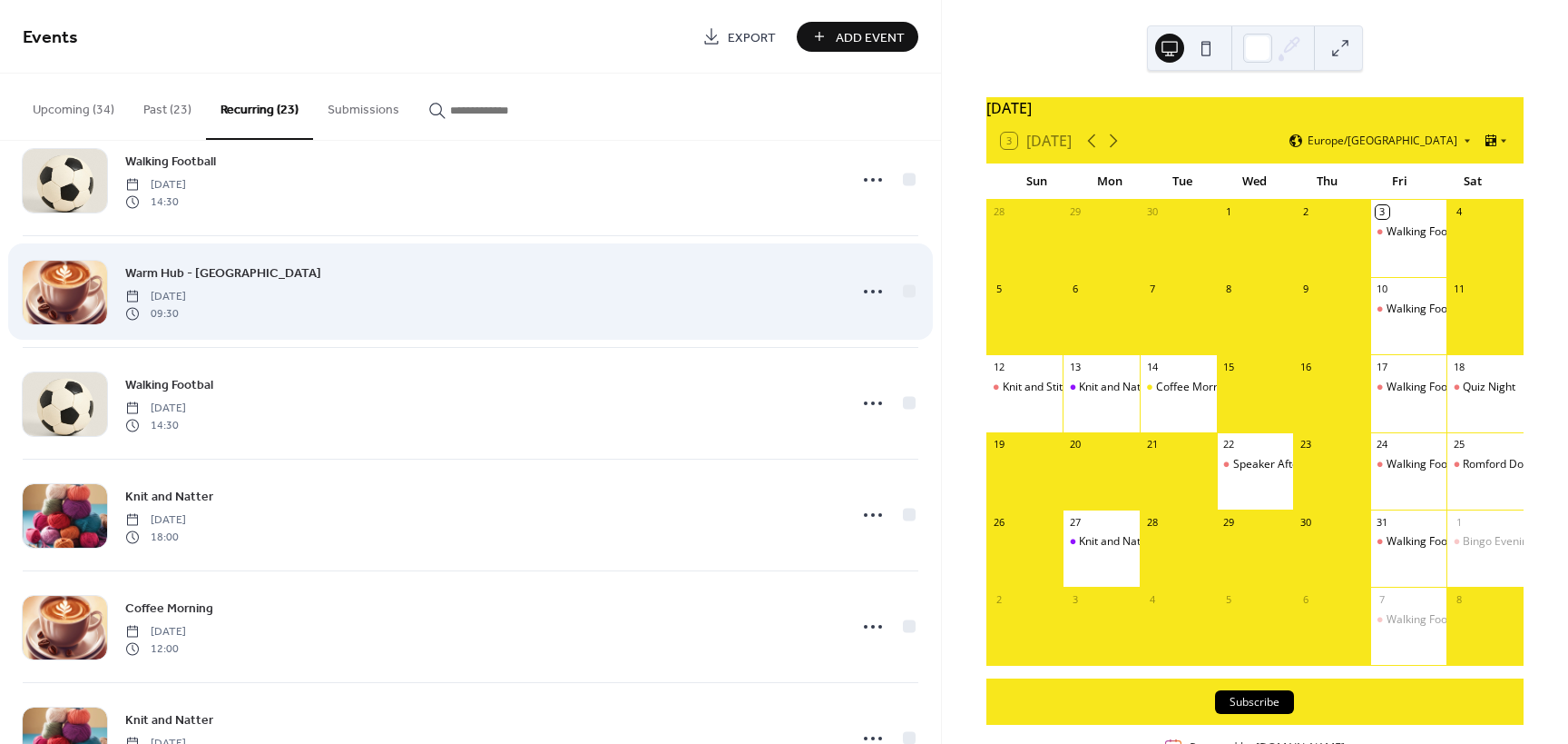
scroll to position [1112, 0]
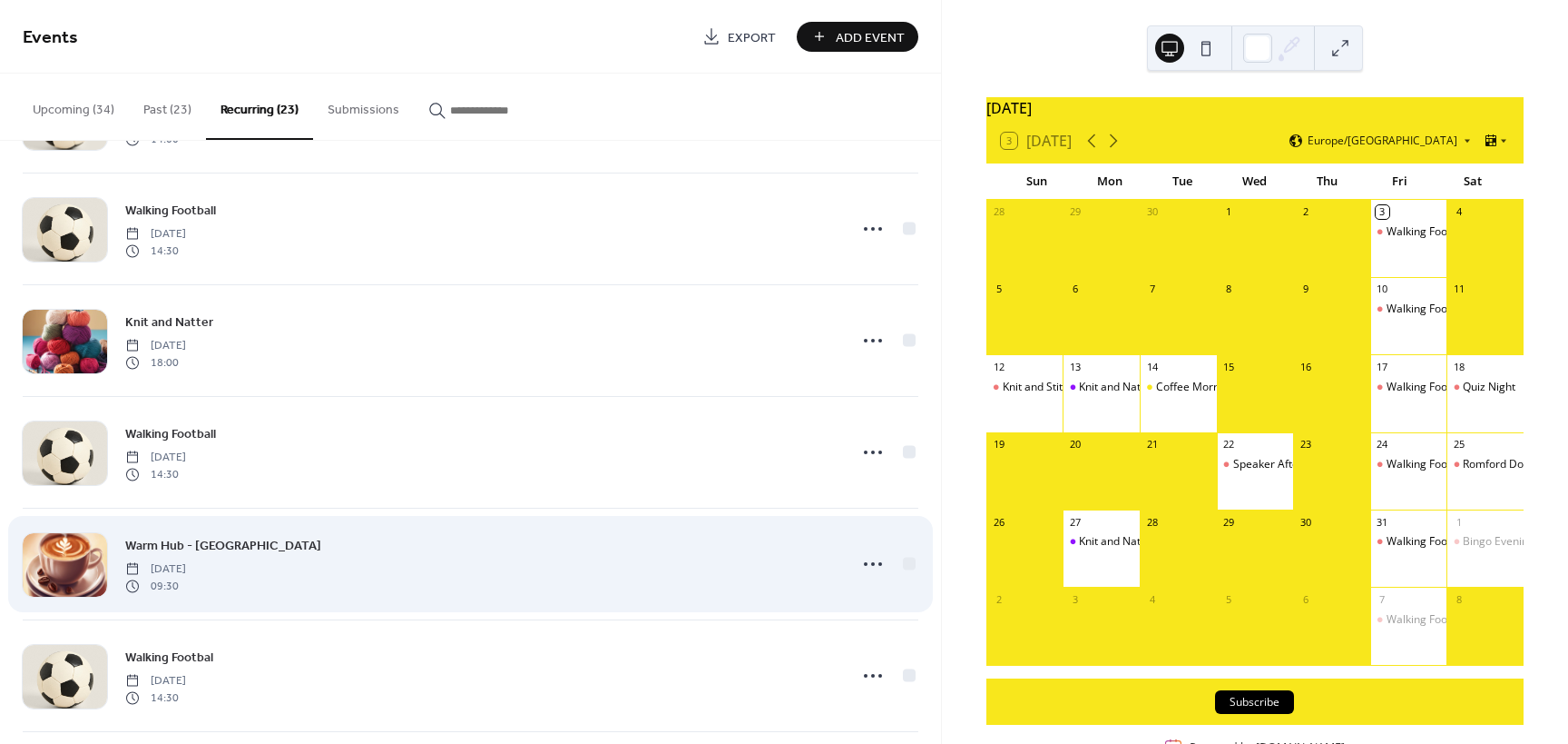
click at [167, 544] on span "Warm Hub - [GEOGRAPHIC_DATA]" at bounding box center [223, 546] width 196 height 19
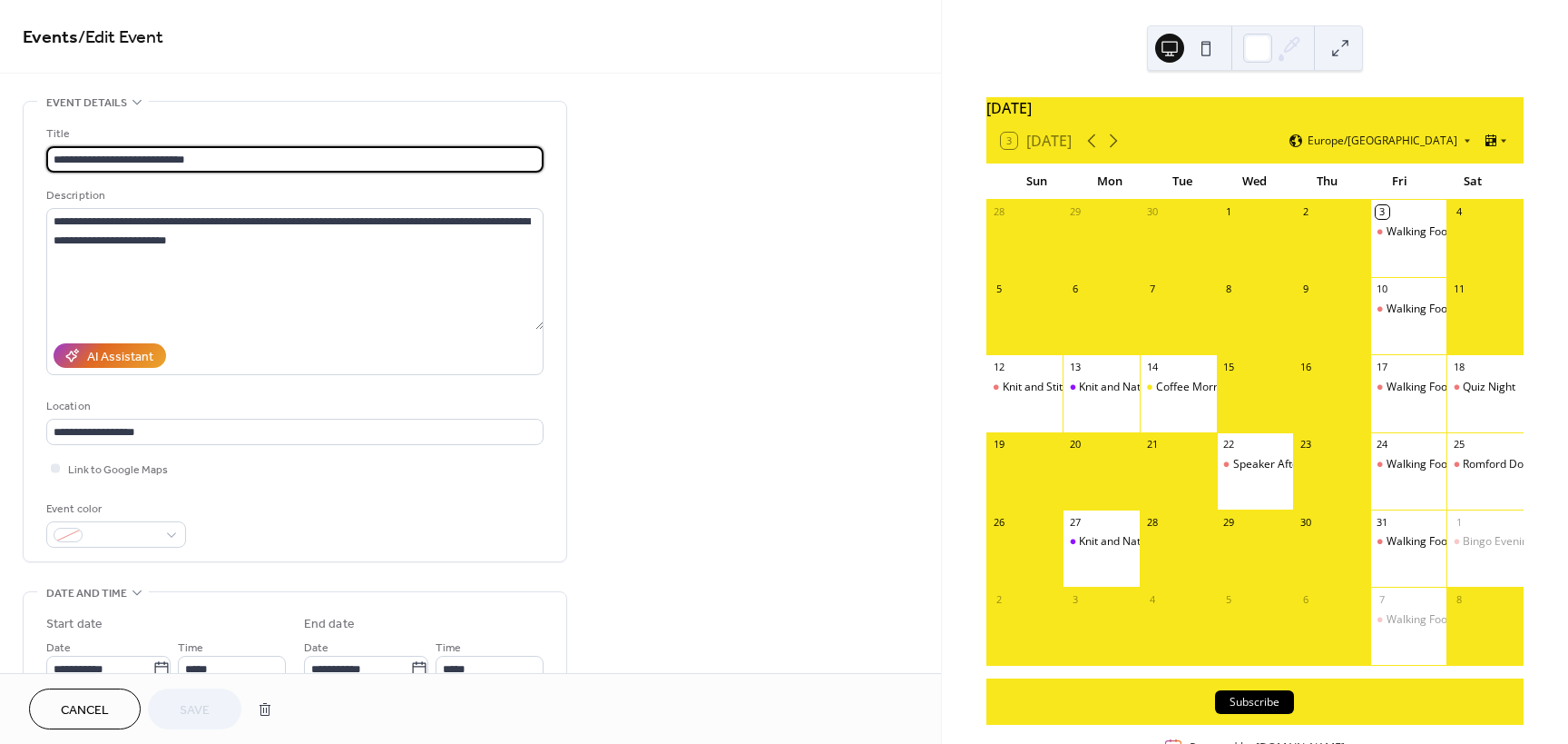
type input "**********"
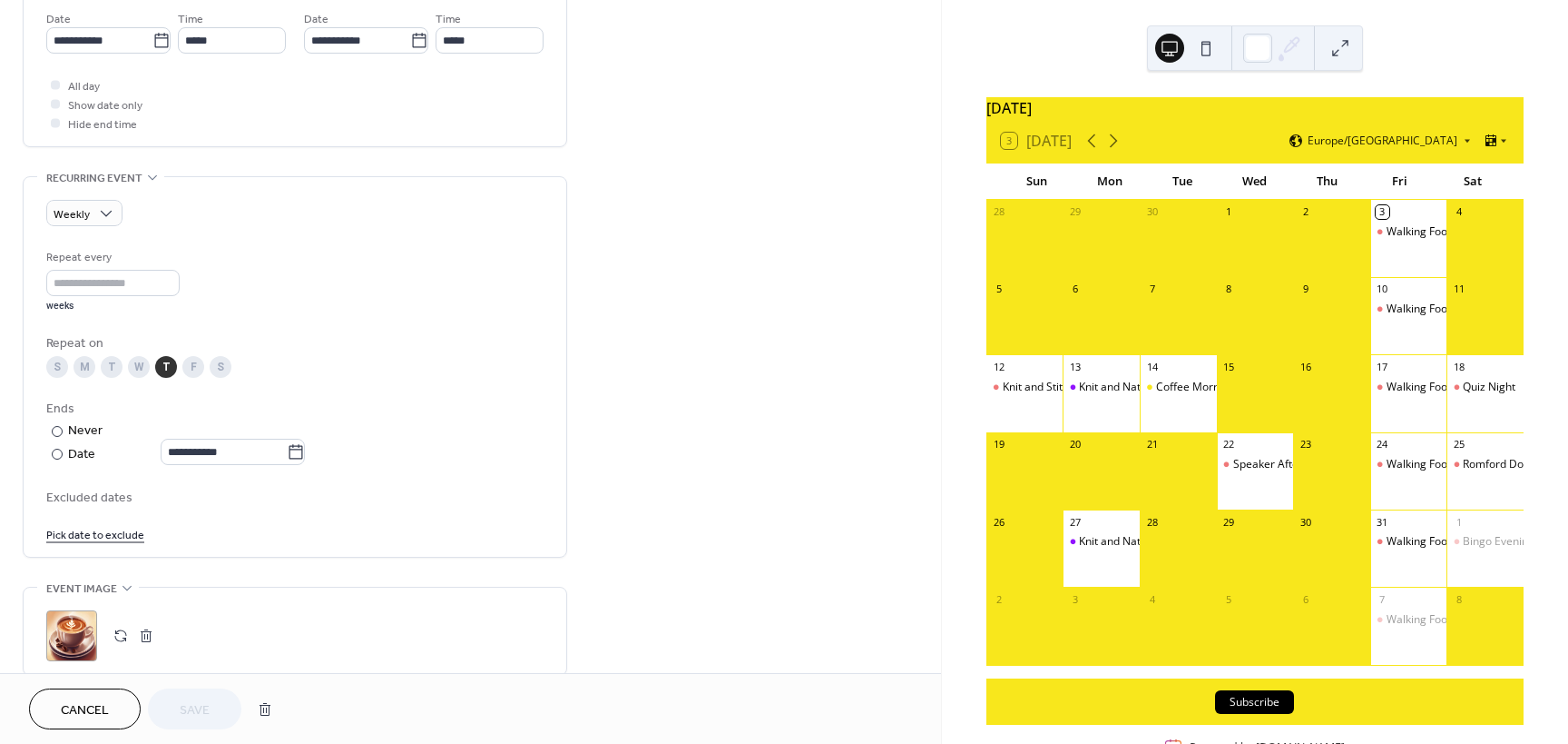
scroll to position [636, 0]
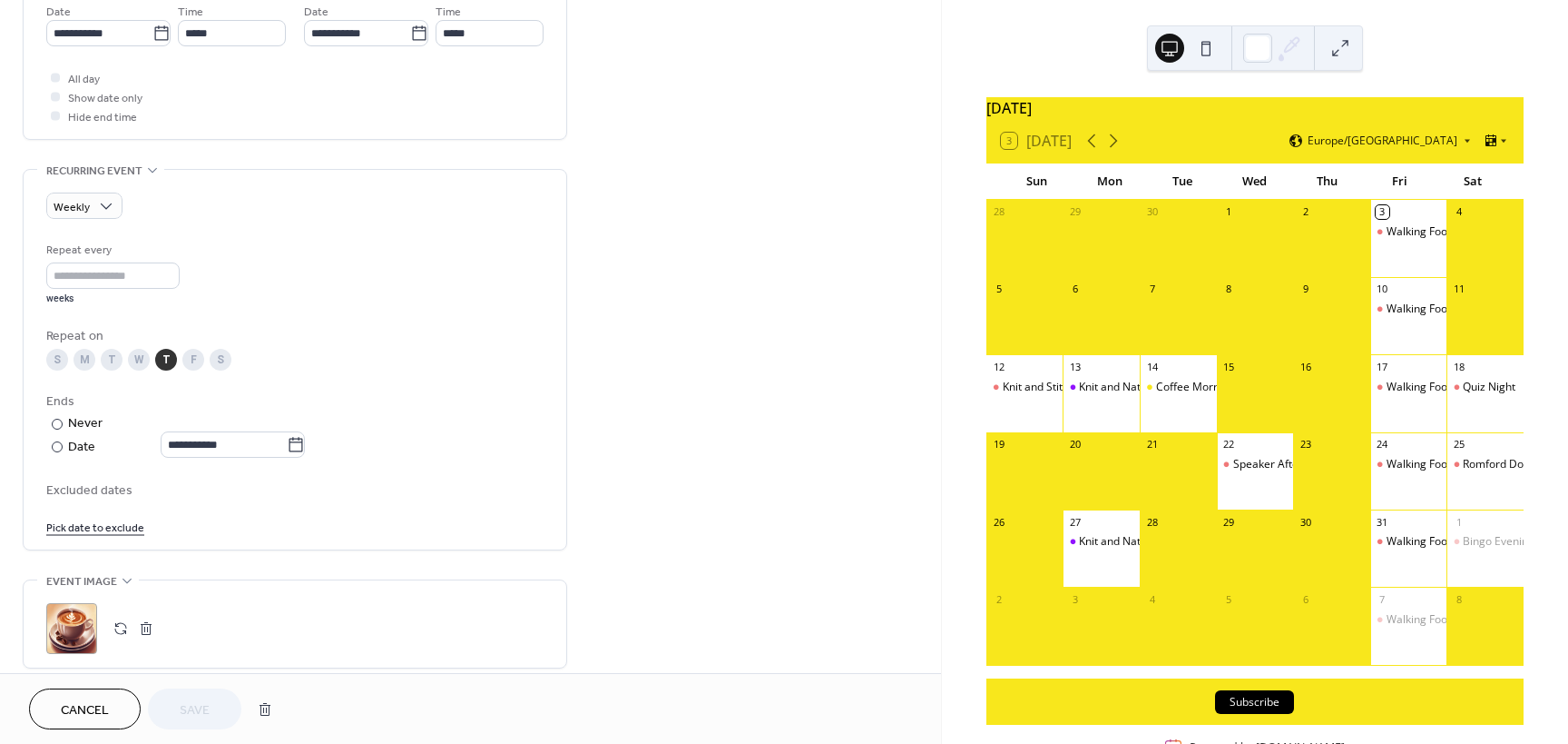
click at [65, 626] on div ";" at bounding box center [72, 628] width 51 height 51
click at [202, 710] on span "Save" at bounding box center [195, 711] width 30 height 19
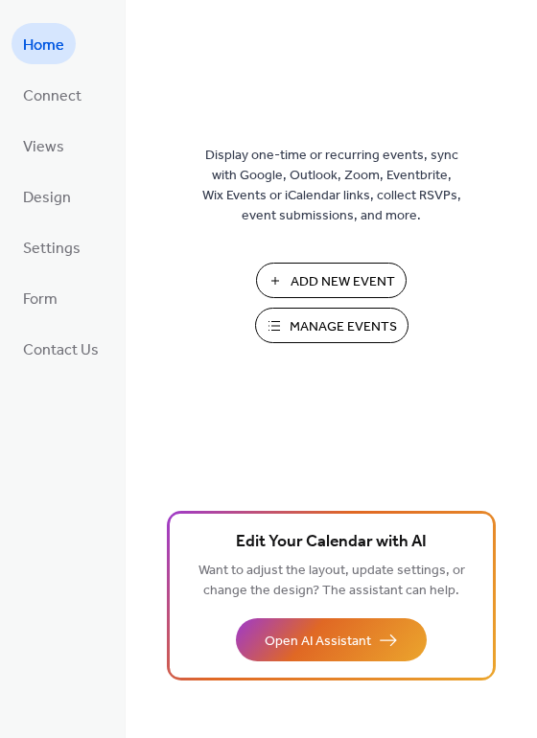
click at [313, 327] on span "Manage Events" at bounding box center [342, 327] width 107 height 20
click at [348, 329] on span "Manage Events" at bounding box center [342, 327] width 107 height 20
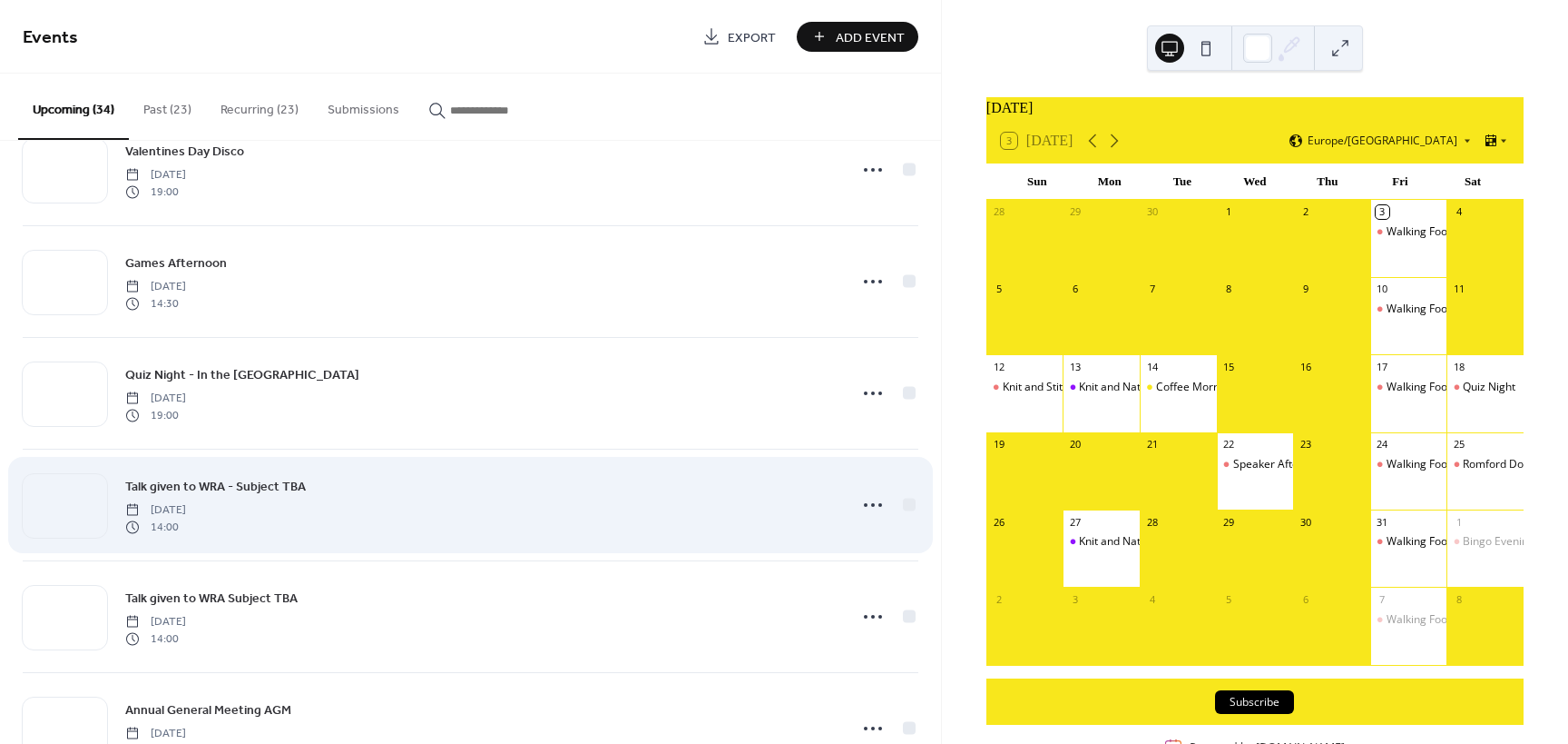
scroll to position [1090, 0]
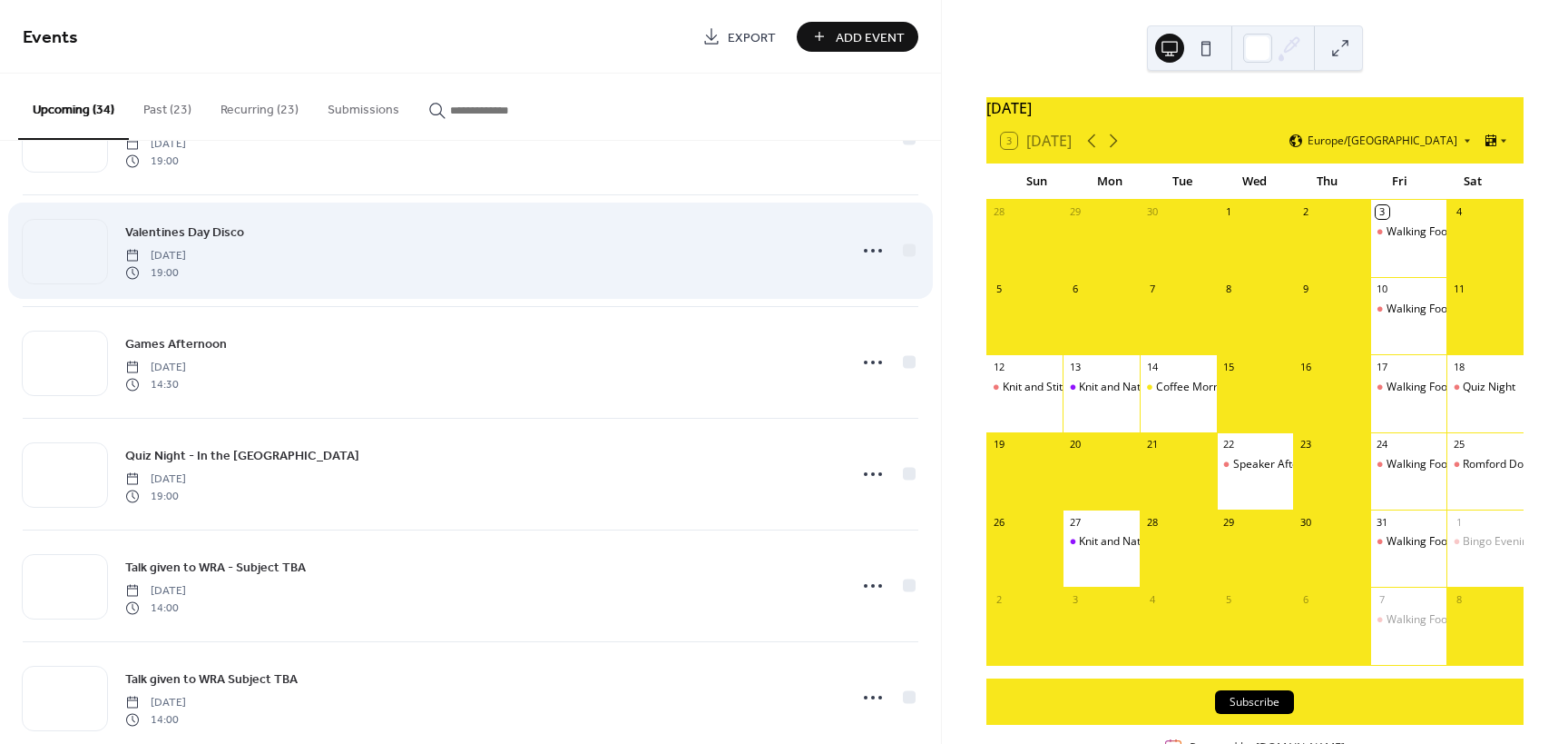
click at [162, 229] on span "Valentines Day Disco" at bounding box center [185, 233] width 119 height 19
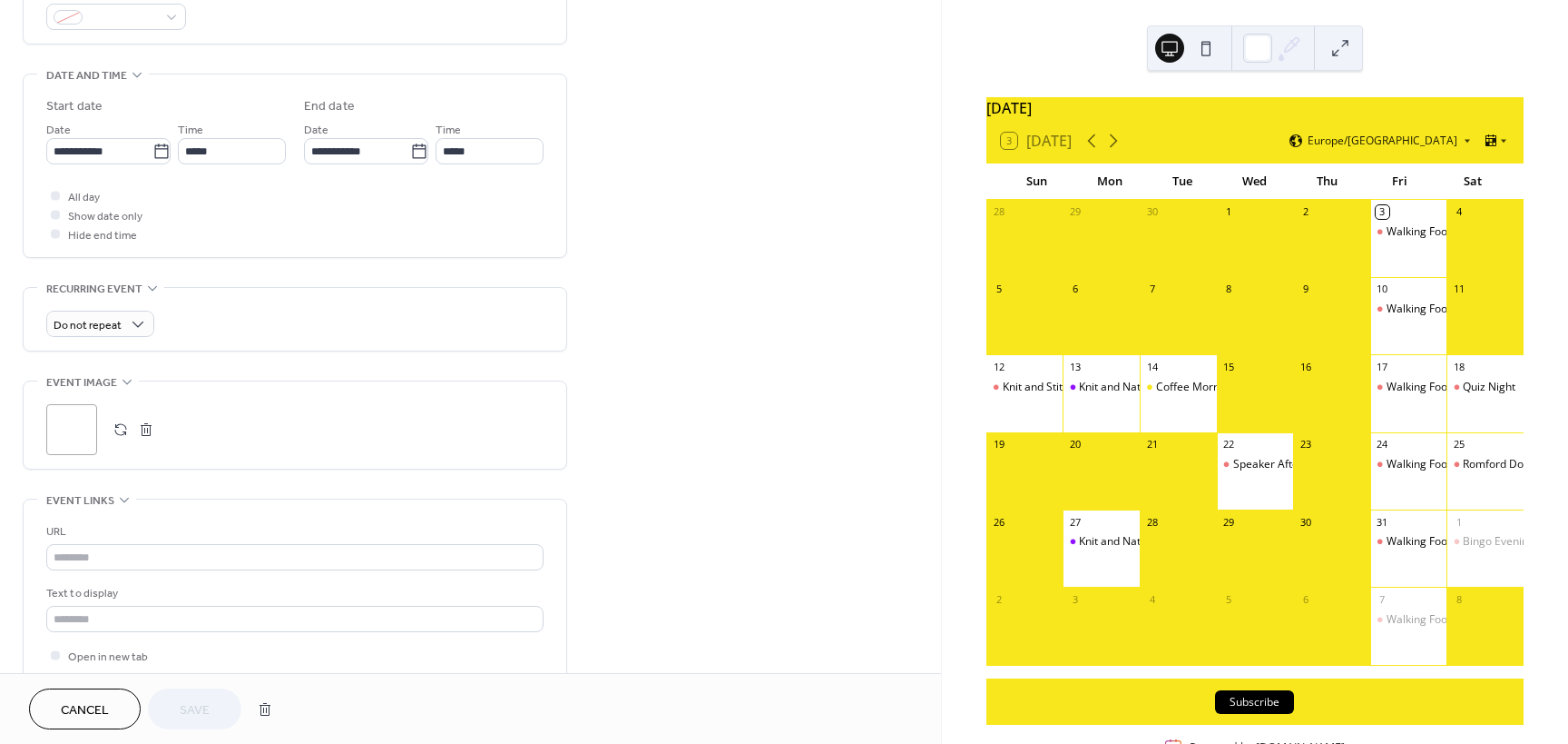
scroll to position [636, 0]
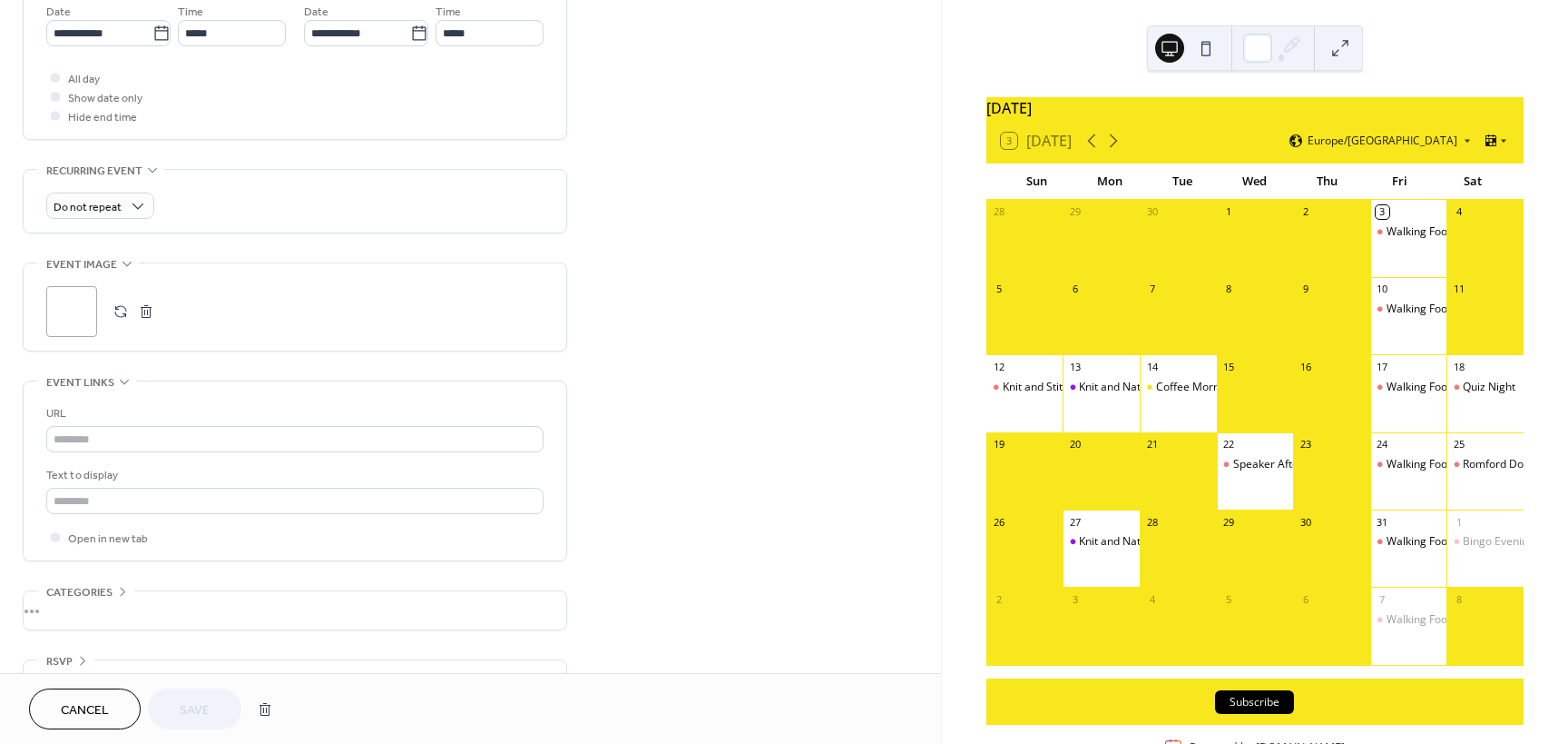
click at [66, 303] on div ";" at bounding box center [72, 312] width 51 height 51
click at [191, 701] on span "Save" at bounding box center [195, 711] width 30 height 19
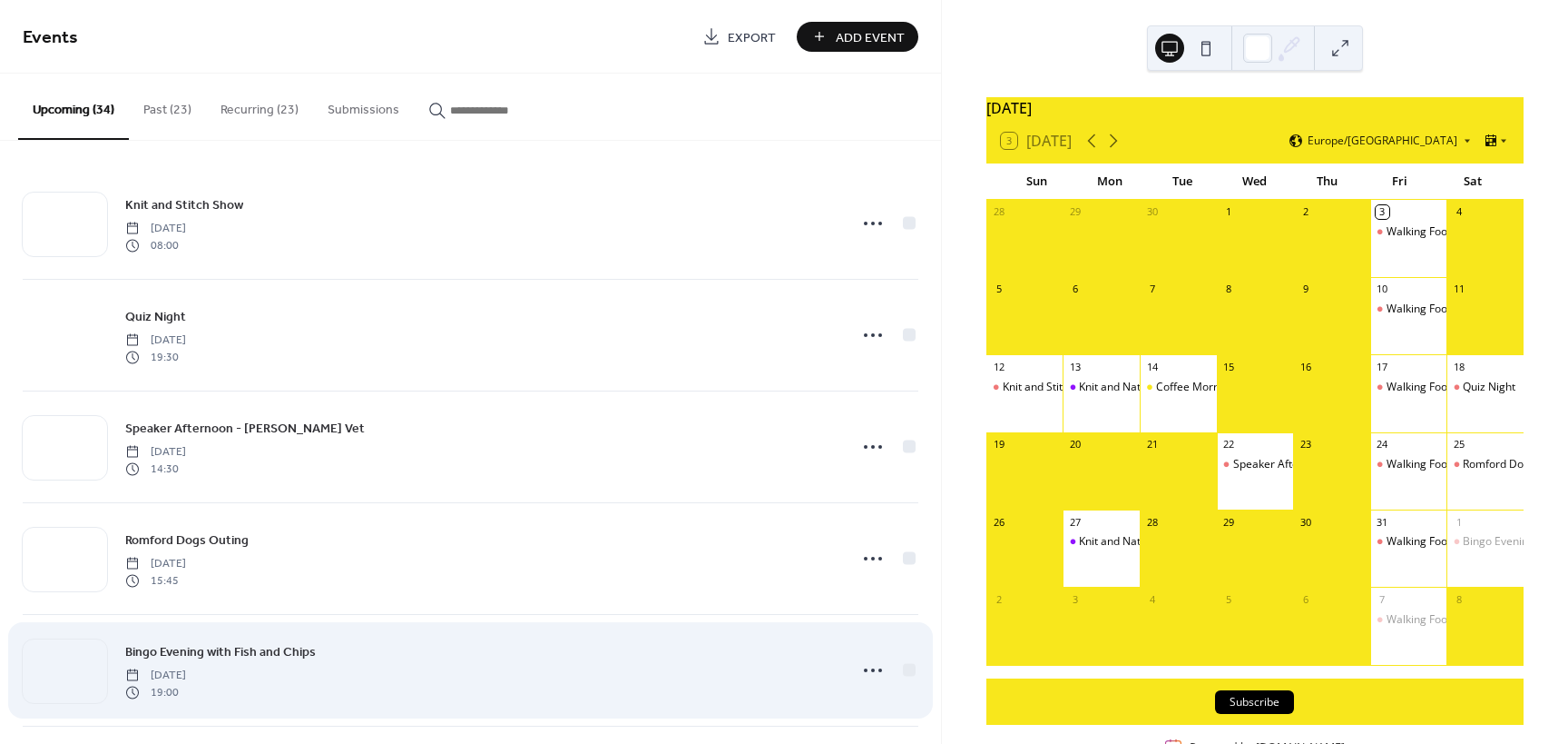
click at [54, 331] on div at bounding box center [64, 336] width 84 height 64
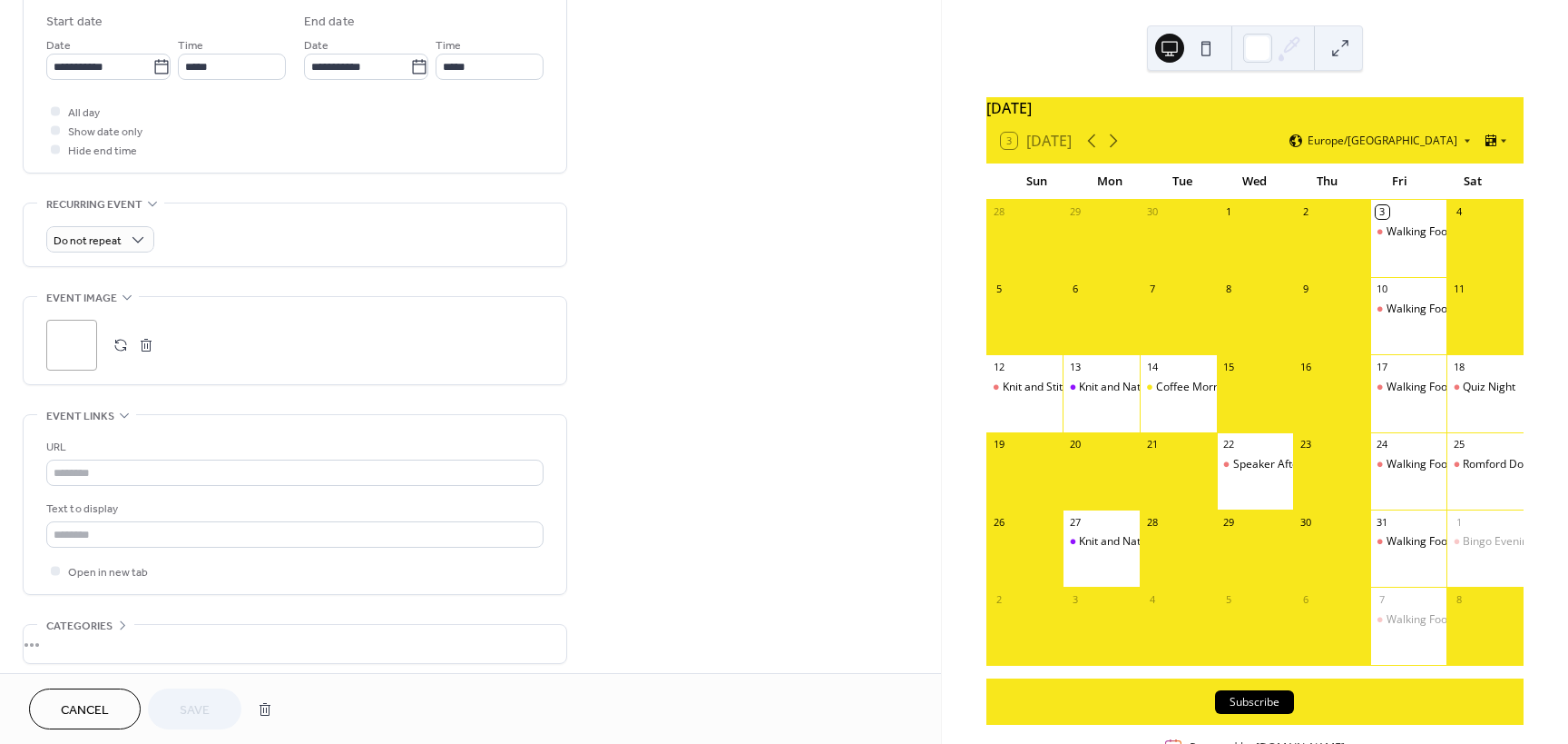
scroll to position [636, 0]
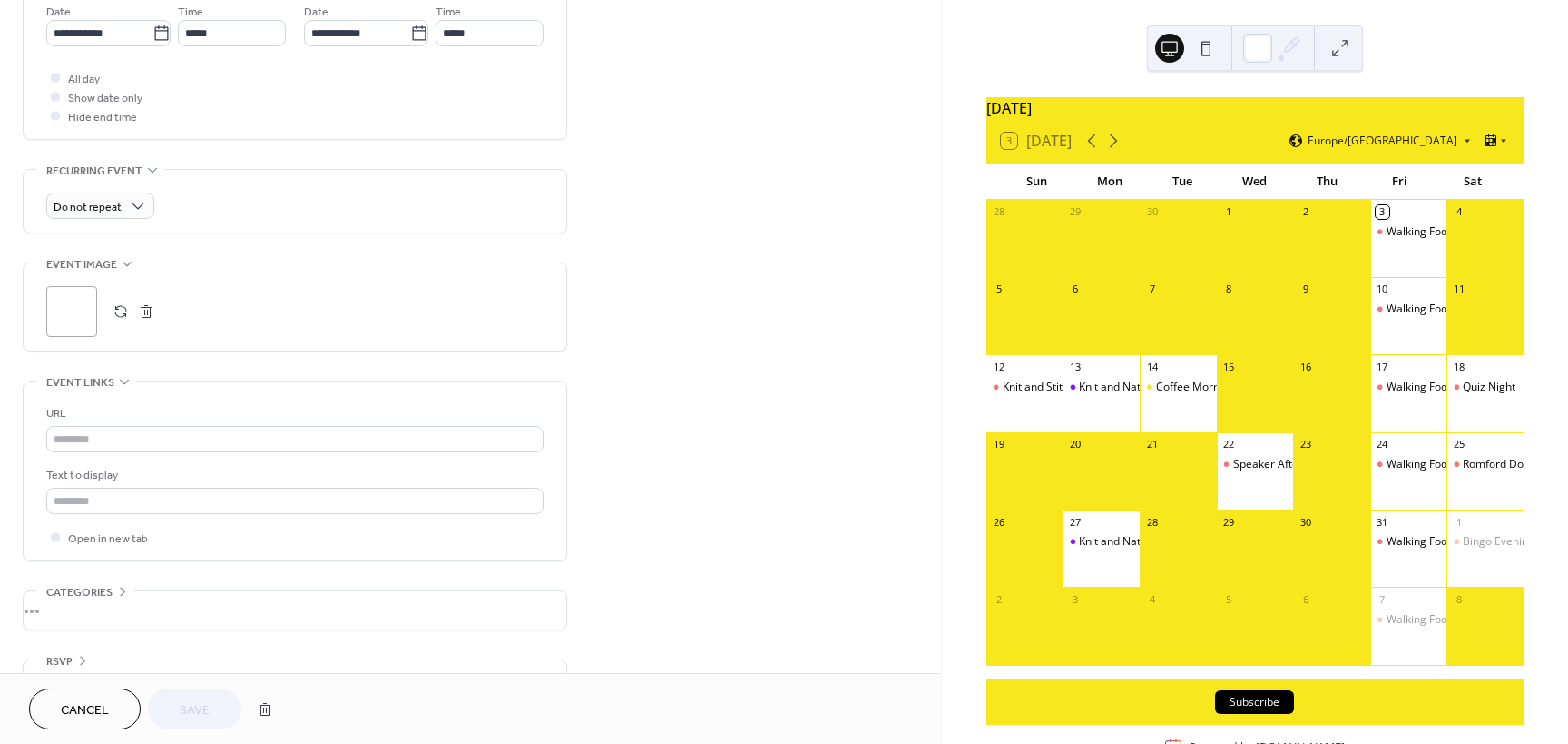
click at [72, 309] on div ";" at bounding box center [72, 312] width 51 height 51
click at [192, 709] on span "Save" at bounding box center [195, 711] width 30 height 19
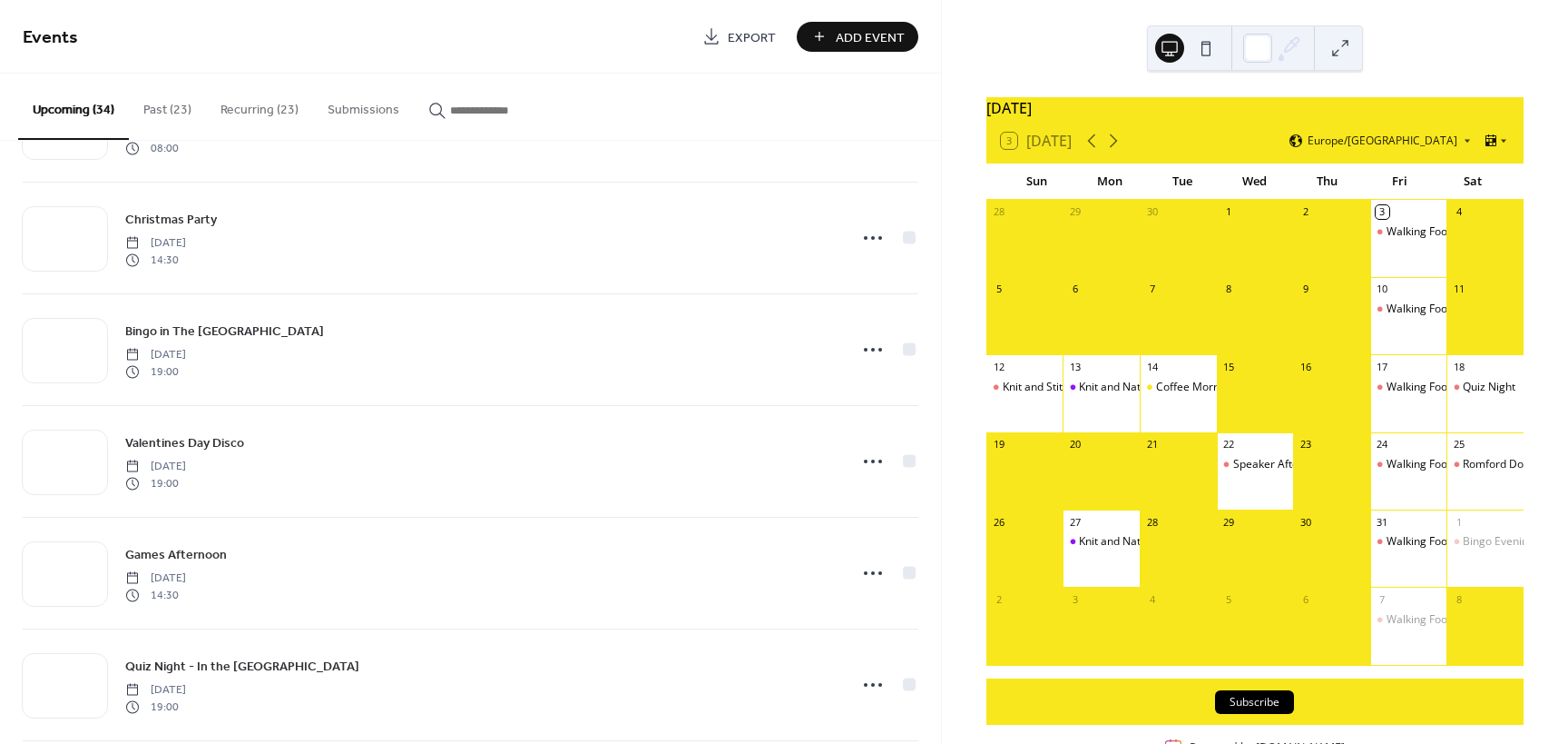
scroll to position [1090, 0]
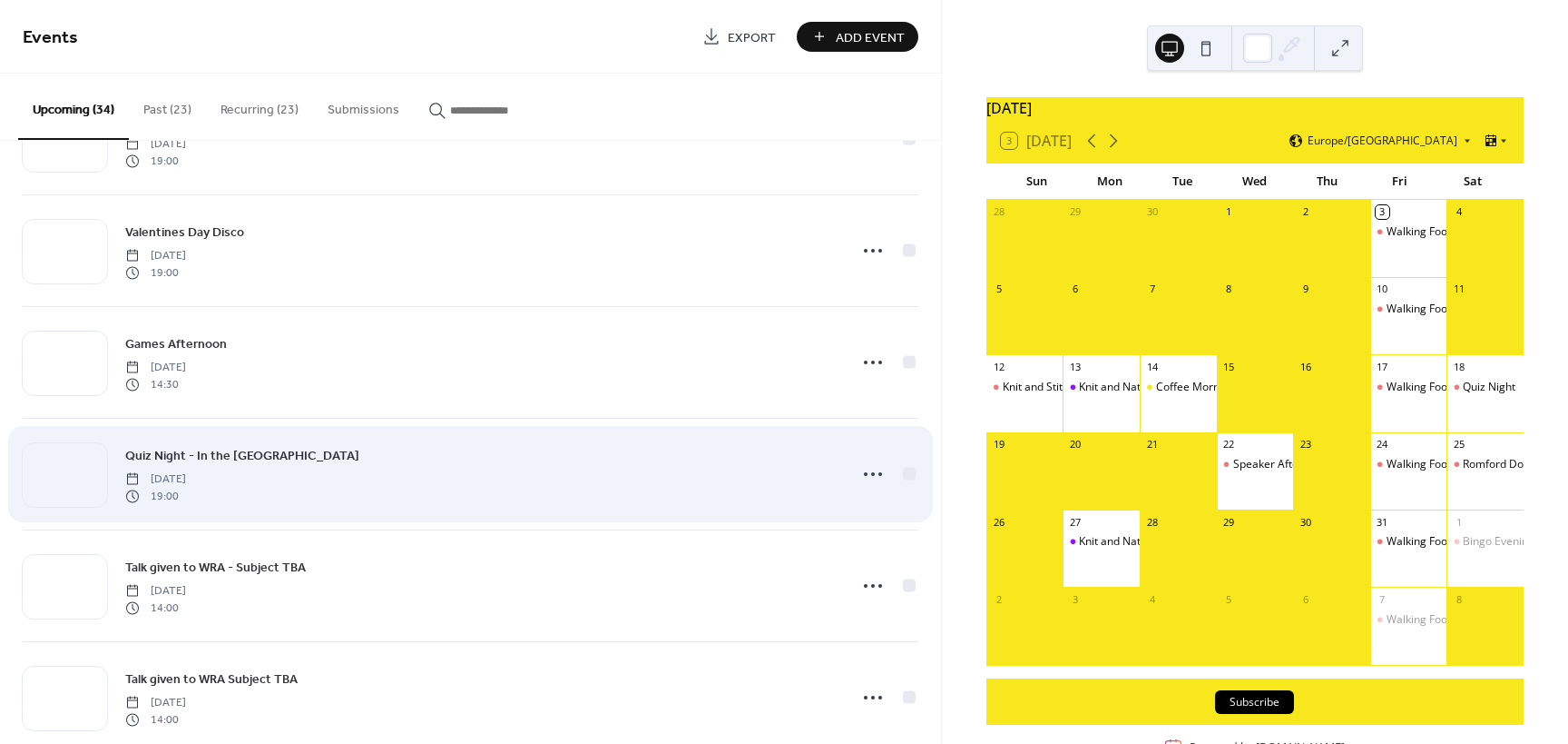
click at [180, 456] on span "Quiz Night - In the [GEOGRAPHIC_DATA]" at bounding box center [242, 456] width 234 height 19
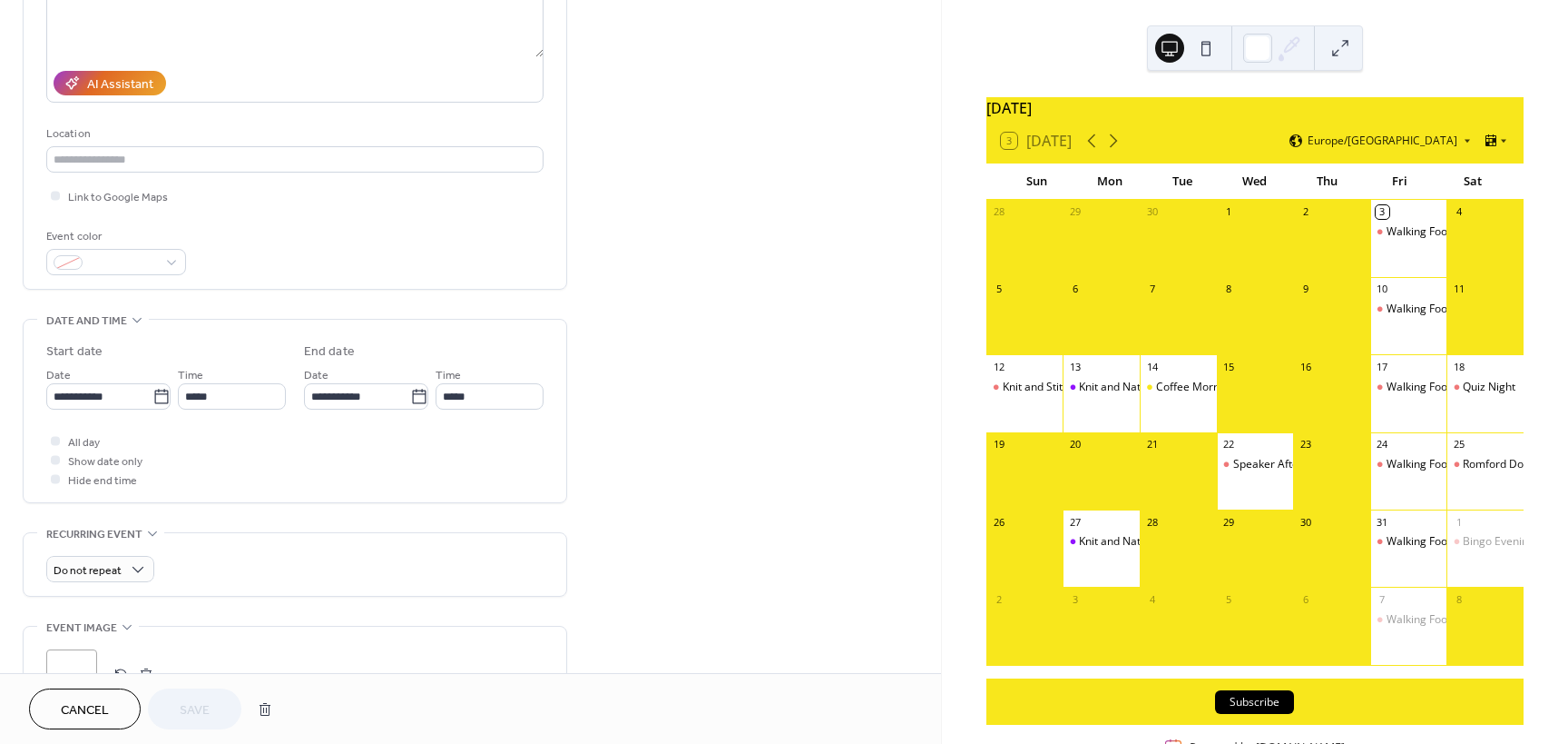
scroll to position [545, 0]
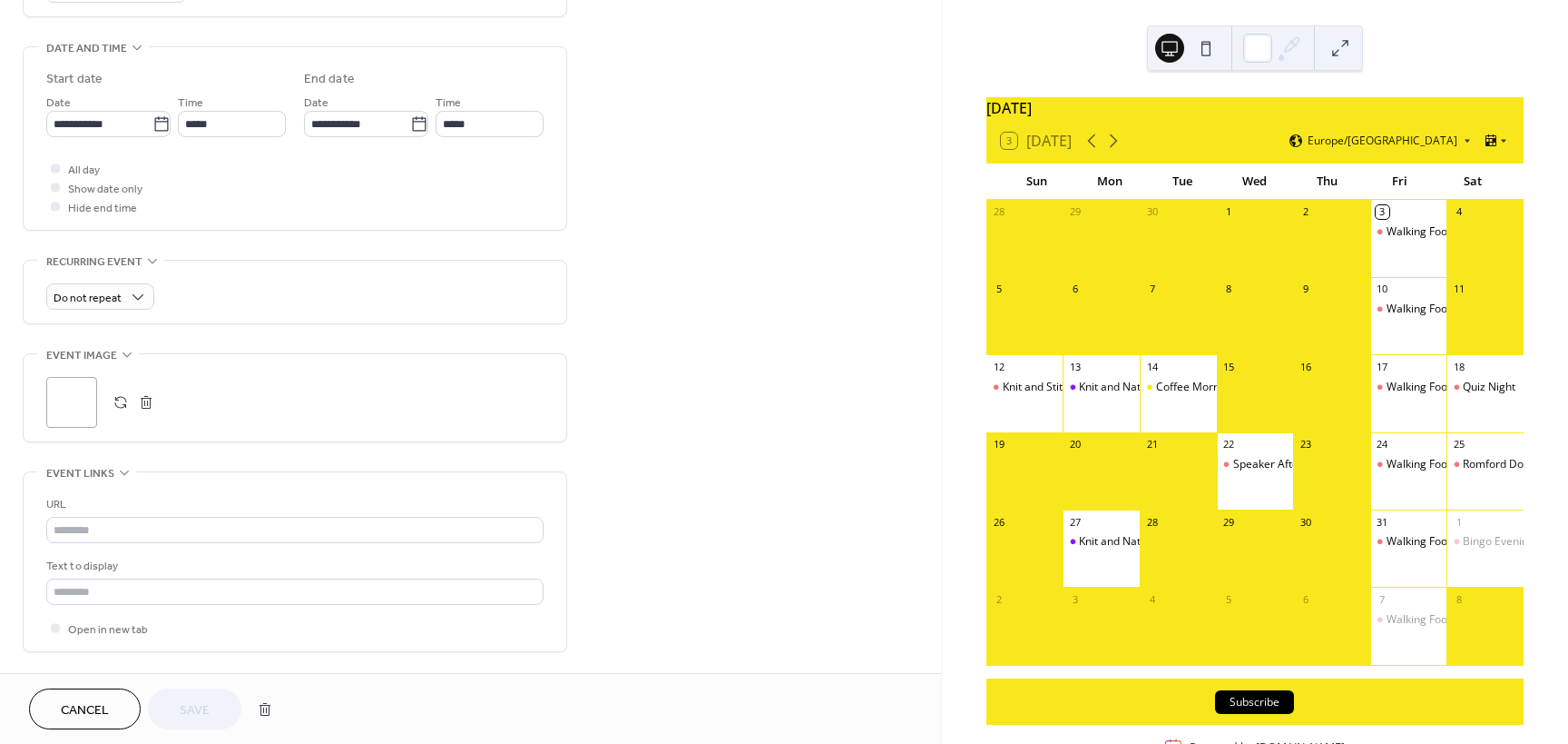
click at [75, 401] on div ";" at bounding box center [72, 403] width 51 height 51
click at [195, 708] on span "Save" at bounding box center [195, 711] width 30 height 19
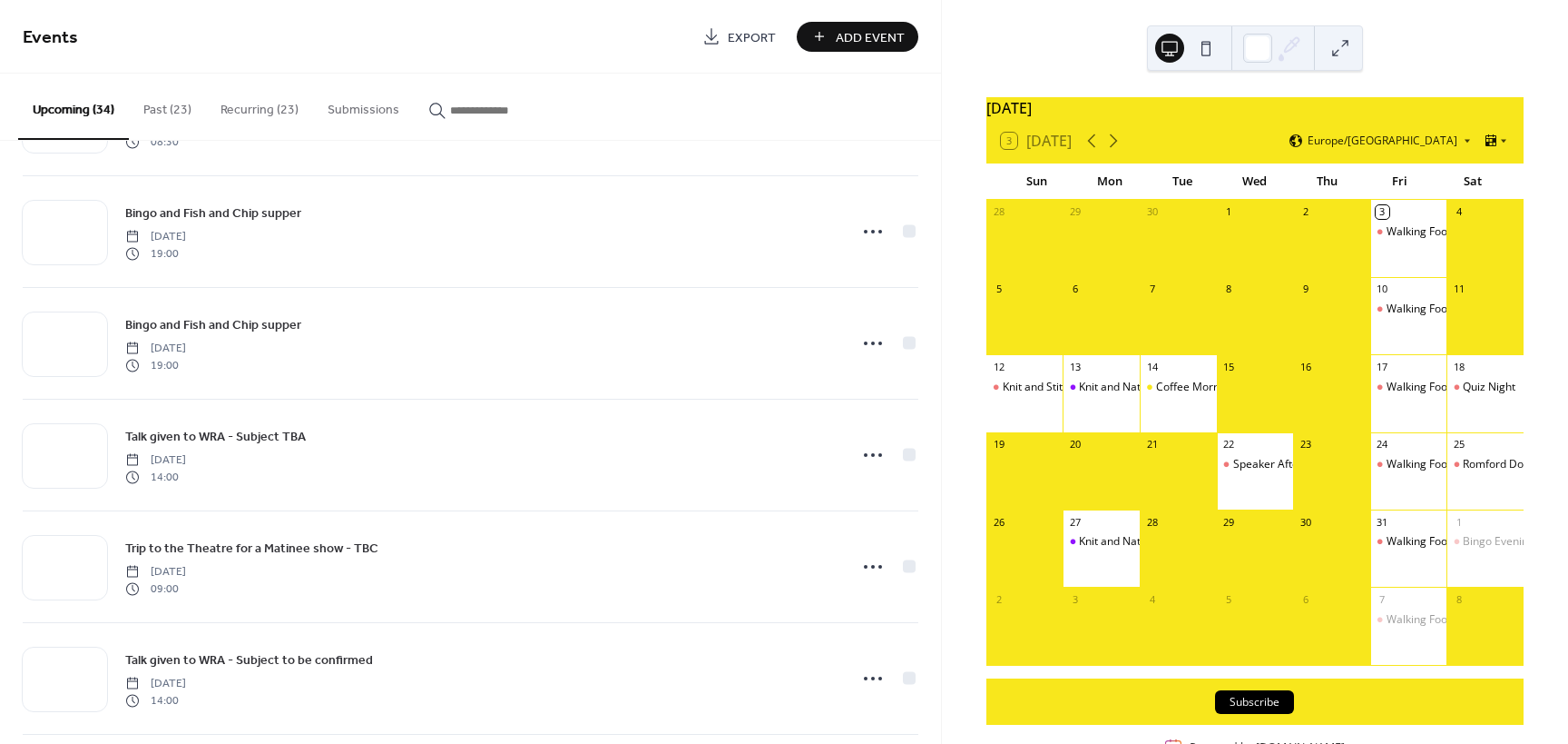
scroll to position [2361, 0]
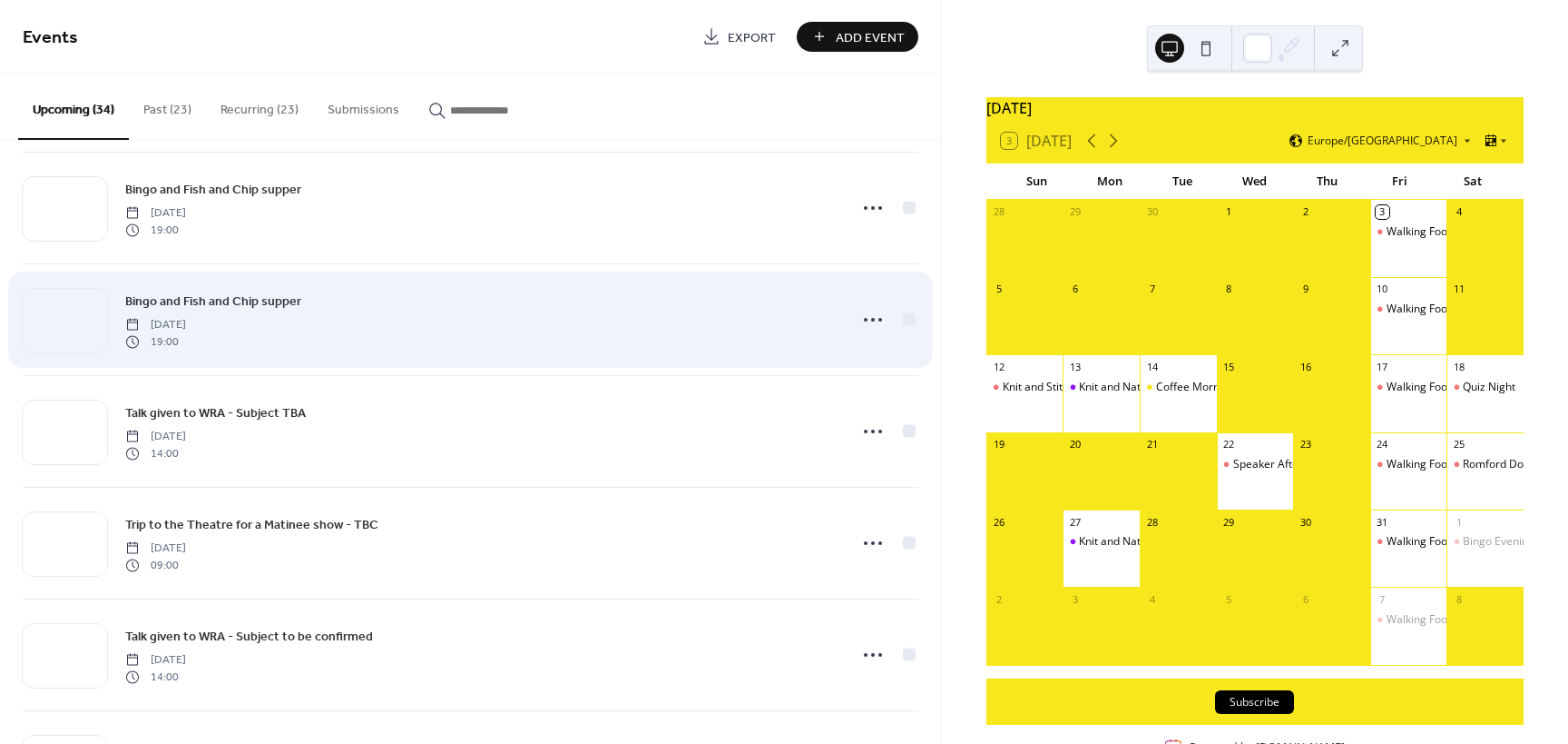
click at [241, 296] on span "Bingo and Fish and Chip supper" at bounding box center [213, 301] width 176 height 19
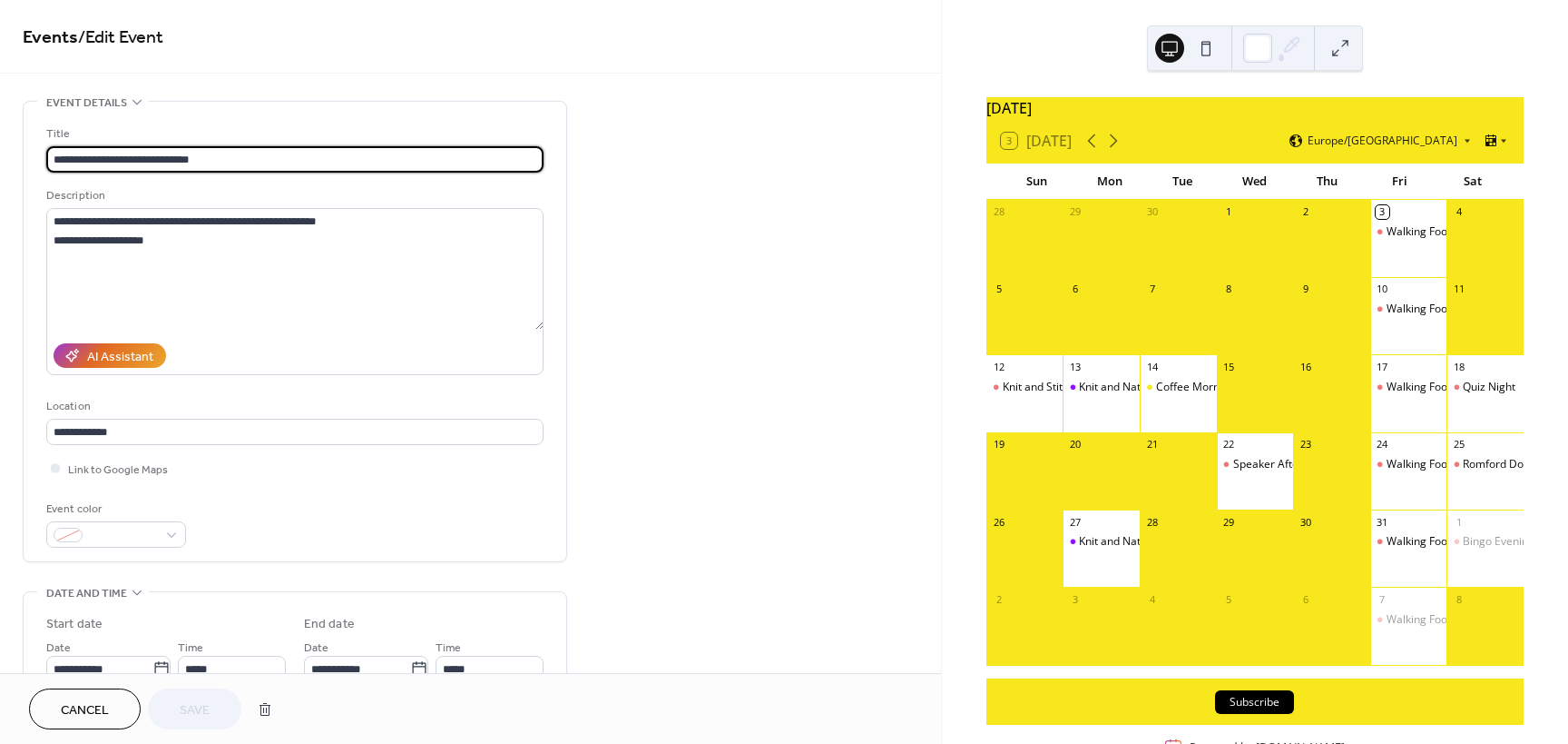
click at [202, 159] on input "**********" at bounding box center [295, 159] width 497 height 27
drag, startPoint x: 202, startPoint y: 159, endPoint x: 43, endPoint y: 154, distance: 159.1
click at [43, 154] on div "**********" at bounding box center [295, 331] width 543 height 460
type input "**********"
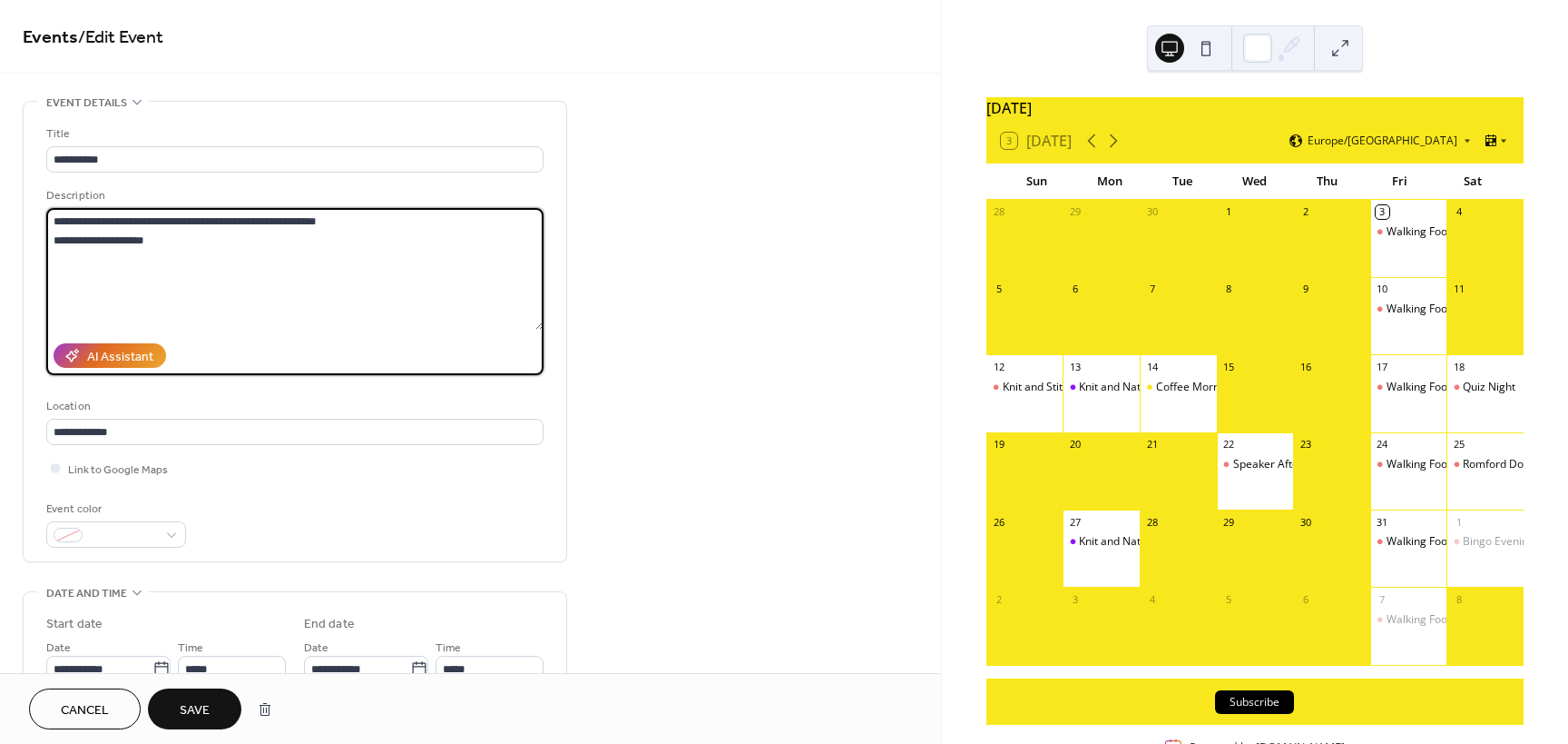
drag, startPoint x: 129, startPoint y: 224, endPoint x: 428, endPoint y: 216, distance: 299.1
click at [428, 216] on textarea "**********" at bounding box center [295, 268] width 497 height 121
drag, startPoint x: 155, startPoint y: 239, endPoint x: 39, endPoint y: 231, distance: 116.3
click at [39, 231] on div "**********" at bounding box center [295, 331] width 543 height 460
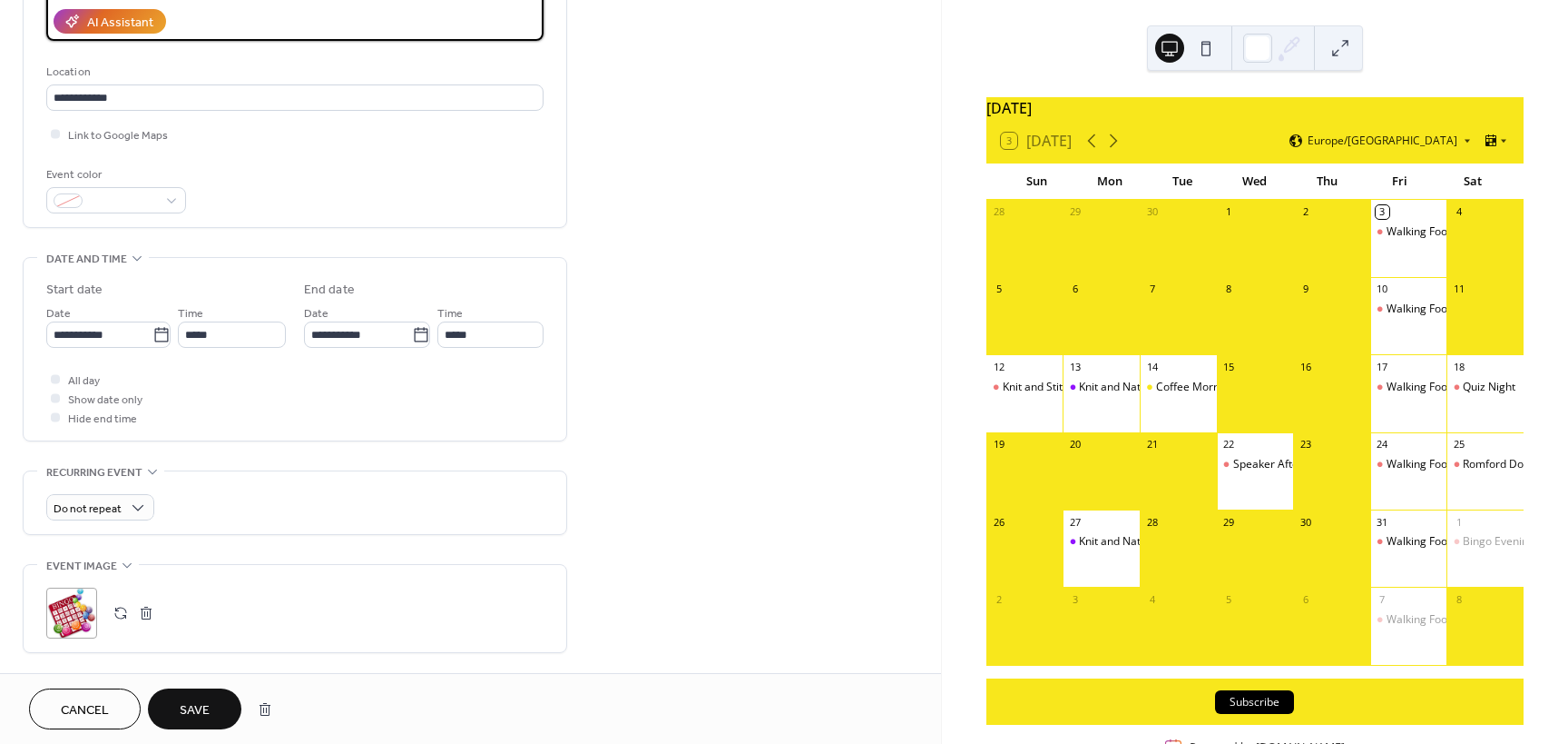
scroll to position [454, 0]
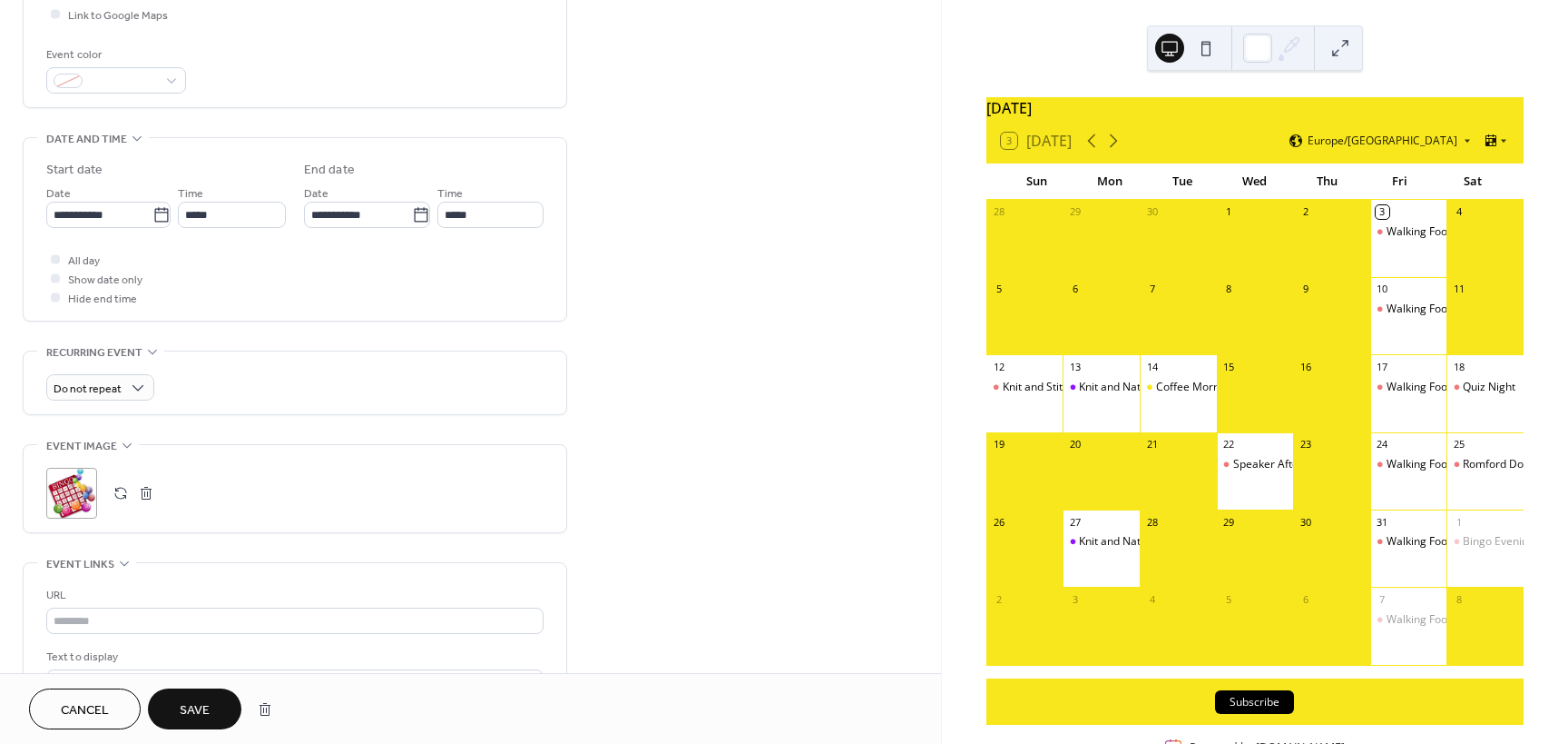
type textarea "**********"
click at [70, 488] on div ";" at bounding box center [72, 493] width 51 height 51
click at [203, 705] on span "Save" at bounding box center [195, 711] width 30 height 19
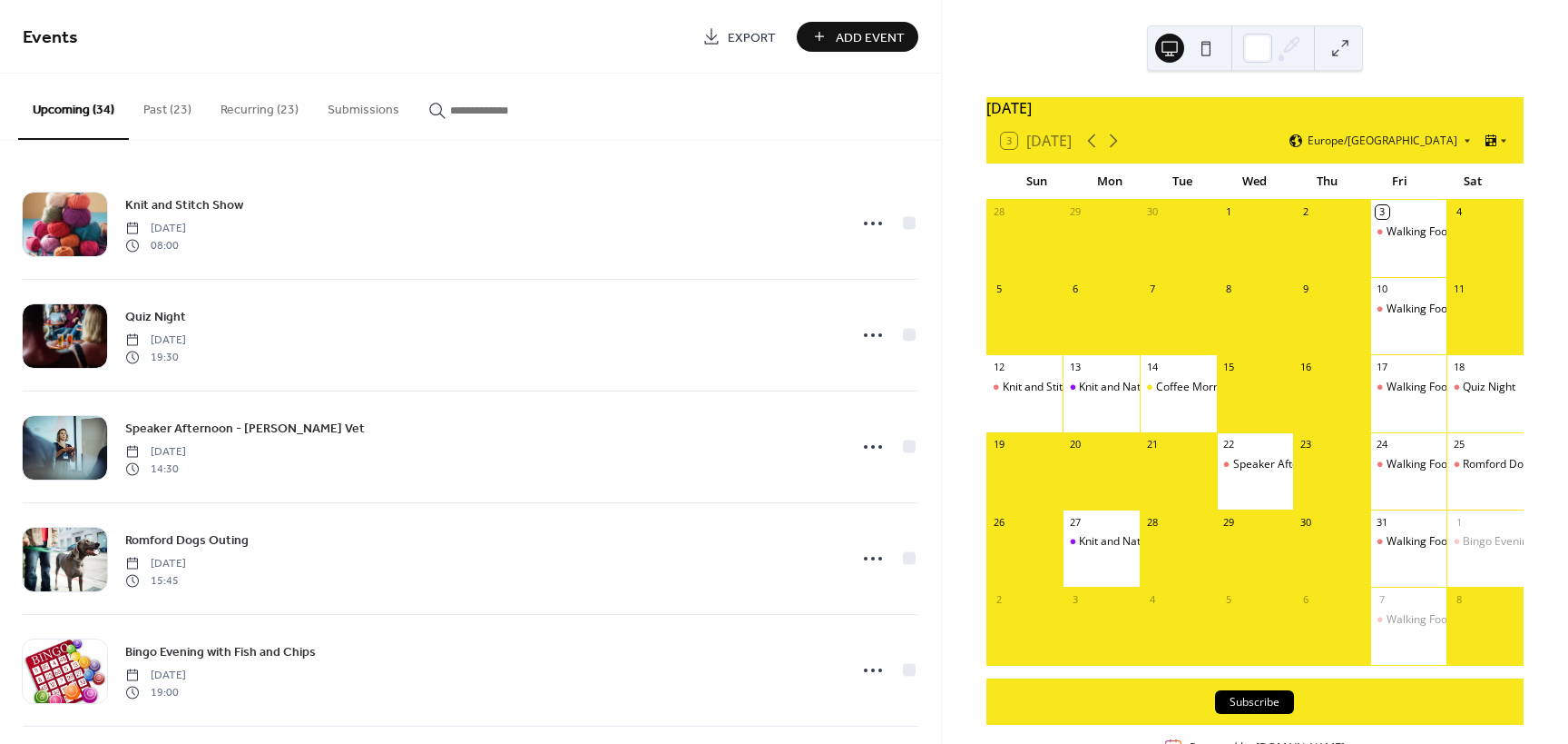
click at [258, 109] on button "Recurring (23)" at bounding box center [259, 106] width 107 height 64
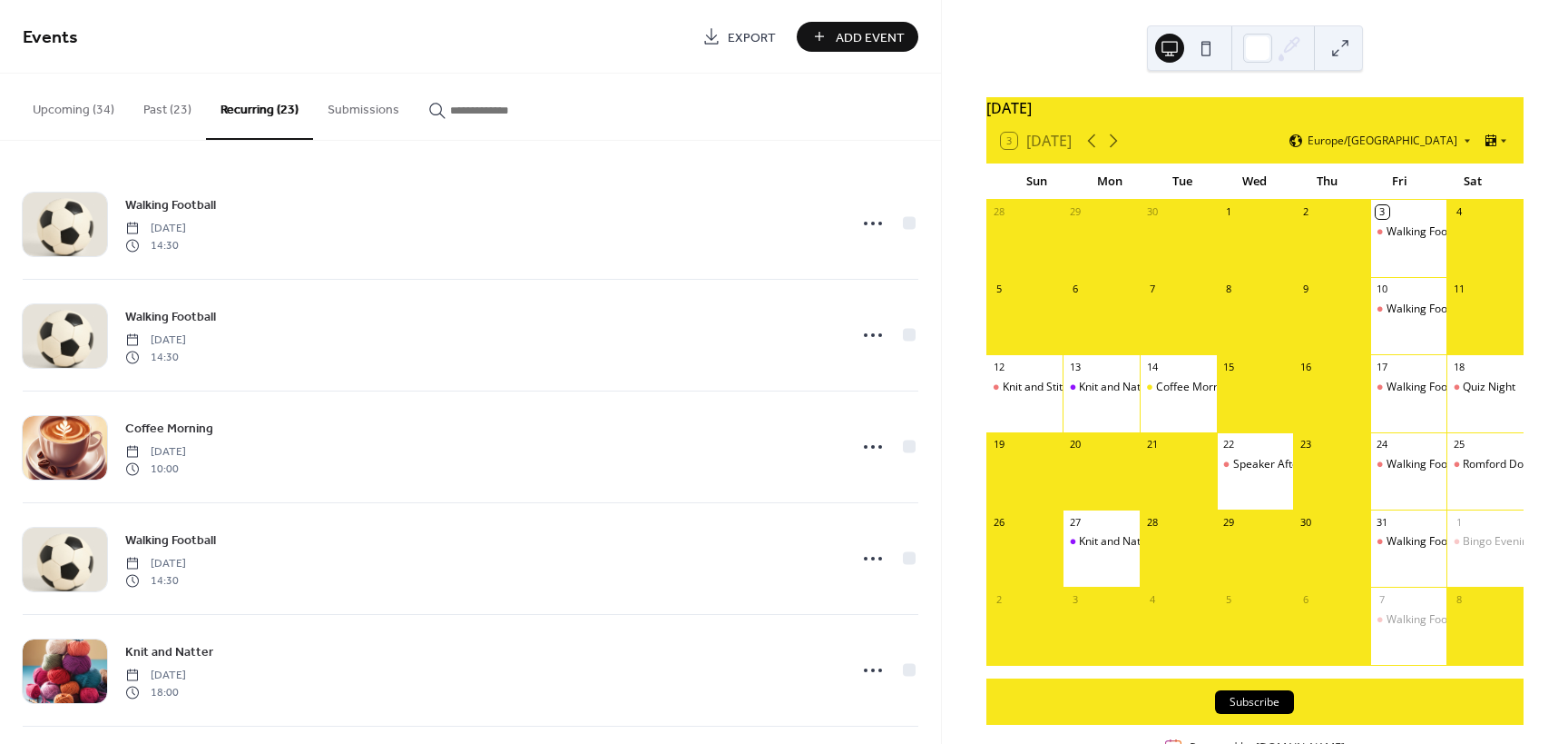
click at [75, 112] on button "Upcoming (34)" at bounding box center [73, 106] width 111 height 64
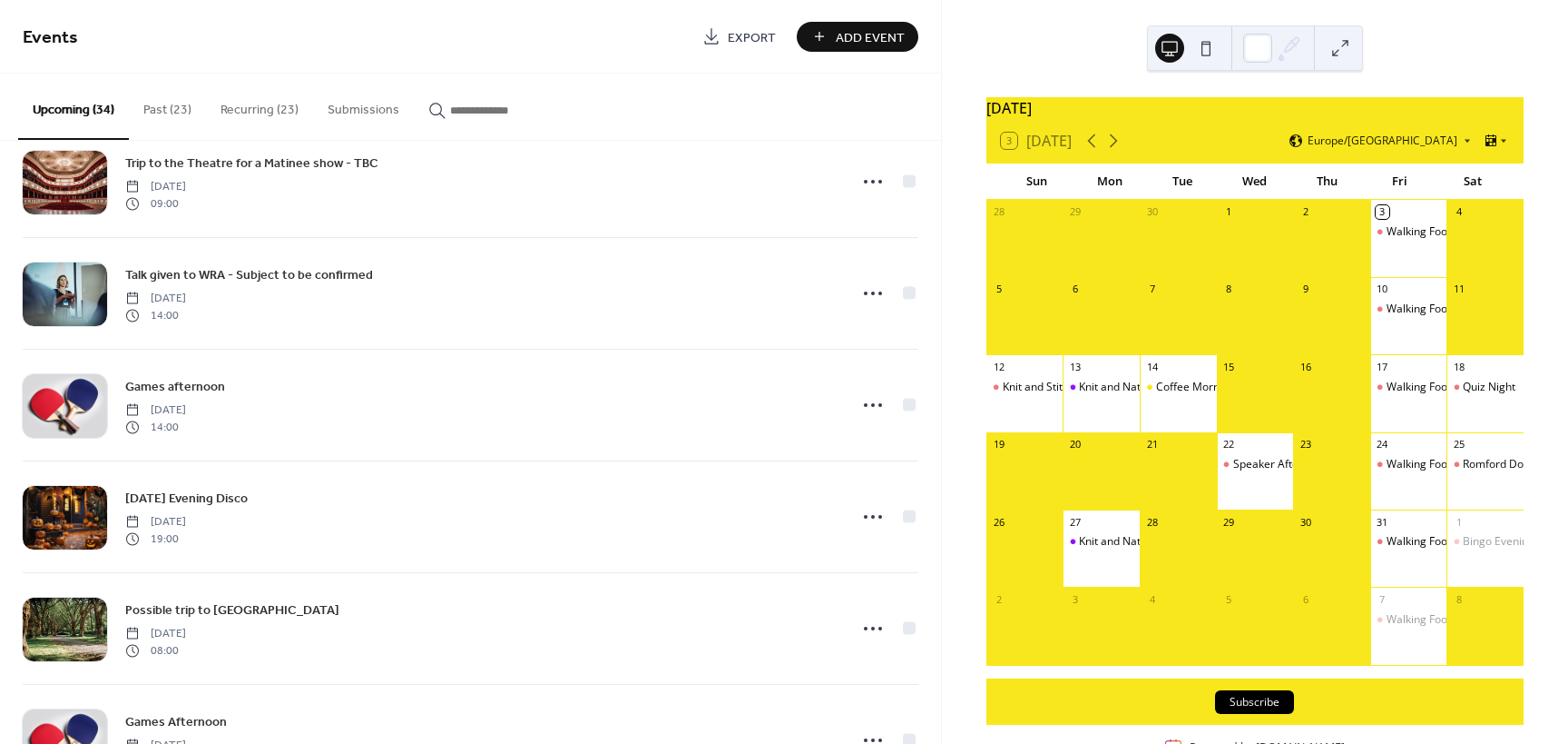
scroll to position [2075, 0]
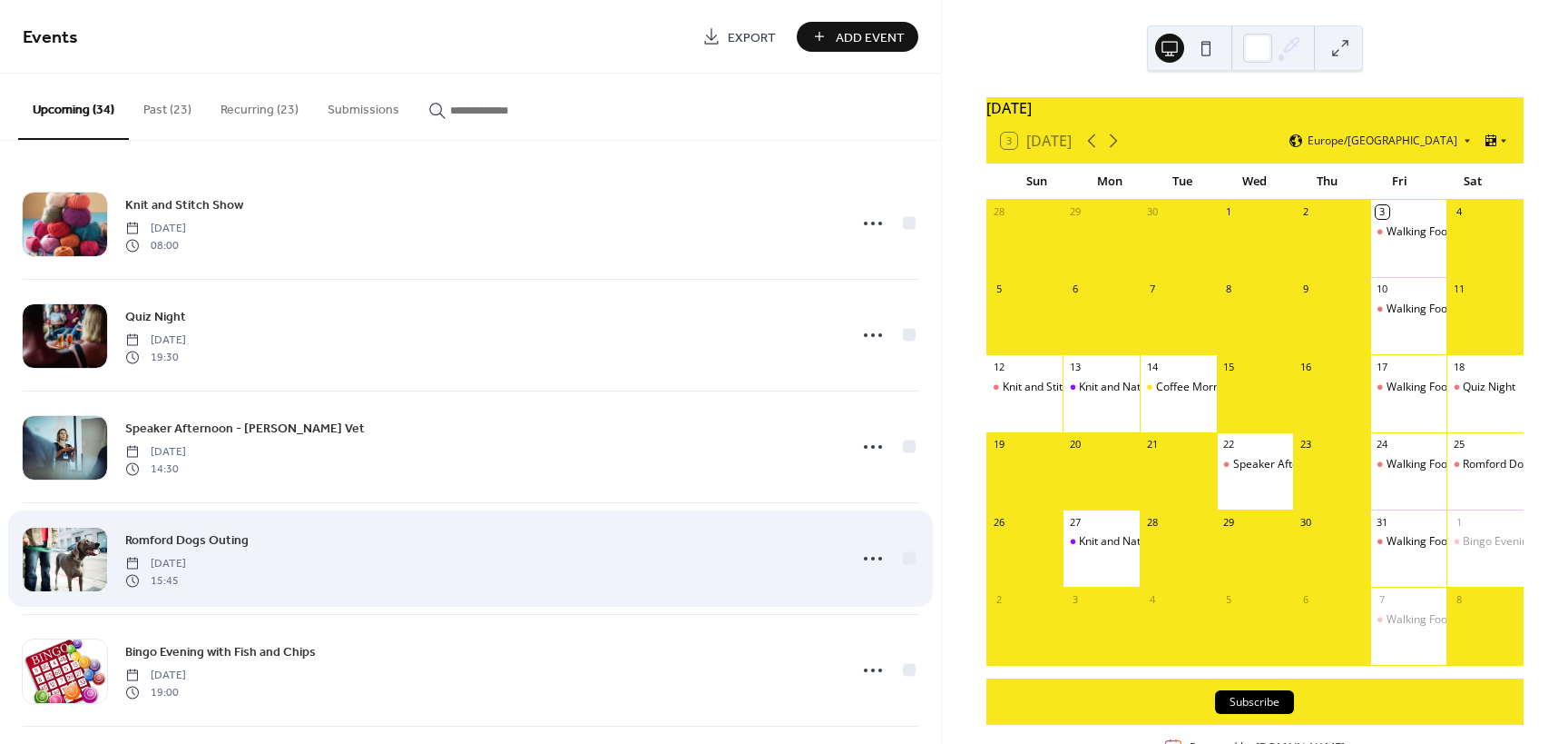
click at [69, 559] on div at bounding box center [64, 559] width 84 height 64
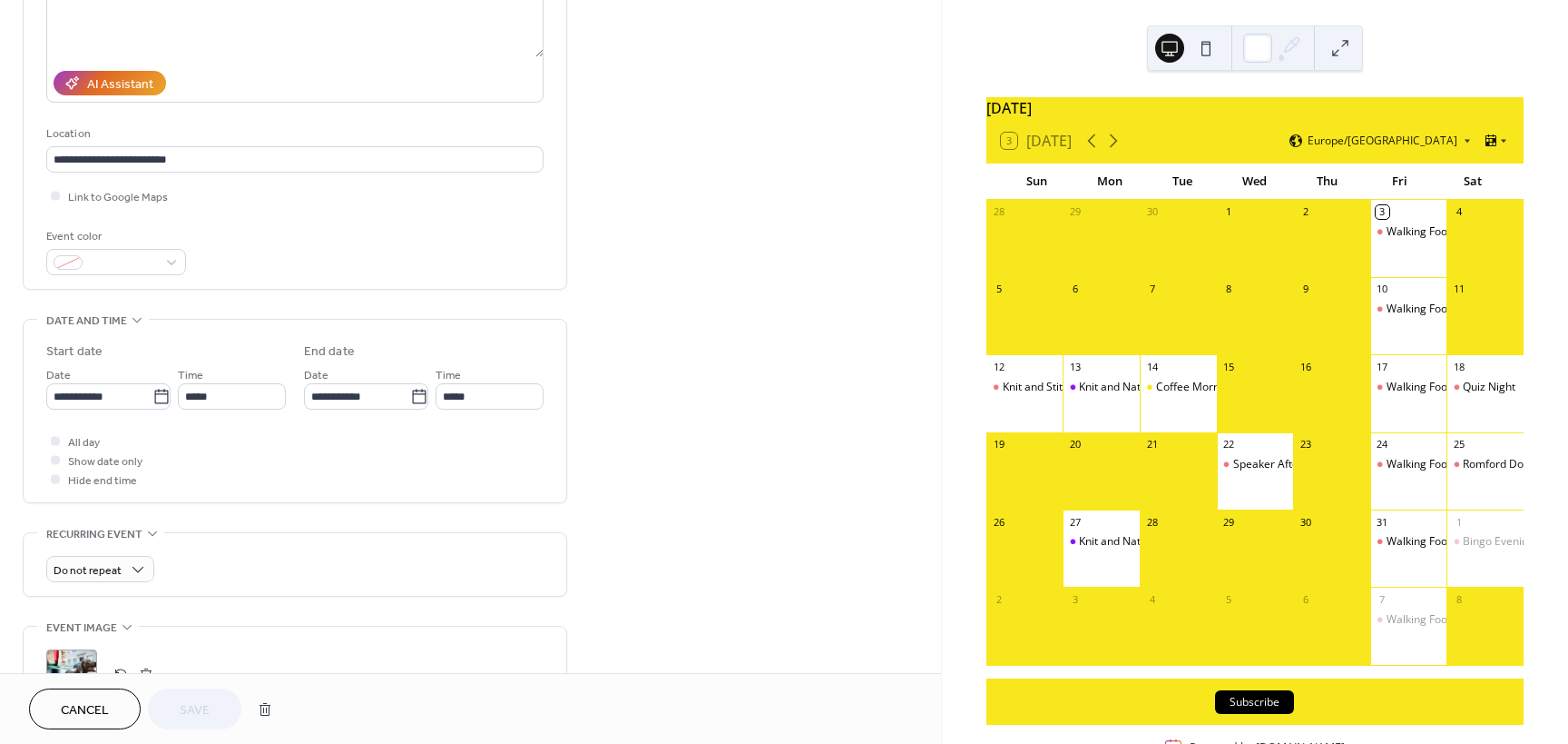
scroll to position [545, 0]
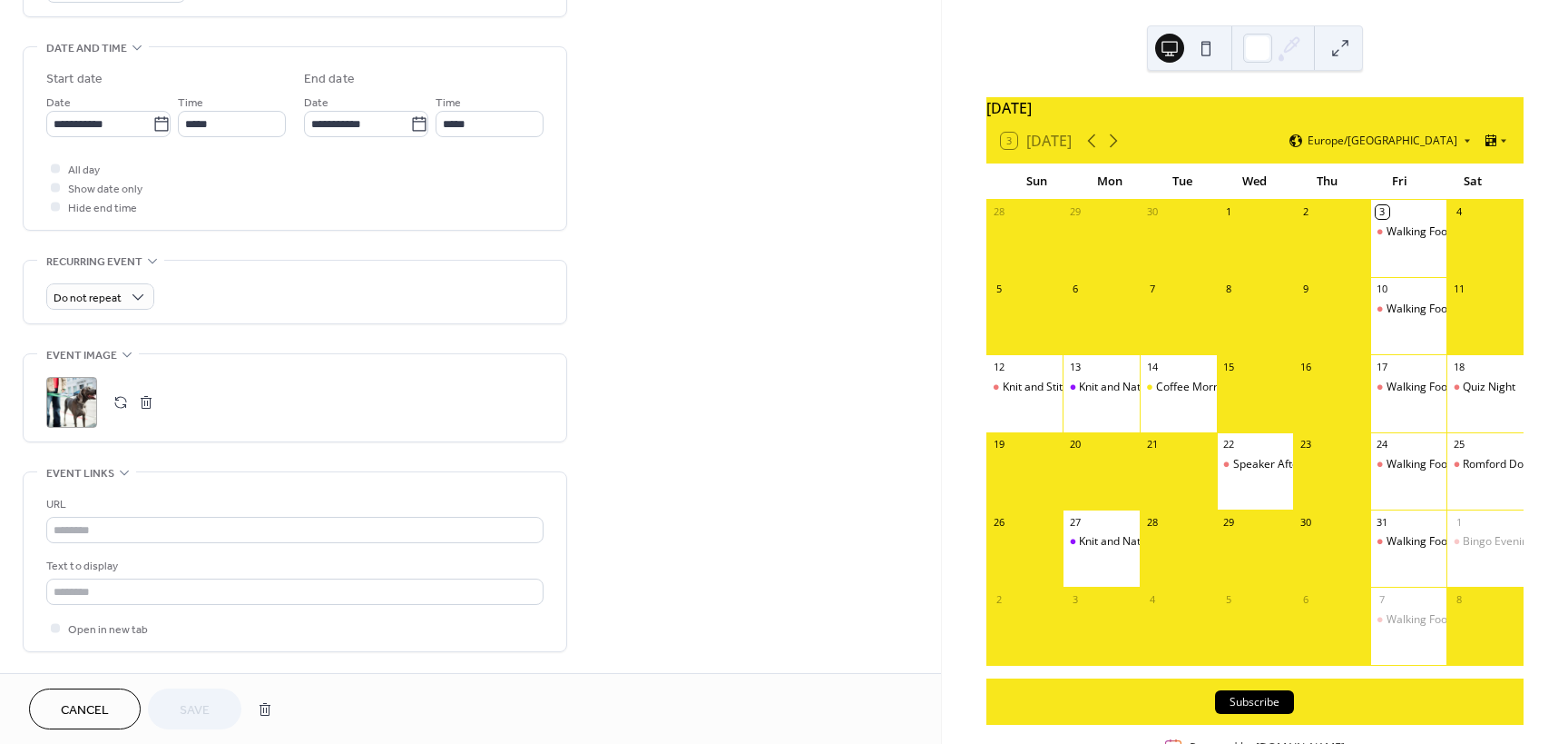
click at [78, 404] on div ";" at bounding box center [72, 403] width 51 height 51
click at [203, 701] on span "Save" at bounding box center [195, 711] width 30 height 19
